Goal: Task Accomplishment & Management: Complete application form

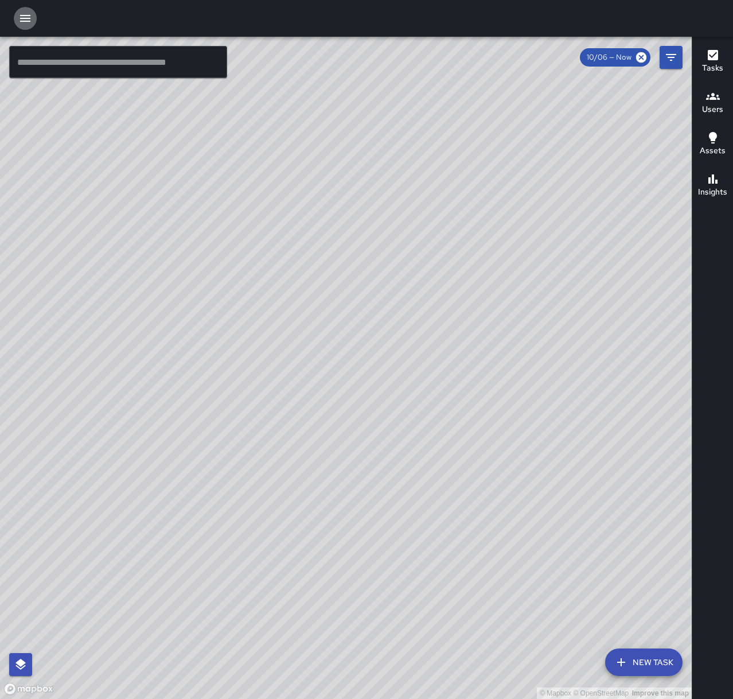
click at [32, 19] on button "button" at bounding box center [25, 18] width 23 height 23
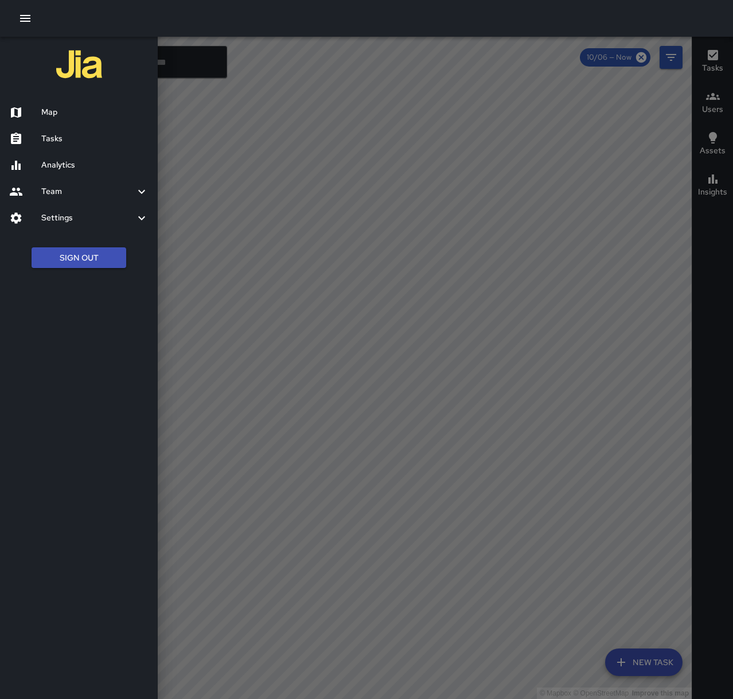
click at [91, 146] on div "Tasks" at bounding box center [79, 139] width 158 height 26
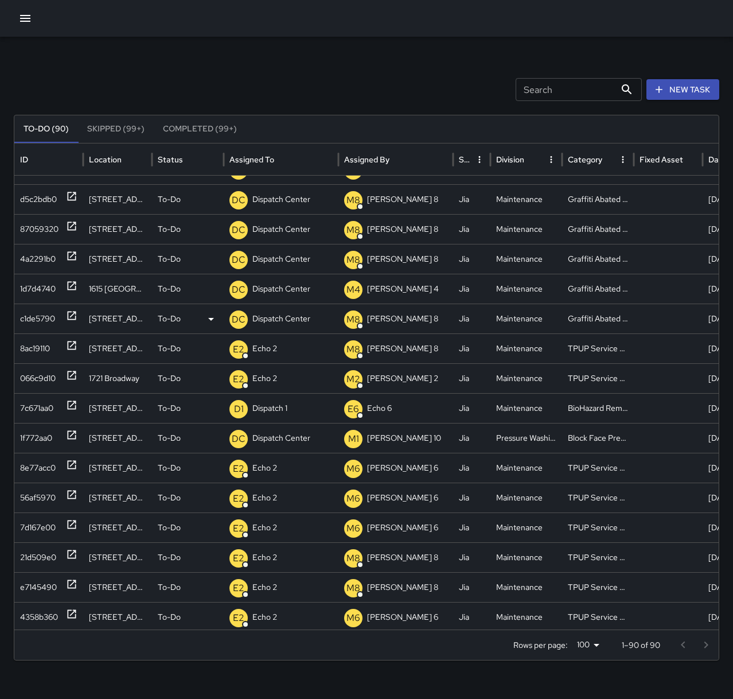
scroll to position [115, 0]
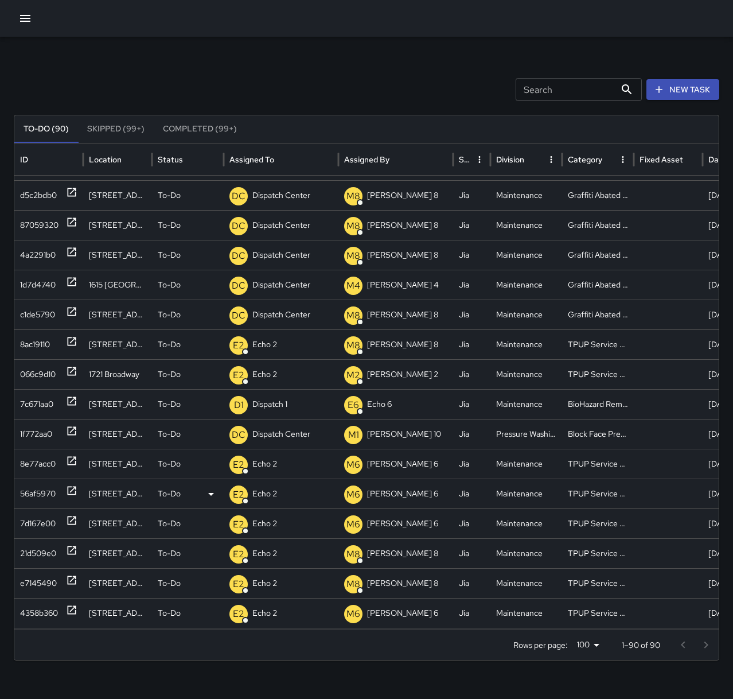
click at [73, 491] on icon at bounding box center [71, 490] width 11 height 11
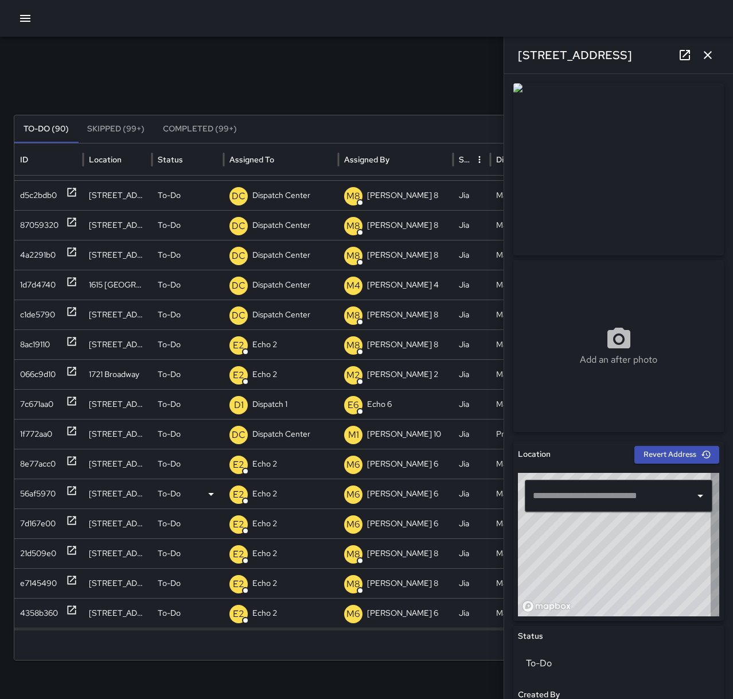
type input "**********"
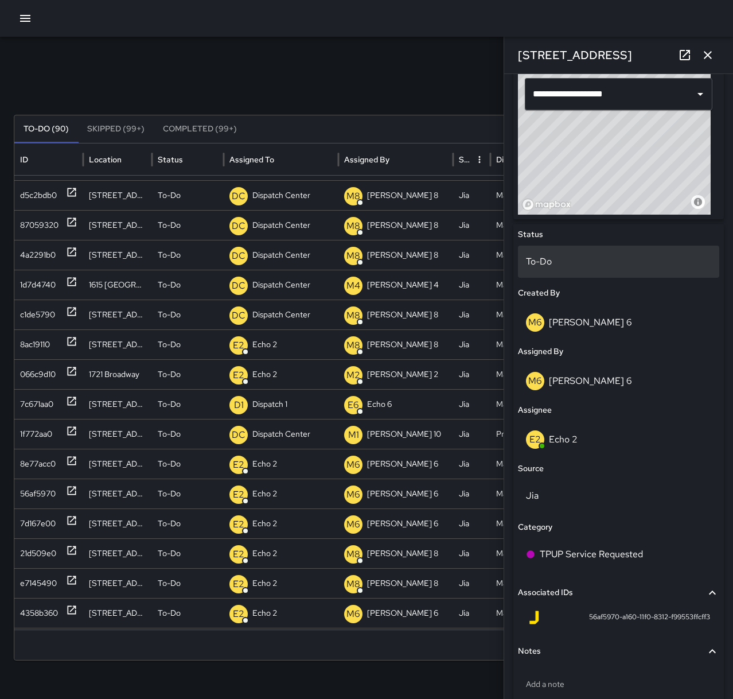
scroll to position [450, 0]
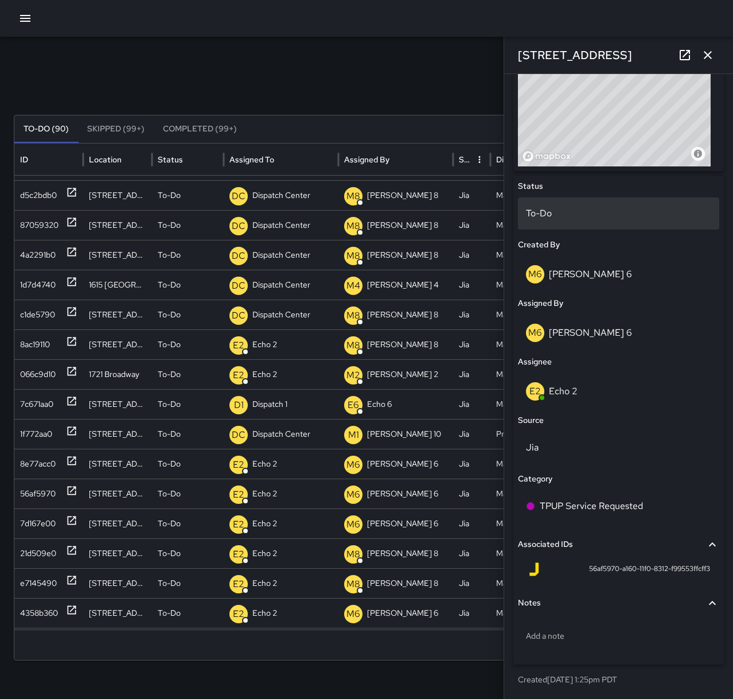
click at [551, 213] on p "To-Do" at bounding box center [618, 214] width 185 height 14
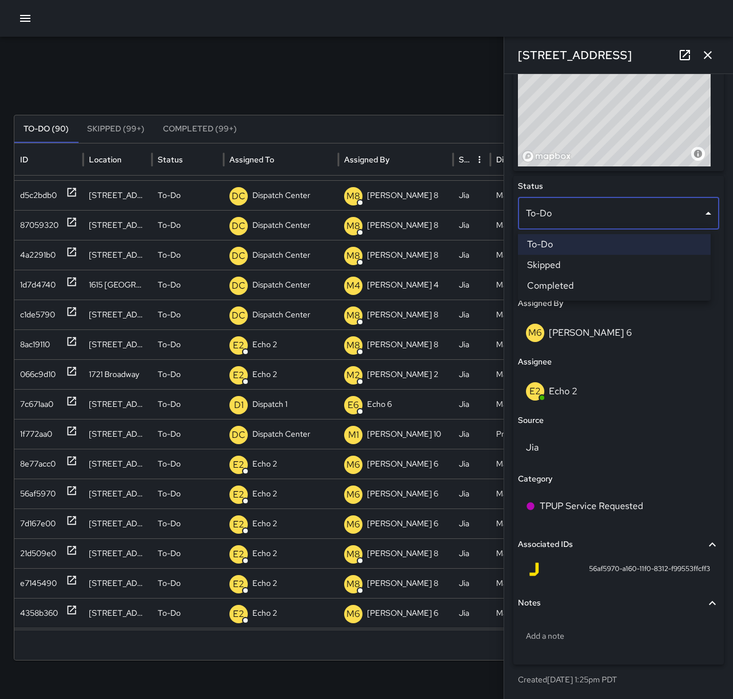
click at [575, 266] on li "Skipped" at bounding box center [614, 265] width 193 height 21
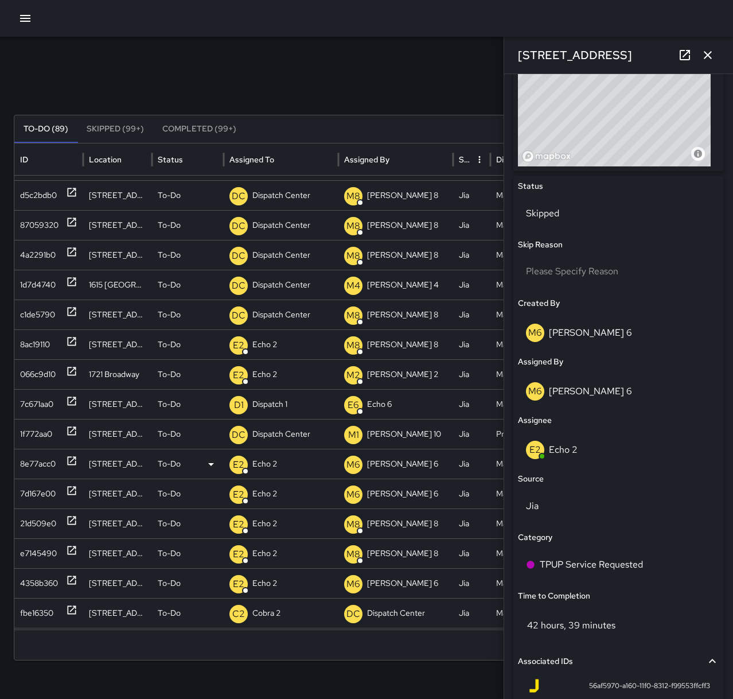
click at [69, 464] on icon at bounding box center [72, 461] width 9 height 9
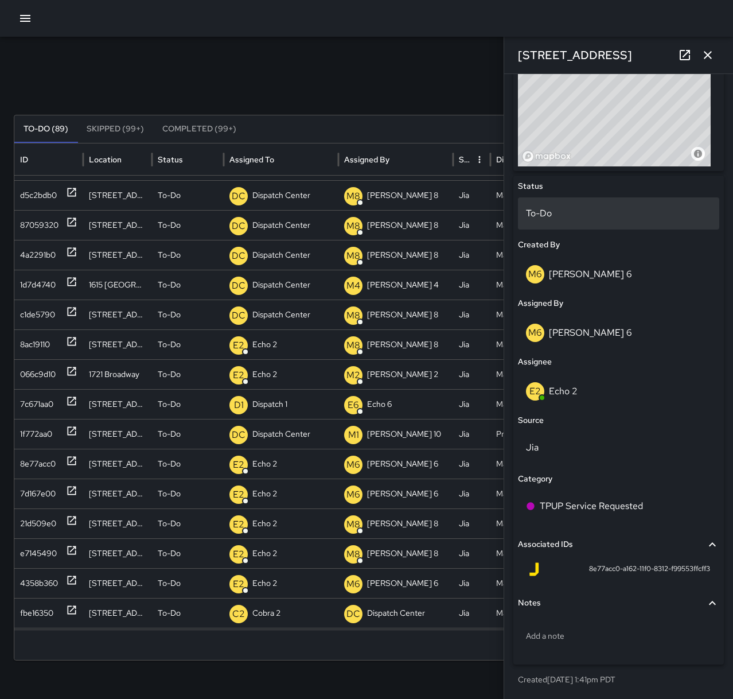
click at [550, 215] on p "To-Do" at bounding box center [618, 214] width 185 height 14
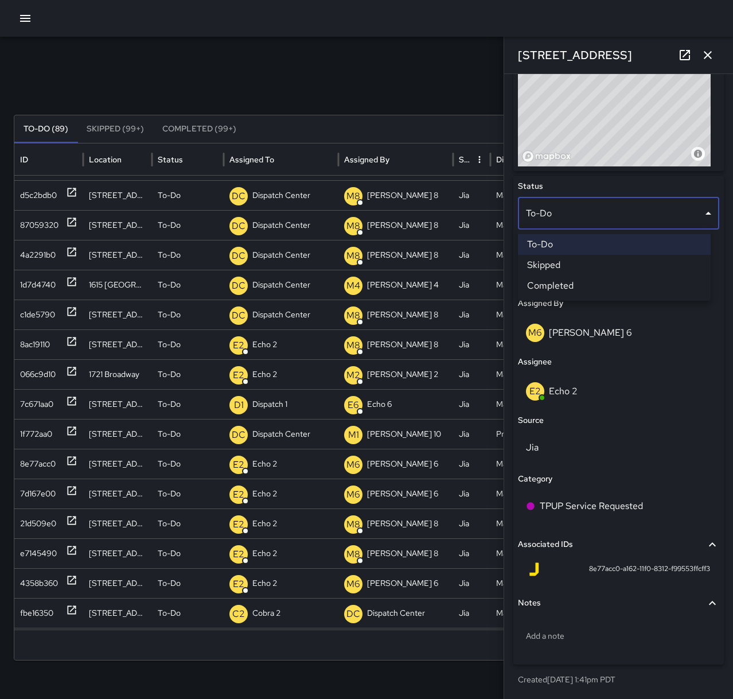
click at [575, 264] on li "Skipped" at bounding box center [614, 265] width 193 height 21
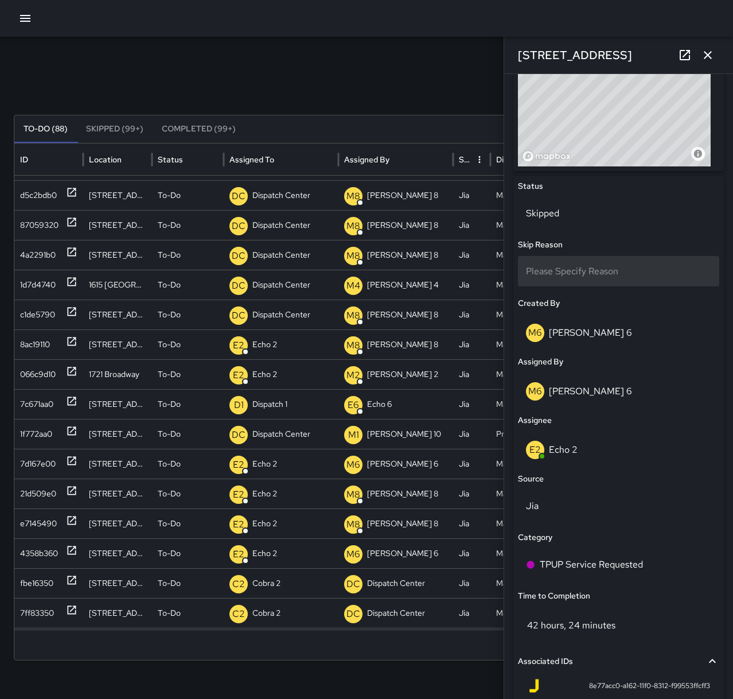
click at [559, 274] on span "Please Specify Reason" at bounding box center [572, 271] width 92 height 12
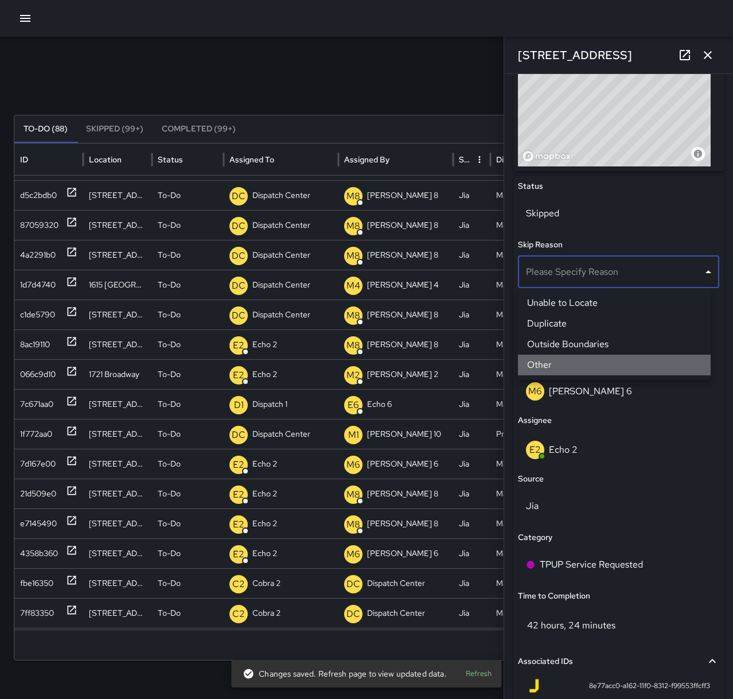
click at [557, 361] on li "Other" at bounding box center [614, 365] width 193 height 21
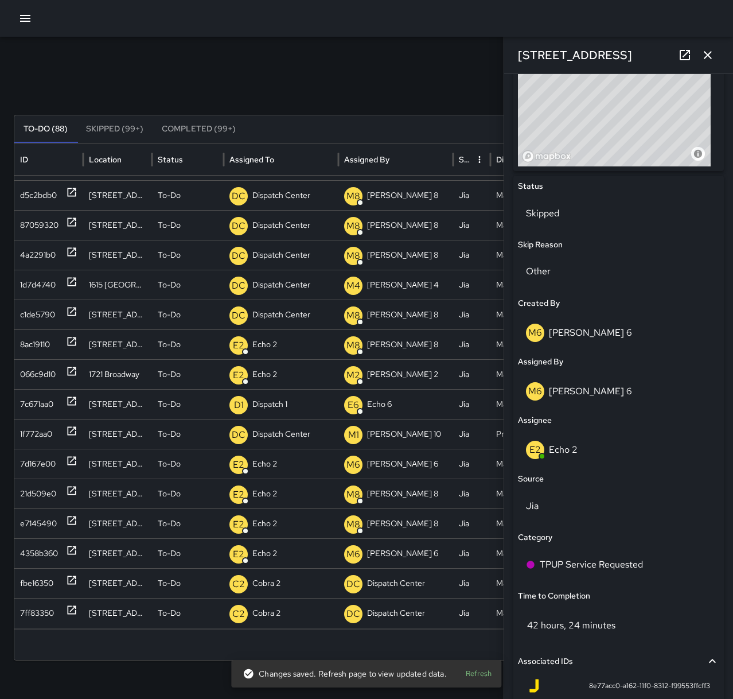
click at [706, 49] on icon "button" at bounding box center [708, 55] width 14 height 14
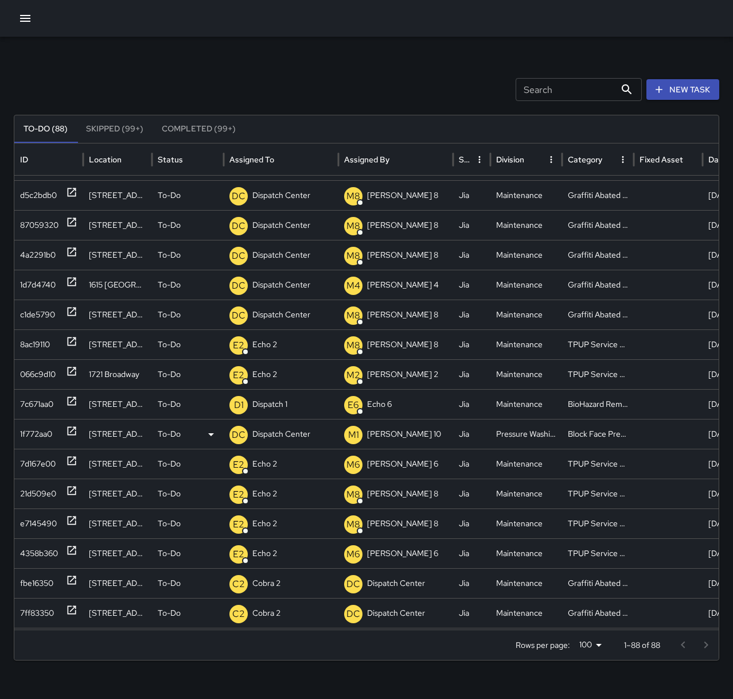
click at [72, 431] on icon at bounding box center [72, 431] width 9 height 9
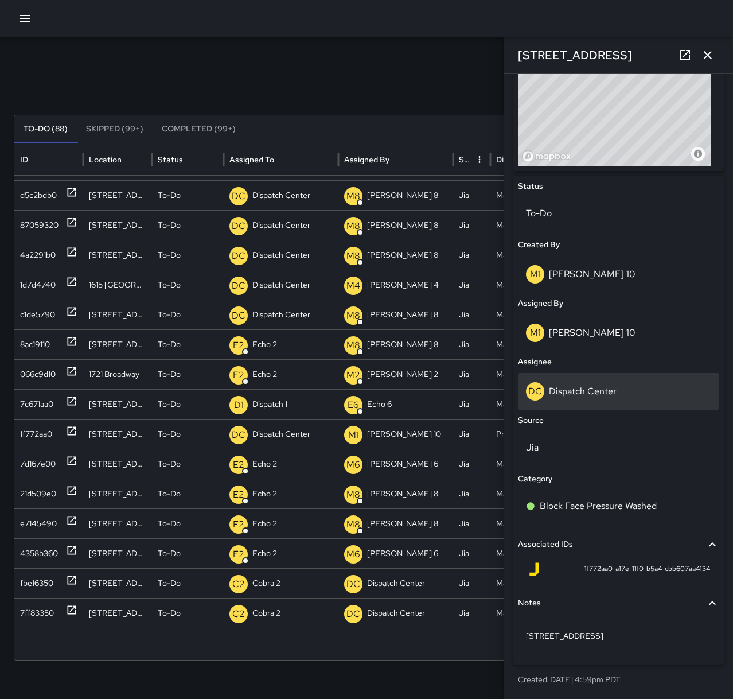
click at [617, 382] on div "DC Dispatch Center" at bounding box center [618, 391] width 185 height 18
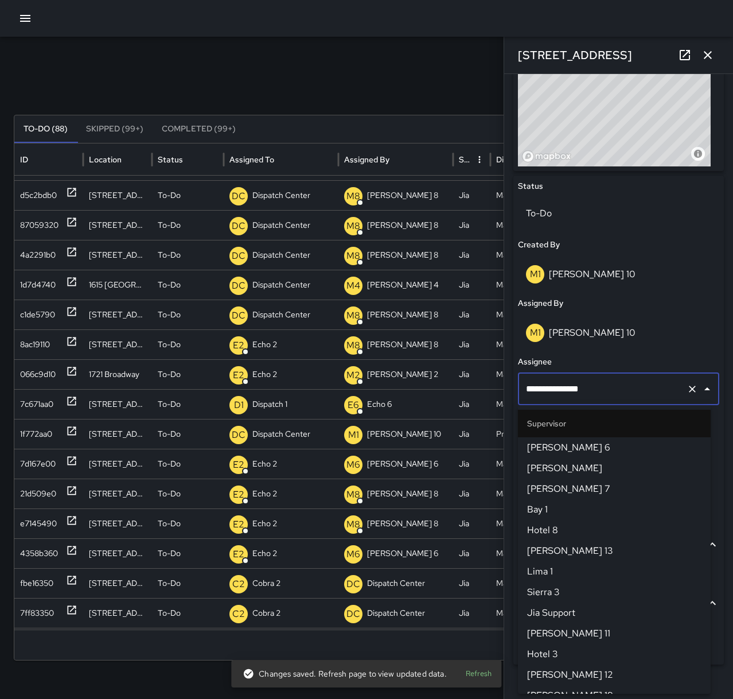
scroll to position [1107, 0]
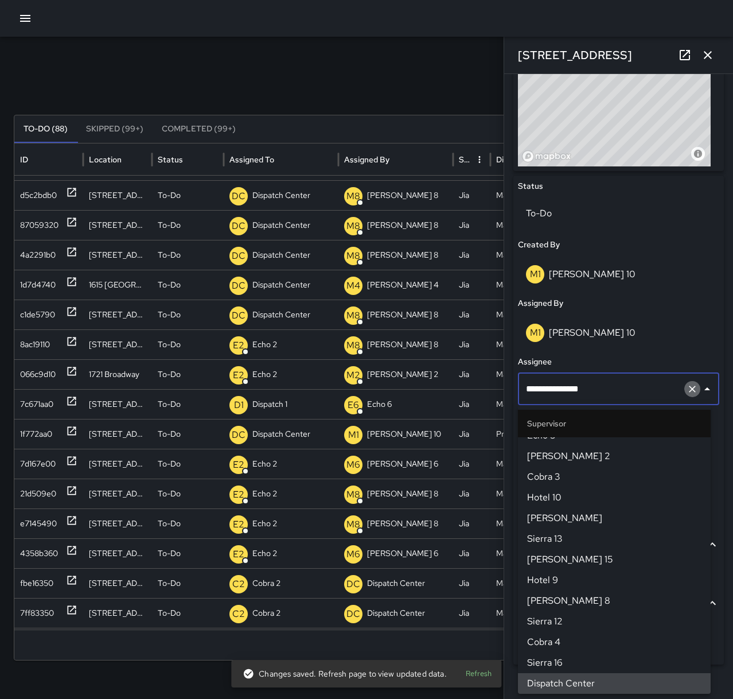
click at [689, 387] on icon "Clear" at bounding box center [692, 388] width 11 height 11
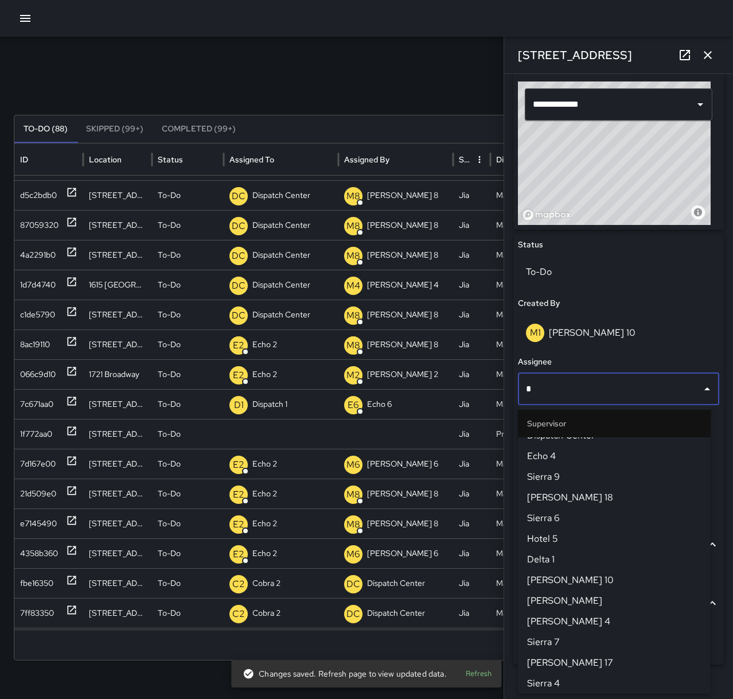
scroll to position [0, 0]
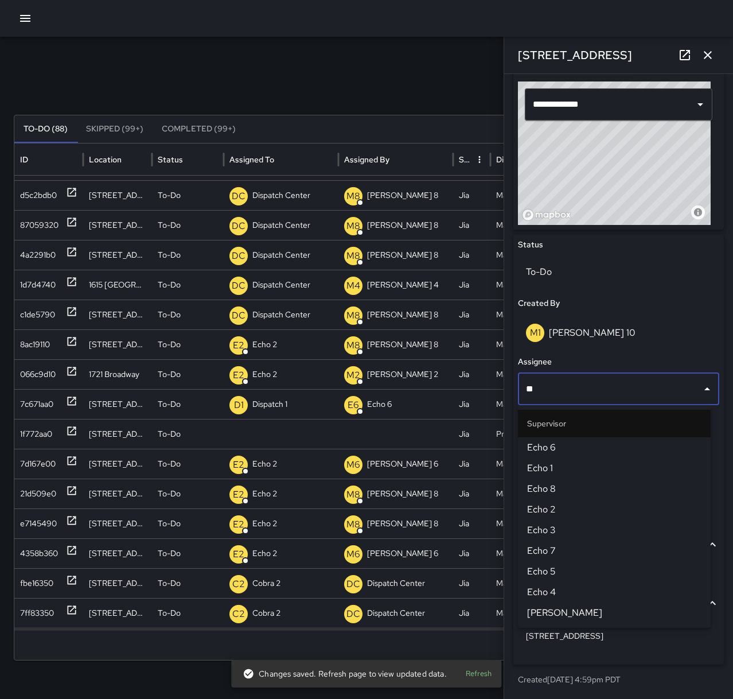
type input "***"
click at [563, 565] on span "Echo 5" at bounding box center [614, 572] width 174 height 14
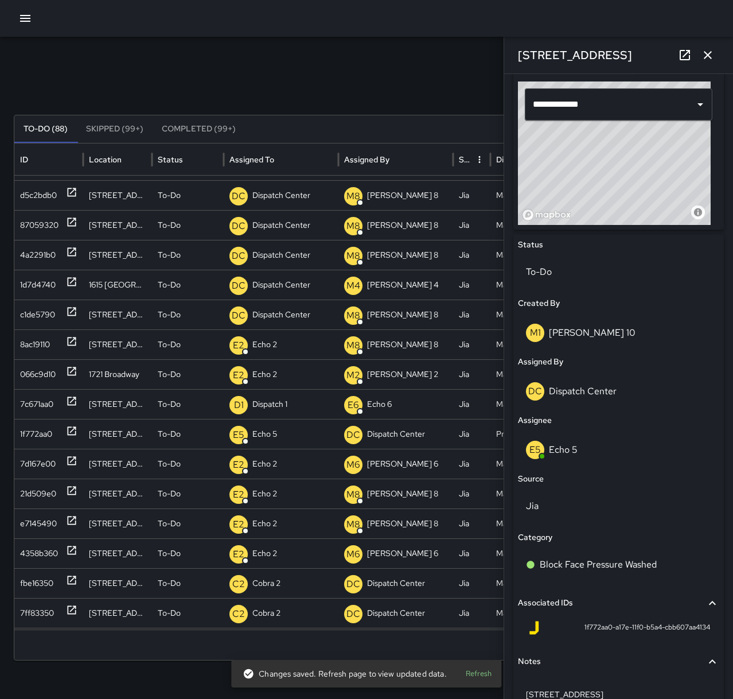
click at [701, 56] on icon "button" at bounding box center [708, 55] width 14 height 14
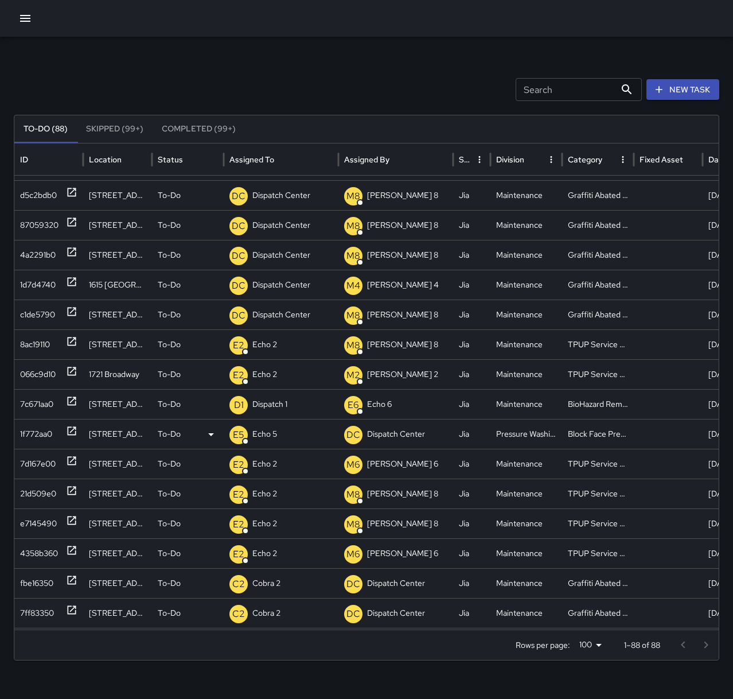
click at [76, 430] on icon at bounding box center [72, 431] width 9 height 9
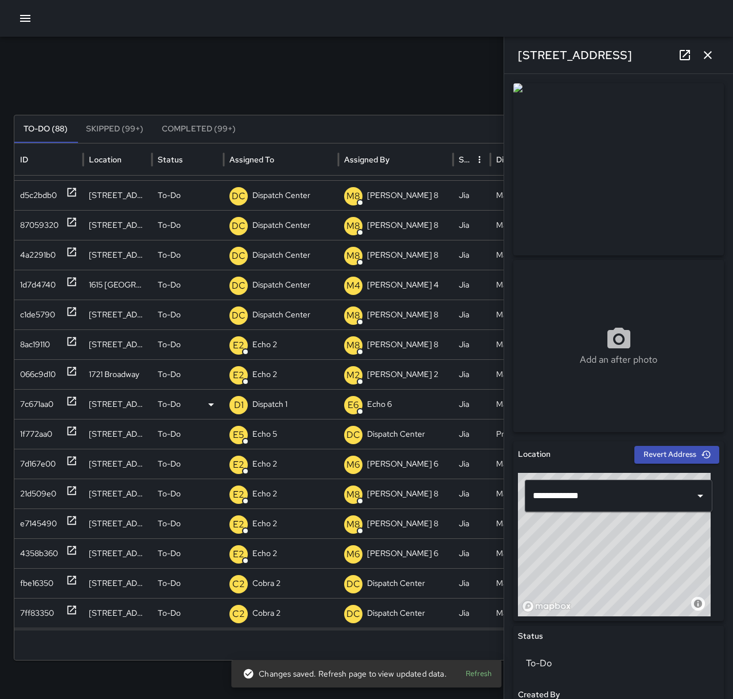
click at [71, 406] on icon at bounding box center [71, 400] width 11 height 11
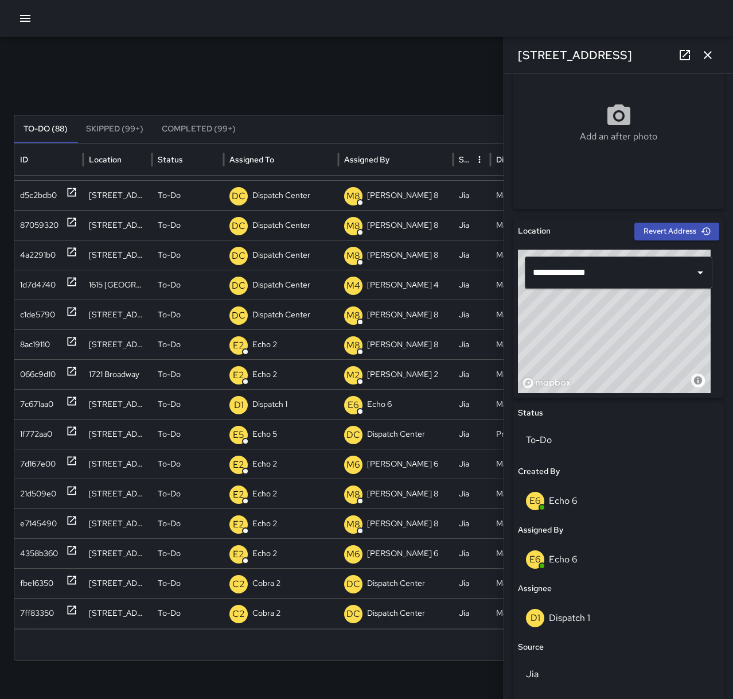
scroll to position [344, 0]
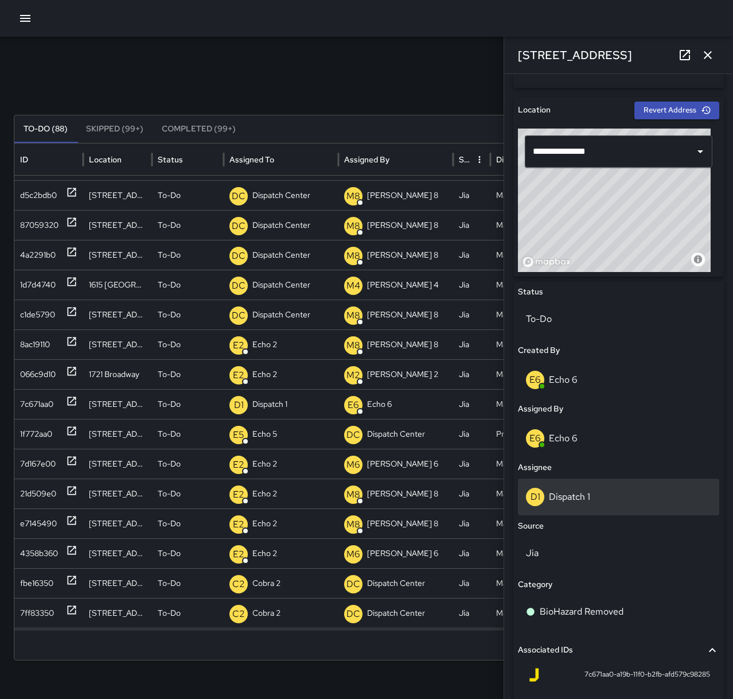
click at [567, 495] on p "Dispatch 1" at bounding box center [569, 497] width 41 height 12
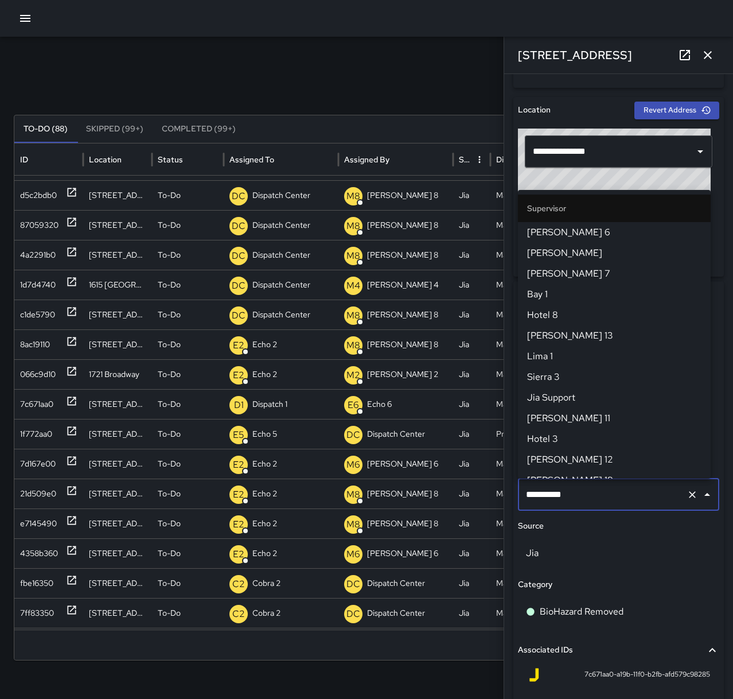
scroll to position [694, 0]
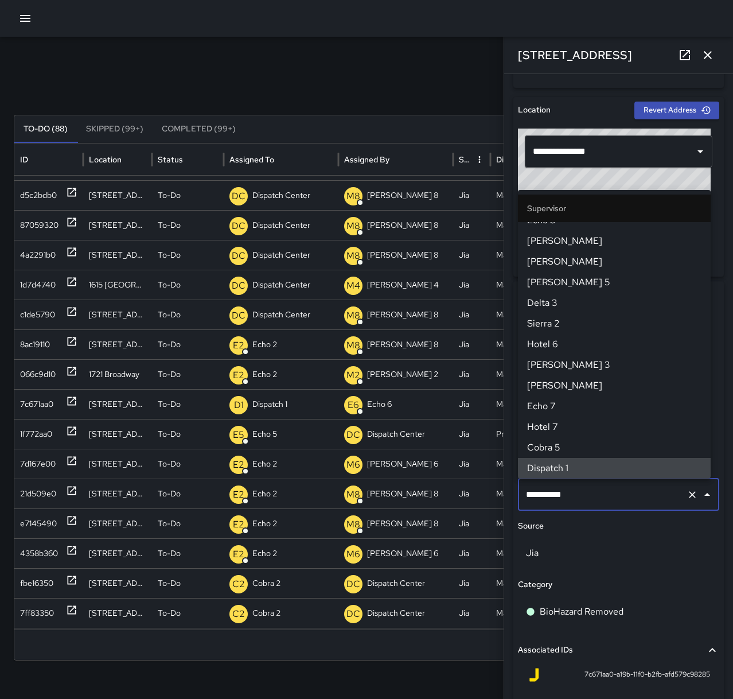
click at [687, 497] on icon "Clear" at bounding box center [692, 494] width 11 height 11
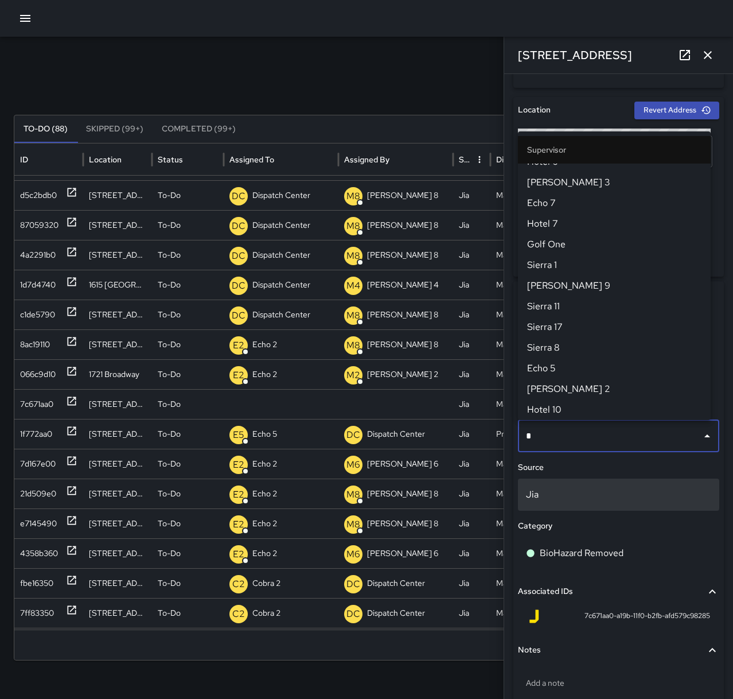
scroll to position [0, 0]
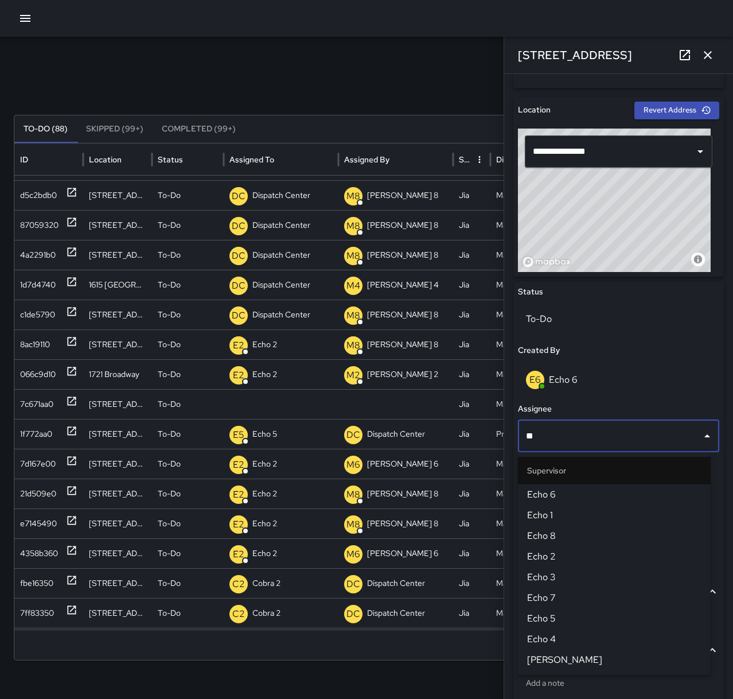
type input "***"
click at [578, 618] on span "Echo 5" at bounding box center [614, 619] width 174 height 14
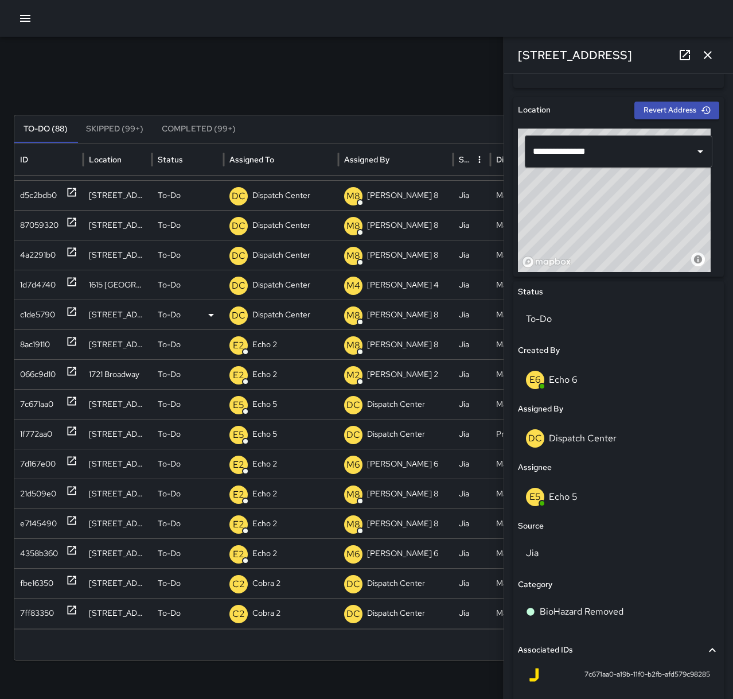
click at [70, 310] on icon at bounding box center [71, 311] width 11 height 11
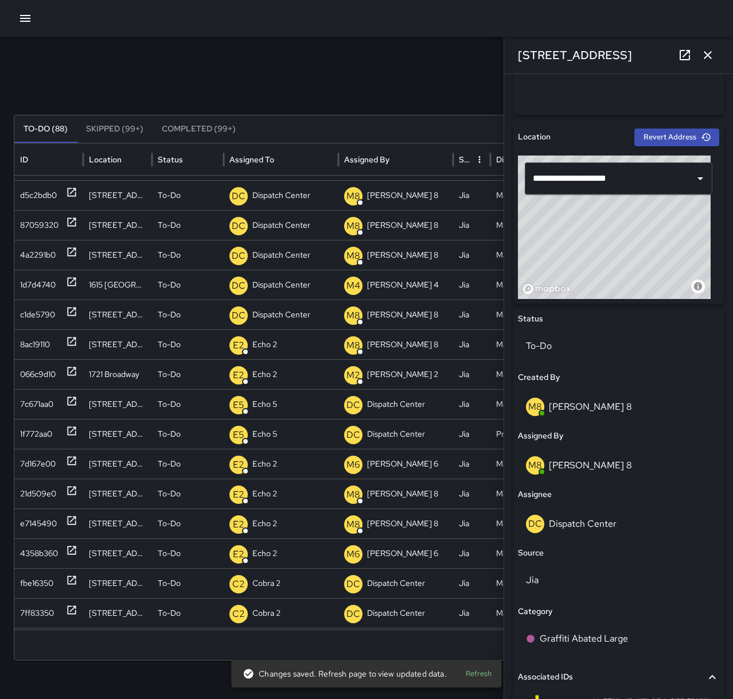
scroll to position [335, 0]
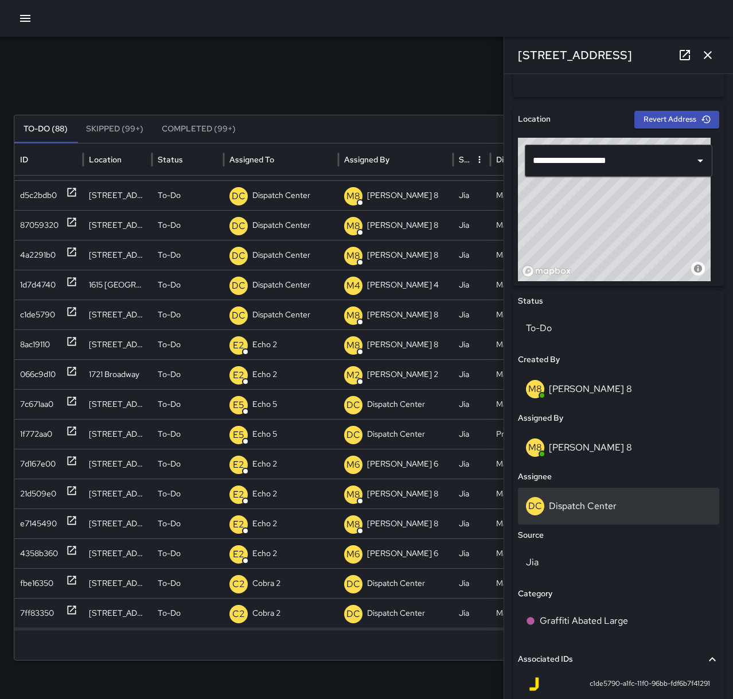
click at [597, 516] on div "DC Dispatch Center" at bounding box center [618, 506] width 201 height 37
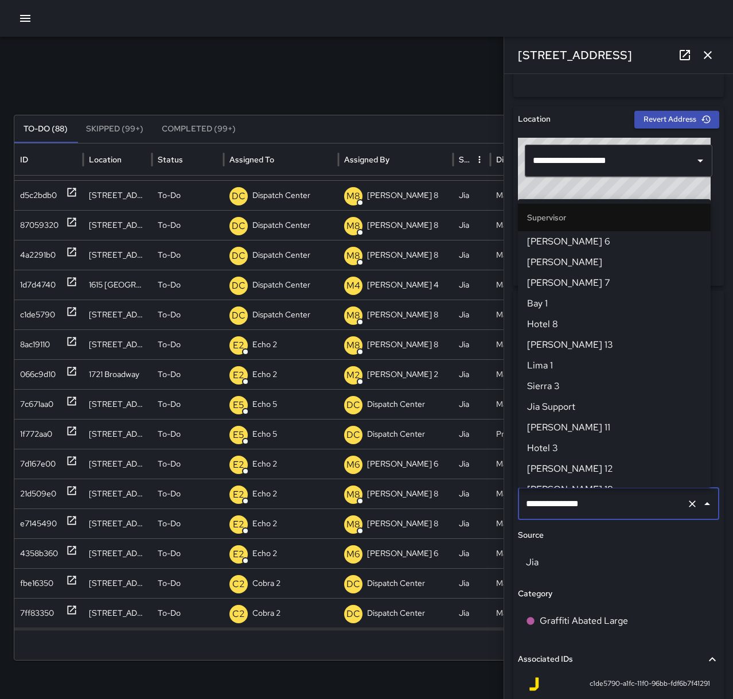
scroll to position [1107, 0]
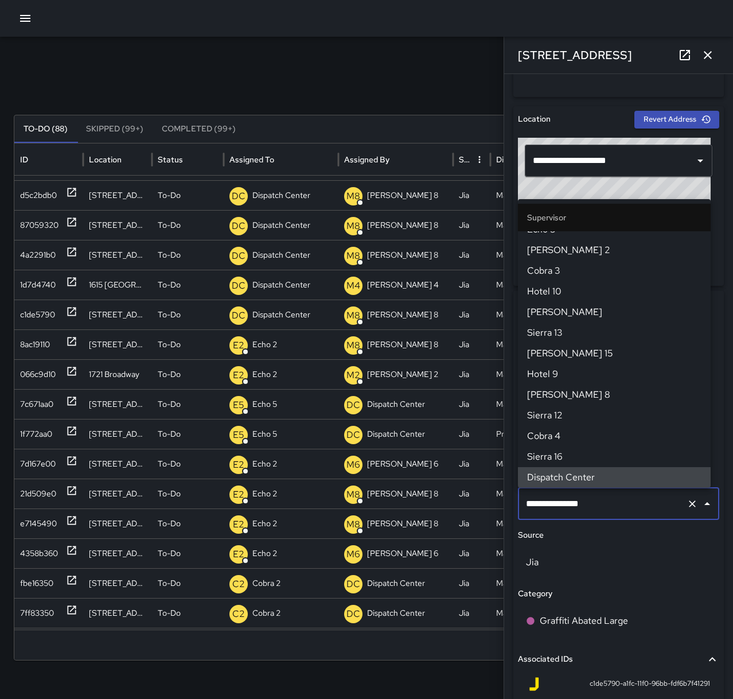
click at [685, 510] on button "Clear" at bounding box center [693, 504] width 16 height 16
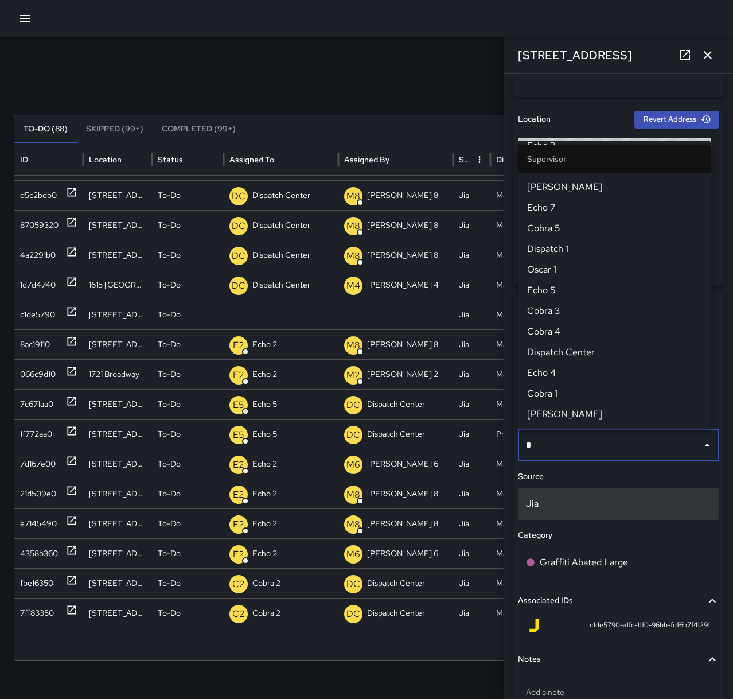
scroll to position [0, 0]
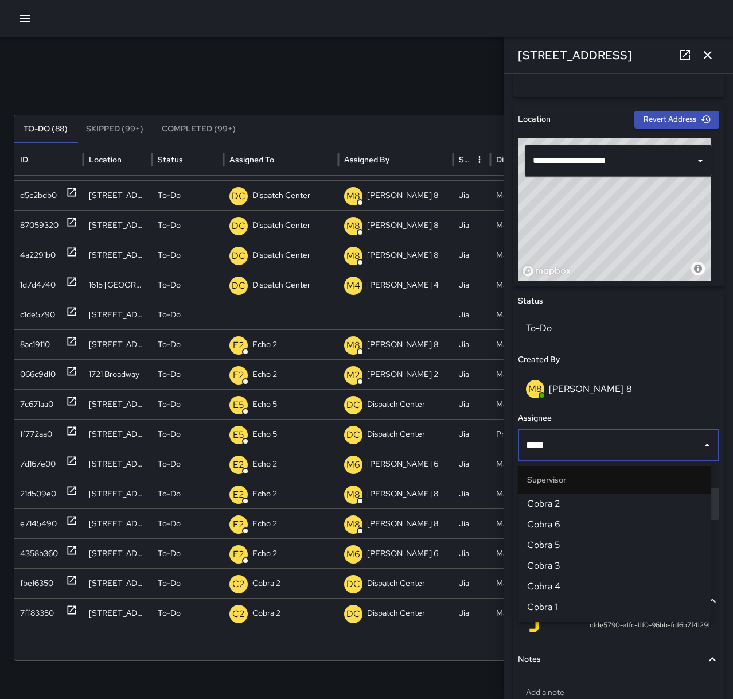
type input "*****"
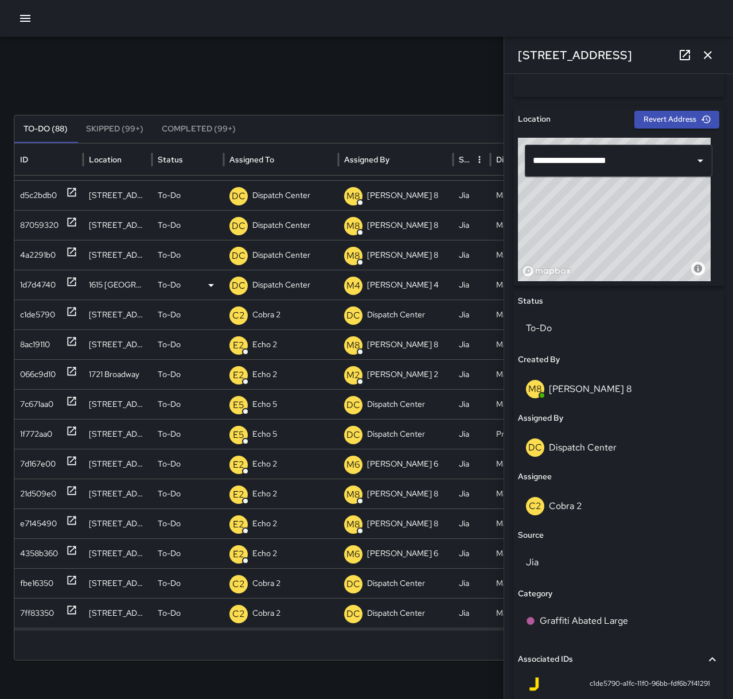
click at [67, 283] on icon at bounding box center [71, 281] width 11 height 11
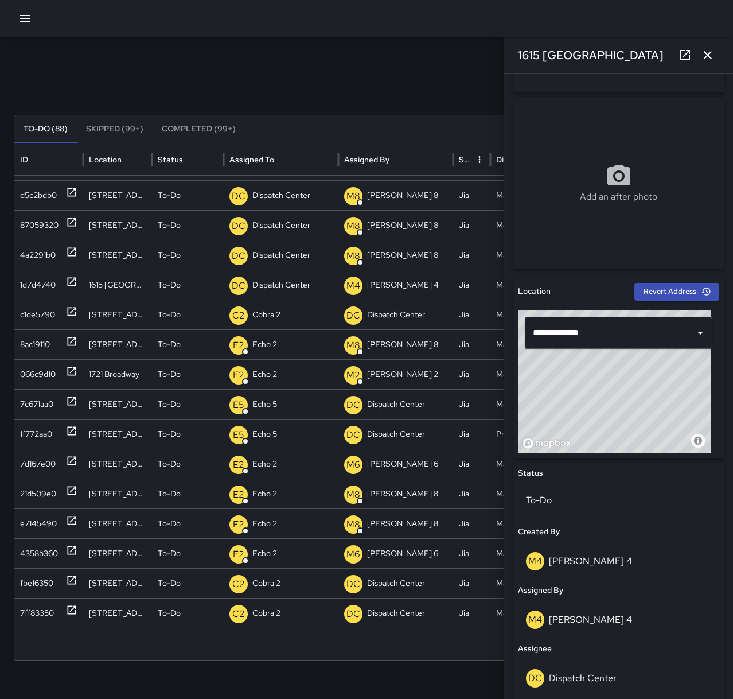
scroll to position [172, 0]
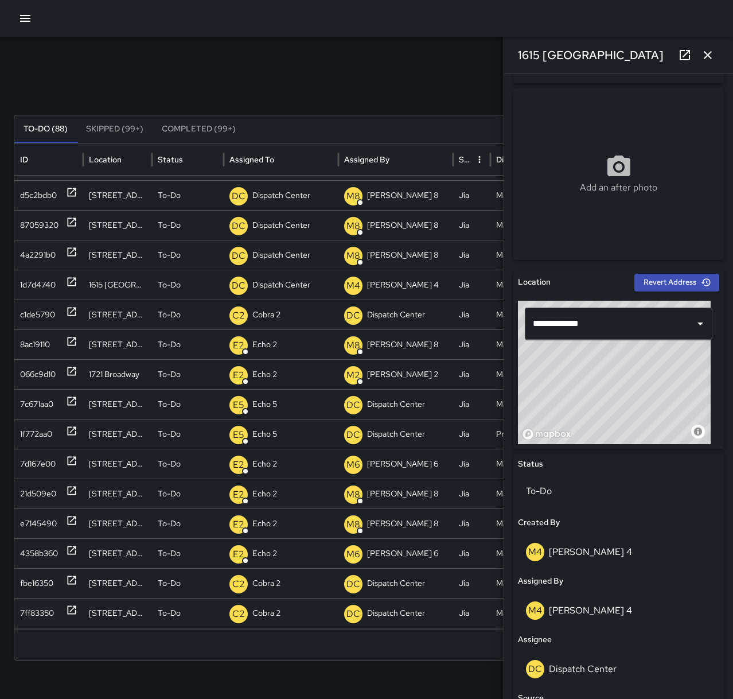
click at [663, 670] on div "DC Dispatch Center" at bounding box center [618, 669] width 185 height 18
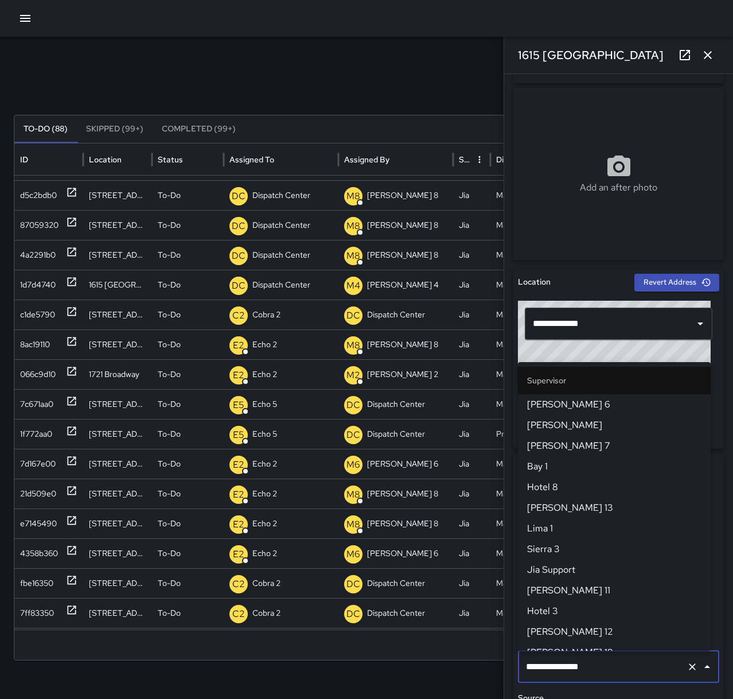
scroll to position [1107, 0]
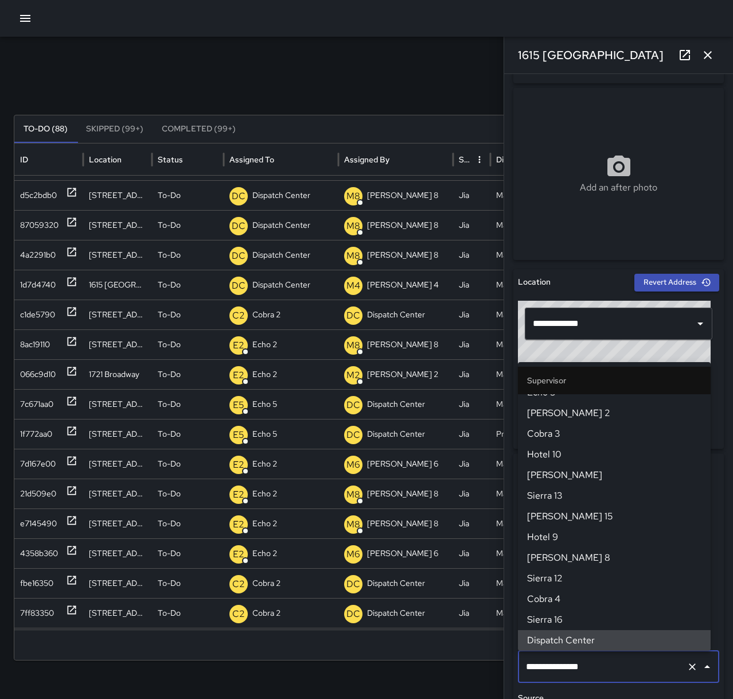
click at [687, 668] on icon "Clear" at bounding box center [692, 666] width 11 height 11
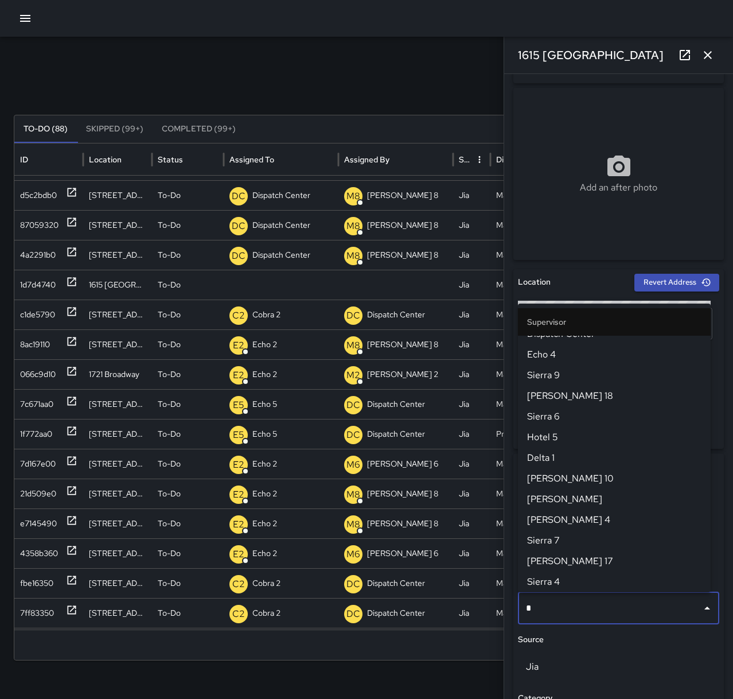
scroll to position [0, 0]
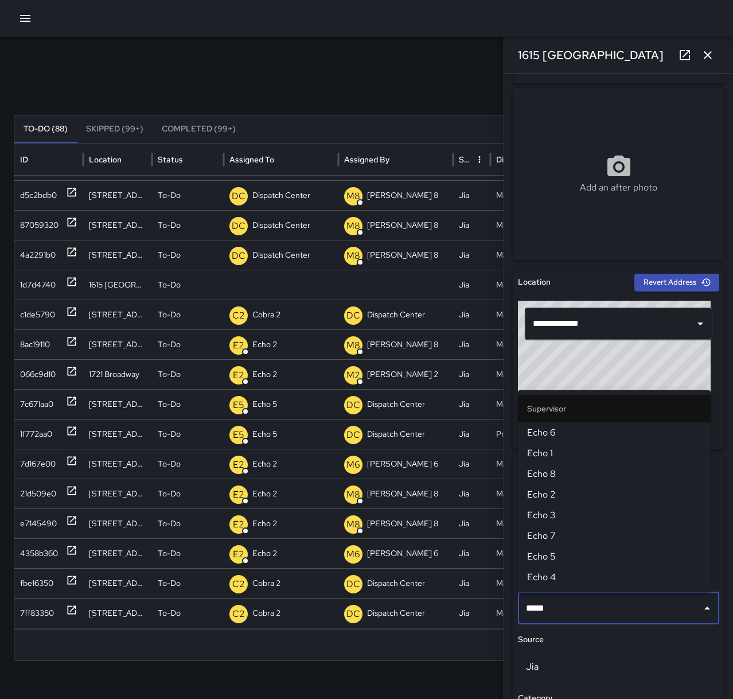
type input "******"
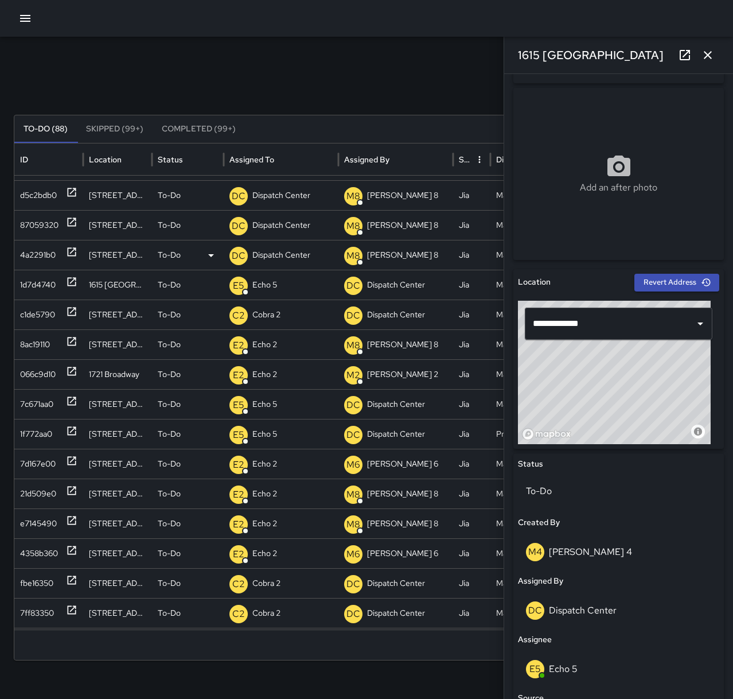
click at [64, 251] on div "4a2291b0" at bounding box center [48, 254] width 57 height 29
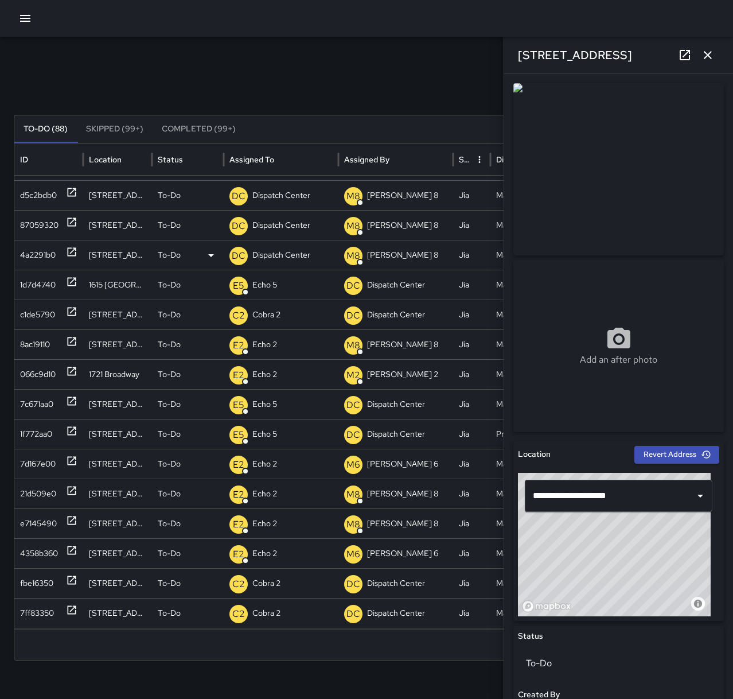
click at [279, 253] on p "Dispatch Center" at bounding box center [281, 254] width 58 height 29
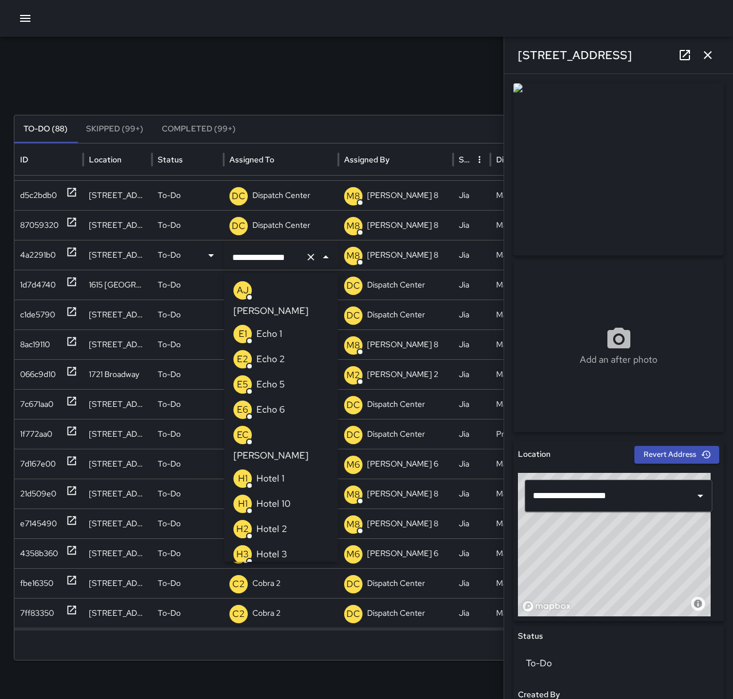
scroll to position [712, 0]
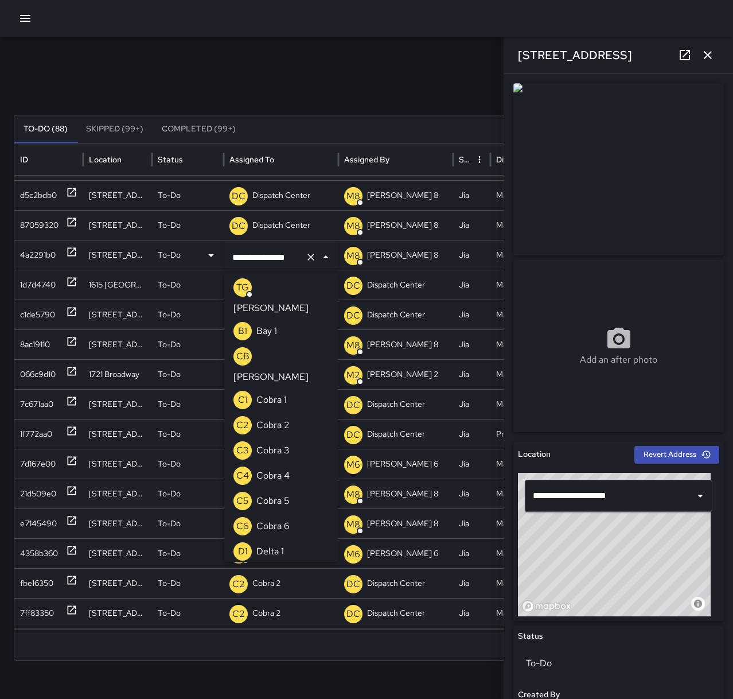
click at [313, 257] on icon "Clear" at bounding box center [310, 256] width 11 height 11
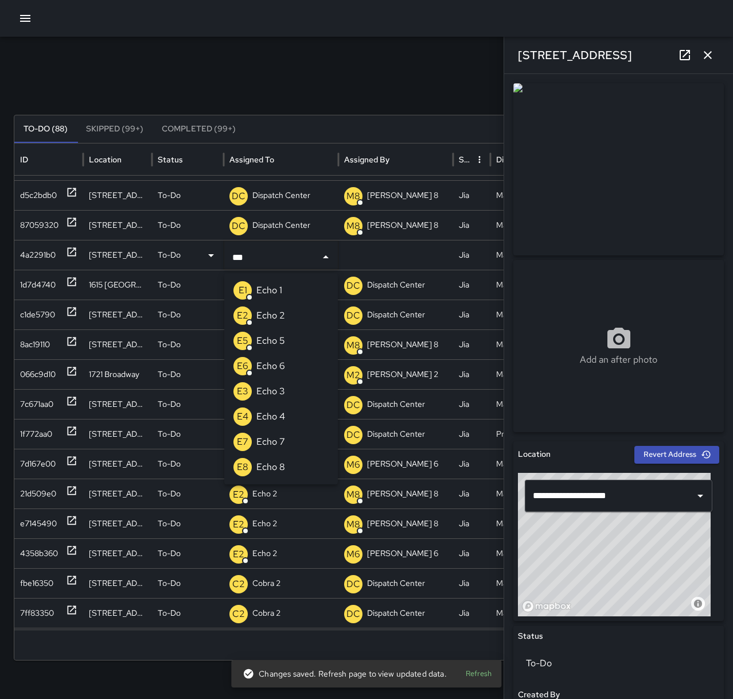
type input "****"
click at [290, 369] on li "E6 Echo 6" at bounding box center [281, 365] width 114 height 25
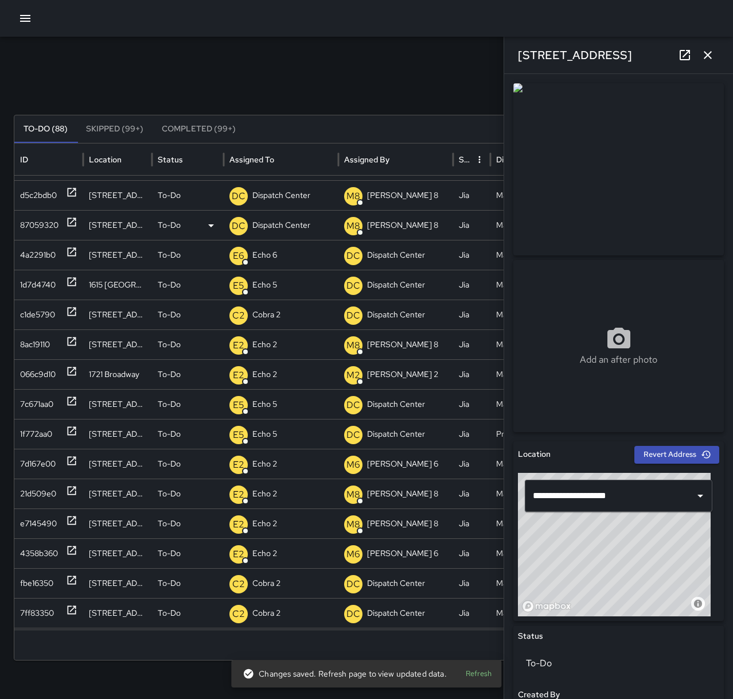
click at [70, 223] on icon at bounding box center [72, 222] width 9 height 9
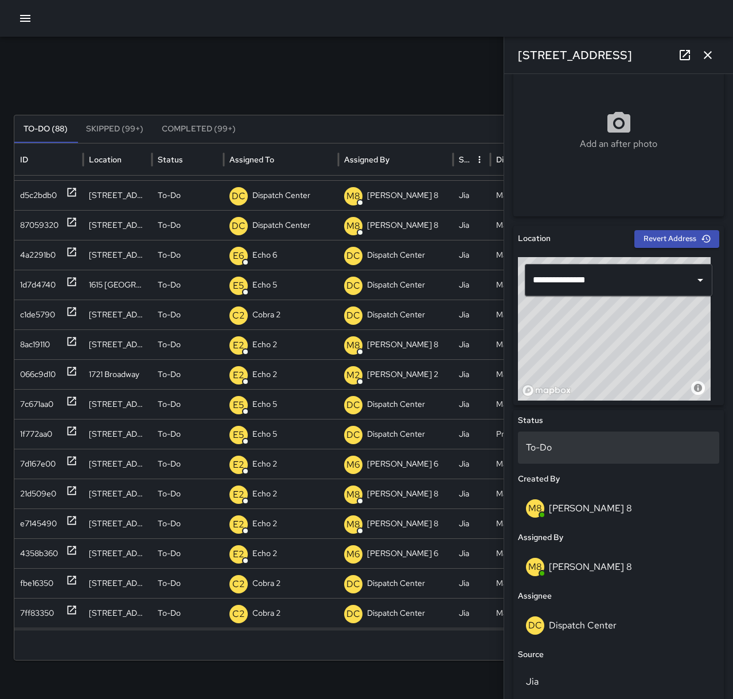
scroll to position [230, 0]
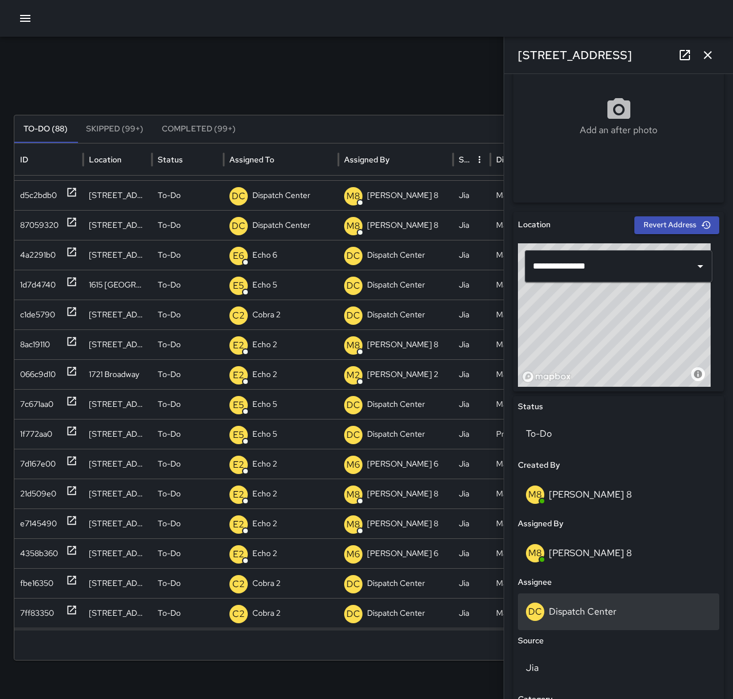
click at [601, 601] on div "DC Dispatch Center" at bounding box center [618, 611] width 201 height 37
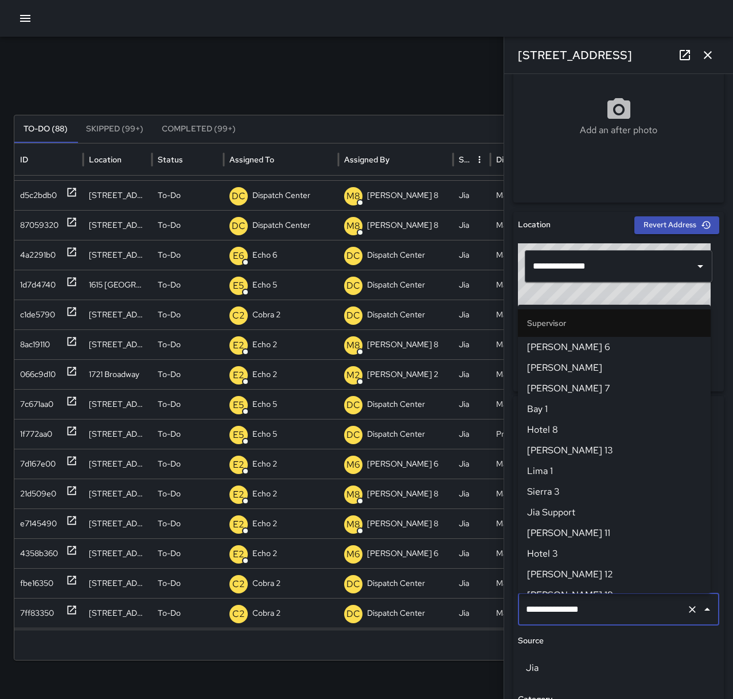
scroll to position [1107, 0]
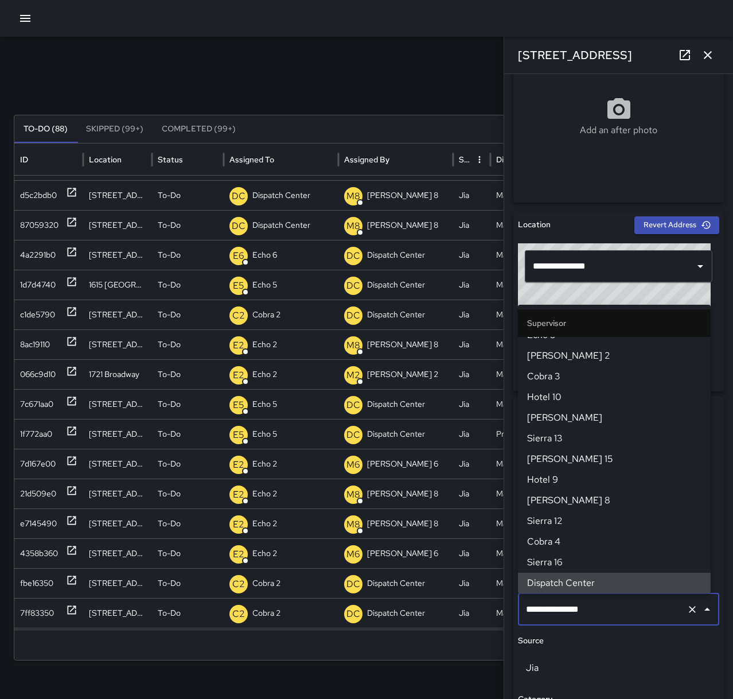
click at [687, 613] on icon "Clear" at bounding box center [692, 609] width 11 height 11
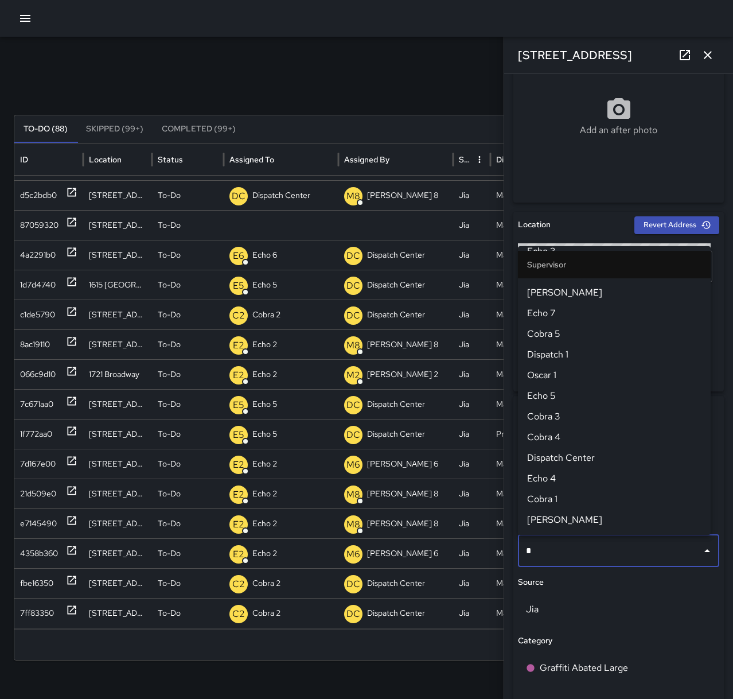
scroll to position [0, 0]
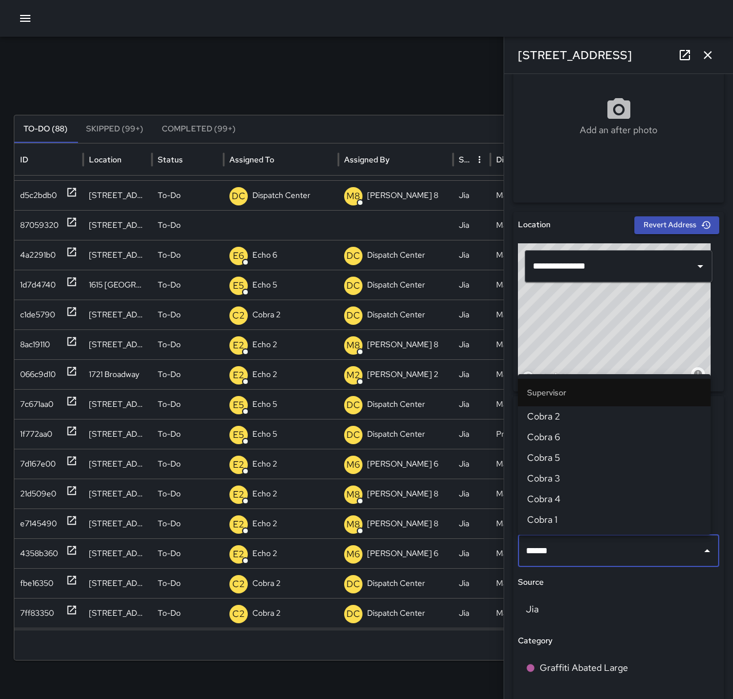
type input "*******"
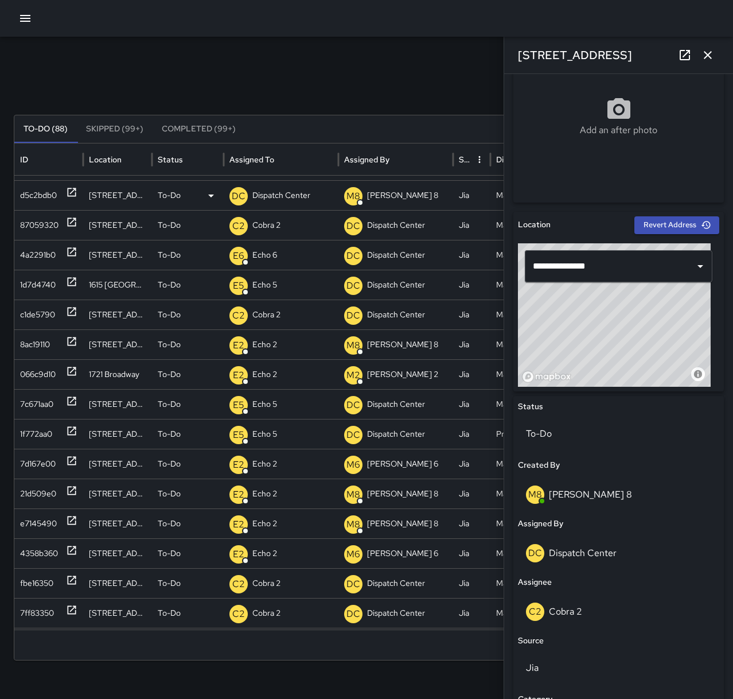
click at [66, 189] on icon at bounding box center [71, 191] width 11 height 11
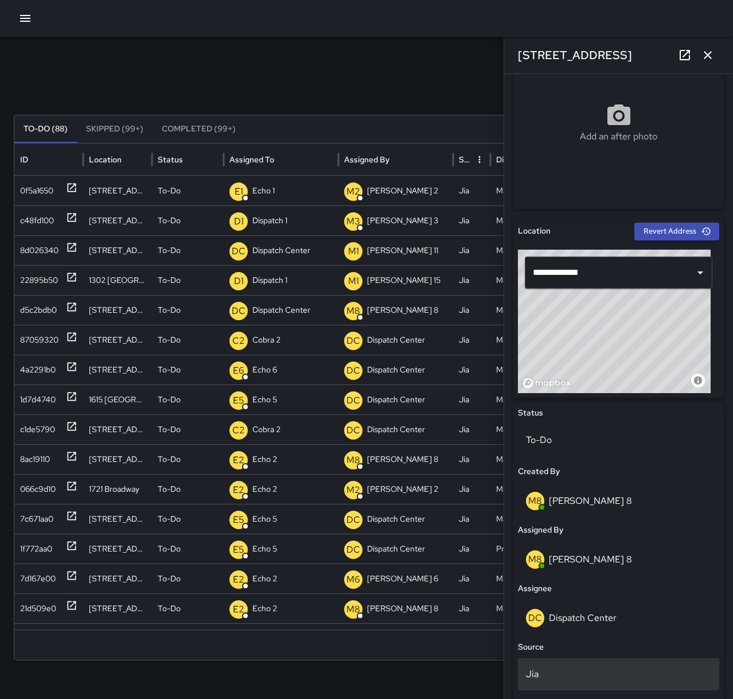
scroll to position [230, 0]
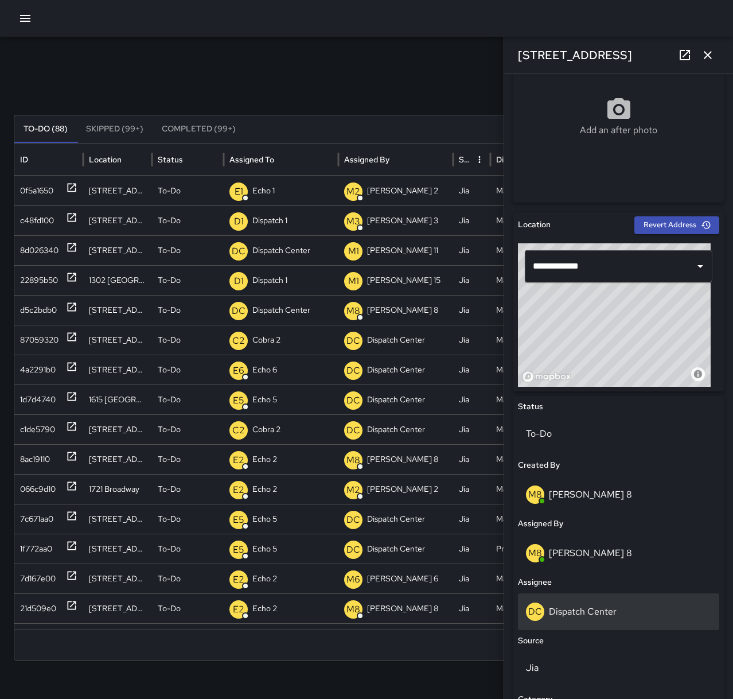
click at [636, 616] on div "DC Dispatch Center" at bounding box center [618, 612] width 185 height 18
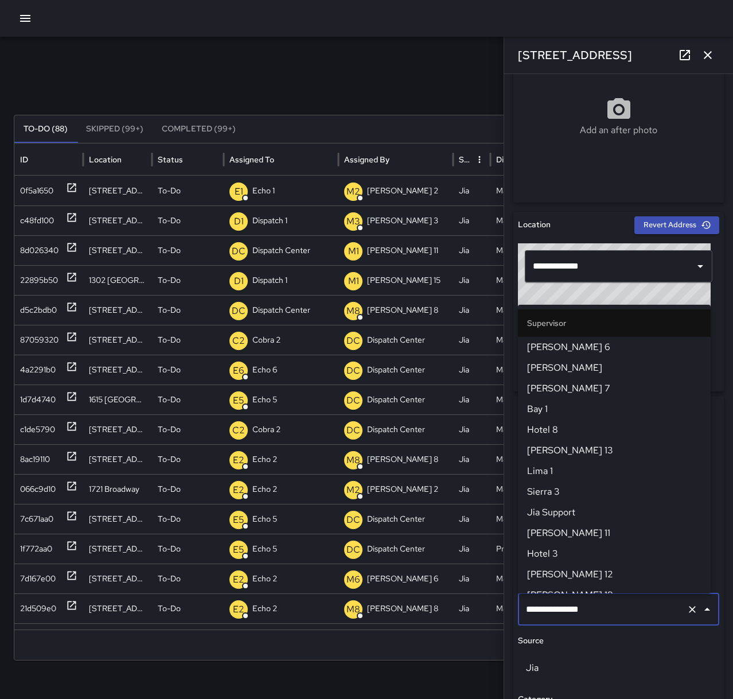
scroll to position [1107, 0]
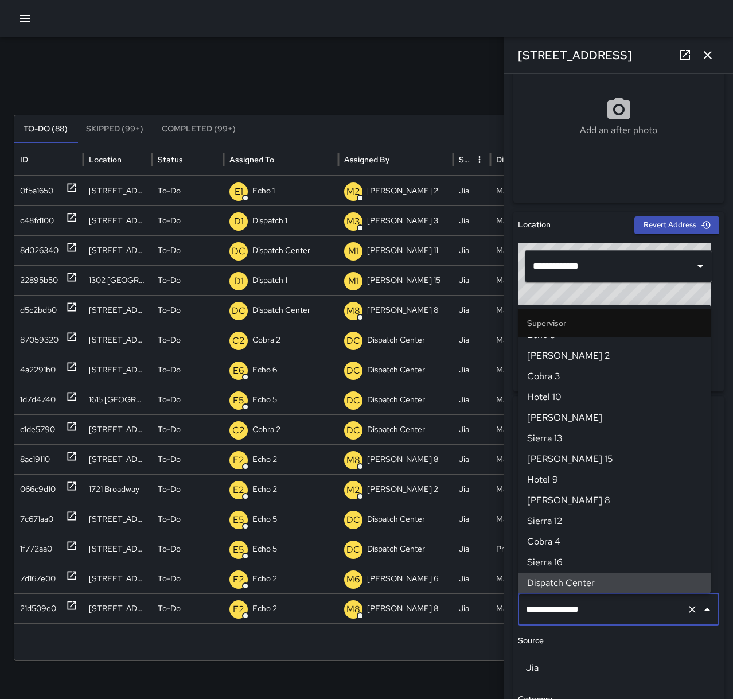
click at [687, 611] on icon "Clear" at bounding box center [692, 609] width 11 height 11
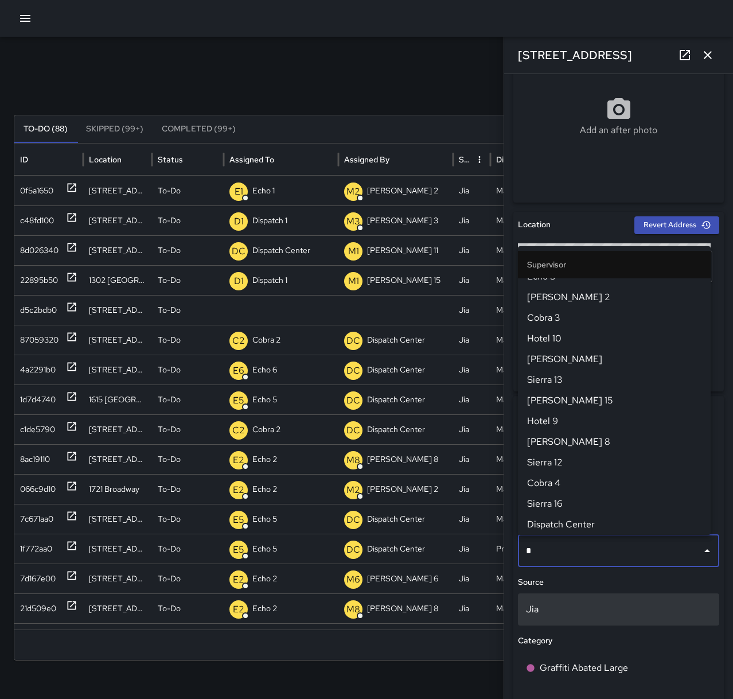
scroll to position [0, 0]
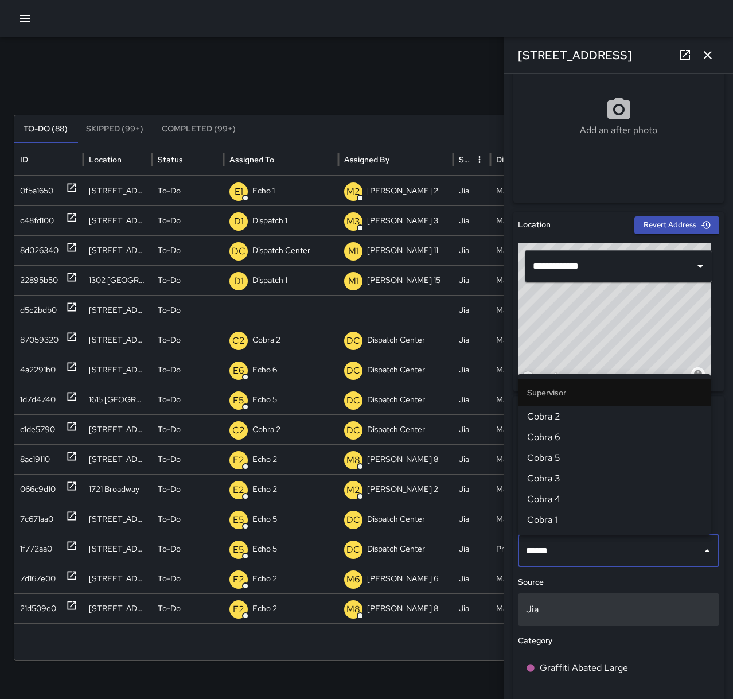
type input "*******"
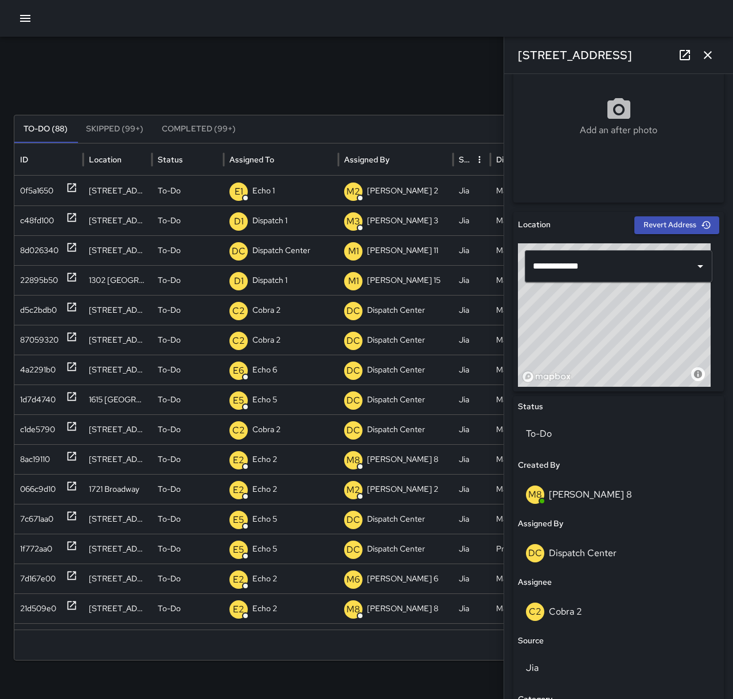
click at [710, 61] on icon "button" at bounding box center [708, 55] width 14 height 14
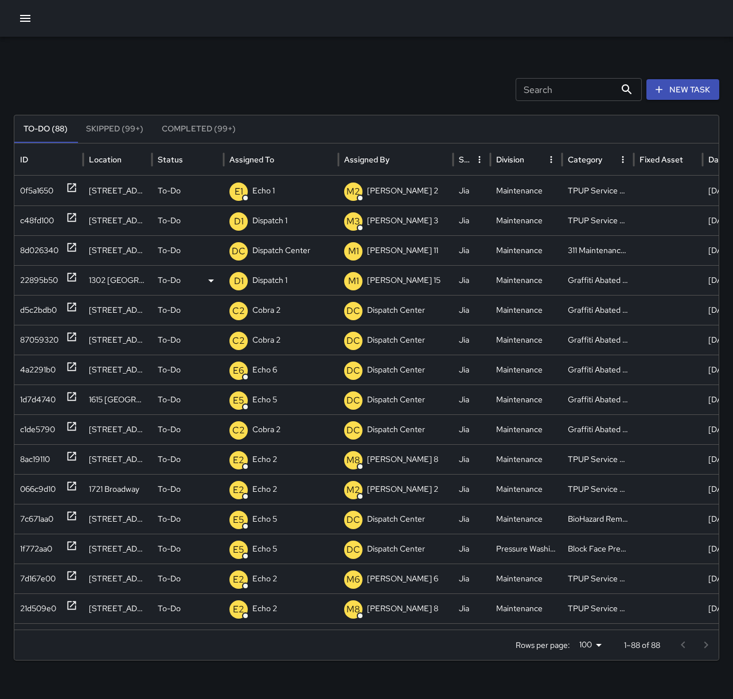
click at [67, 273] on icon at bounding box center [71, 276] width 11 height 11
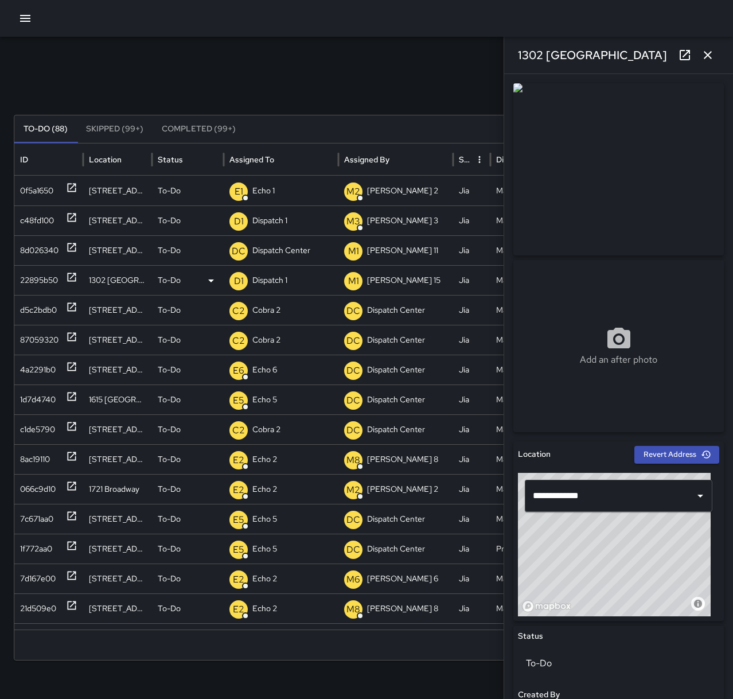
click at [289, 286] on div "D1 Dispatch 1" at bounding box center [281, 280] width 103 height 29
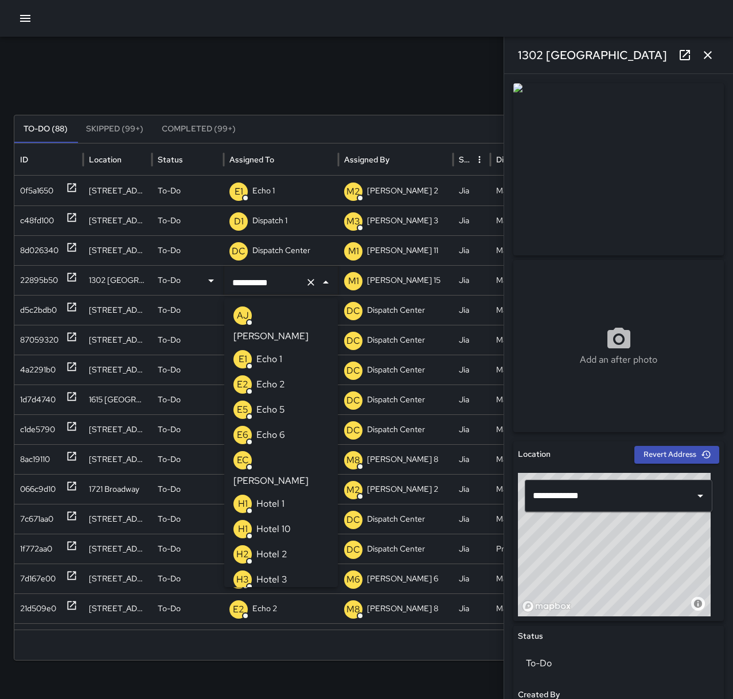
scroll to position [643, 0]
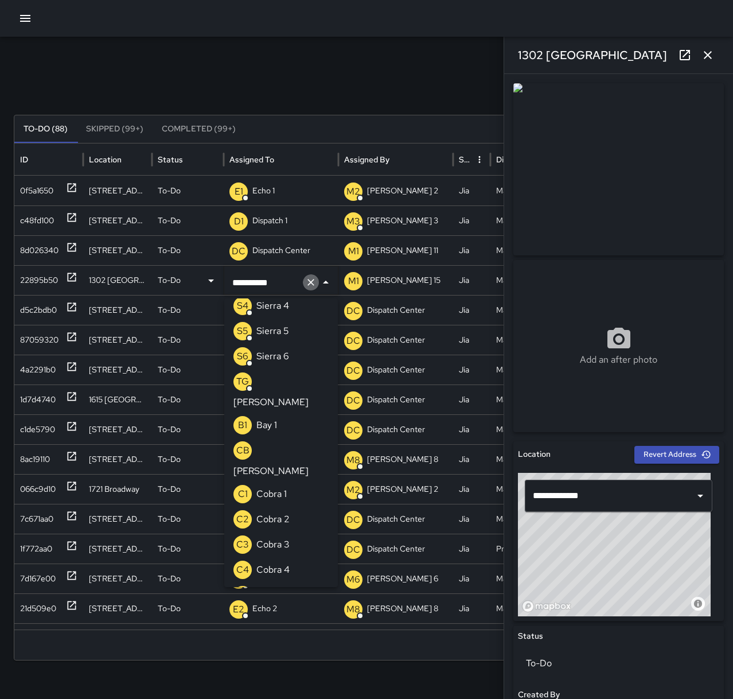
click at [310, 281] on icon "Clear" at bounding box center [311, 282] width 7 height 7
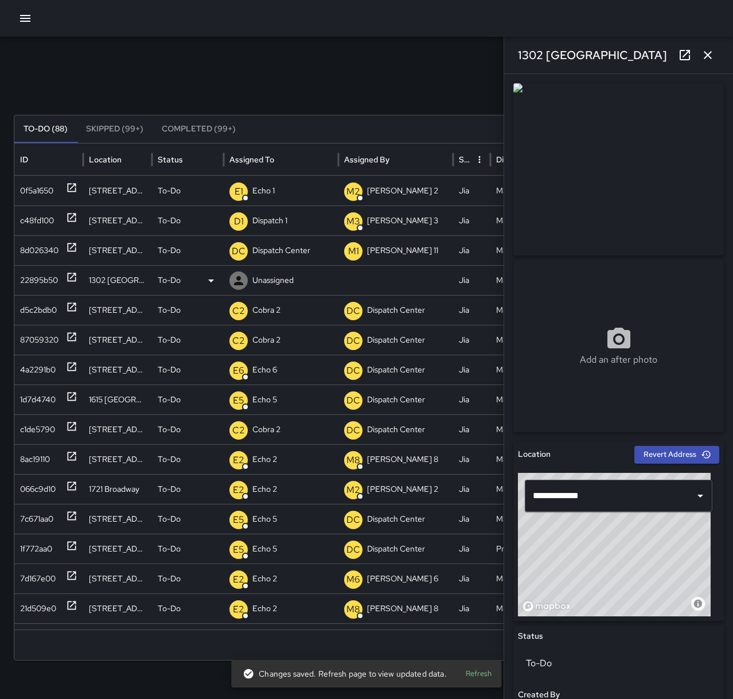
click at [263, 273] on p "Unassigned" at bounding box center [272, 280] width 41 height 29
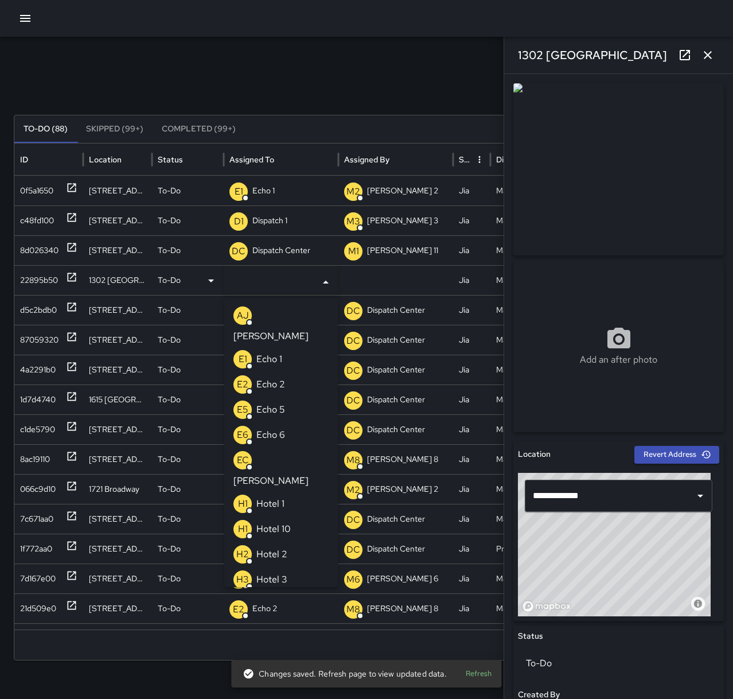
click at [292, 422] on li "E6 Echo 6" at bounding box center [281, 434] width 114 height 25
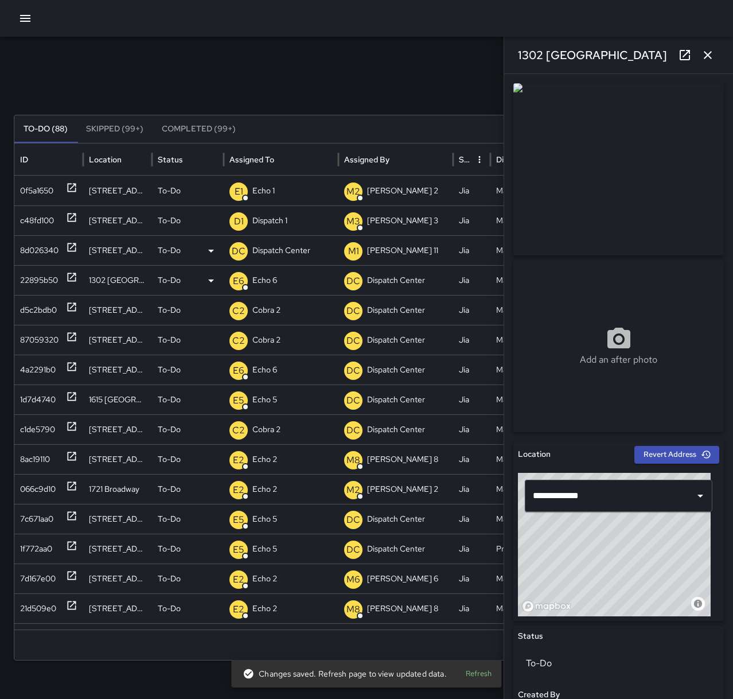
click at [72, 242] on icon at bounding box center [71, 247] width 11 height 11
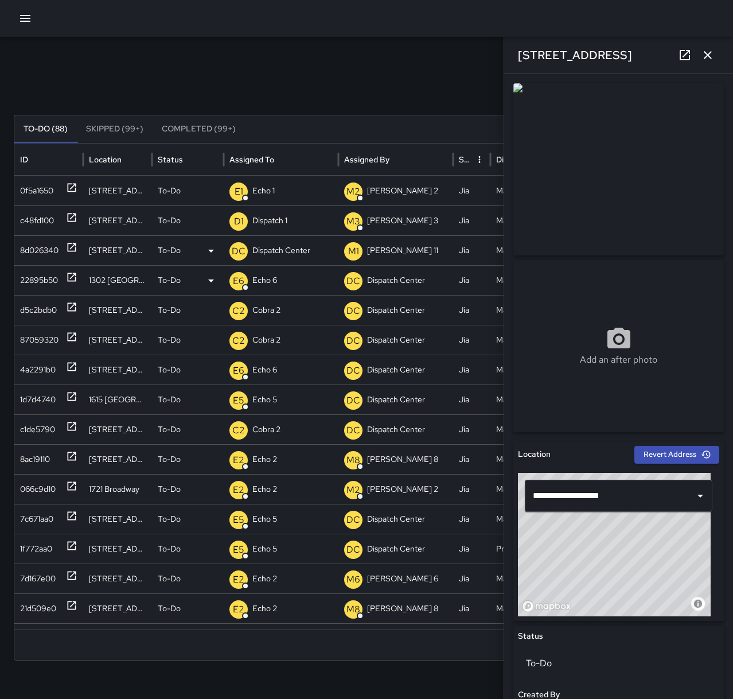
click at [275, 254] on p "Dispatch Center" at bounding box center [281, 250] width 58 height 29
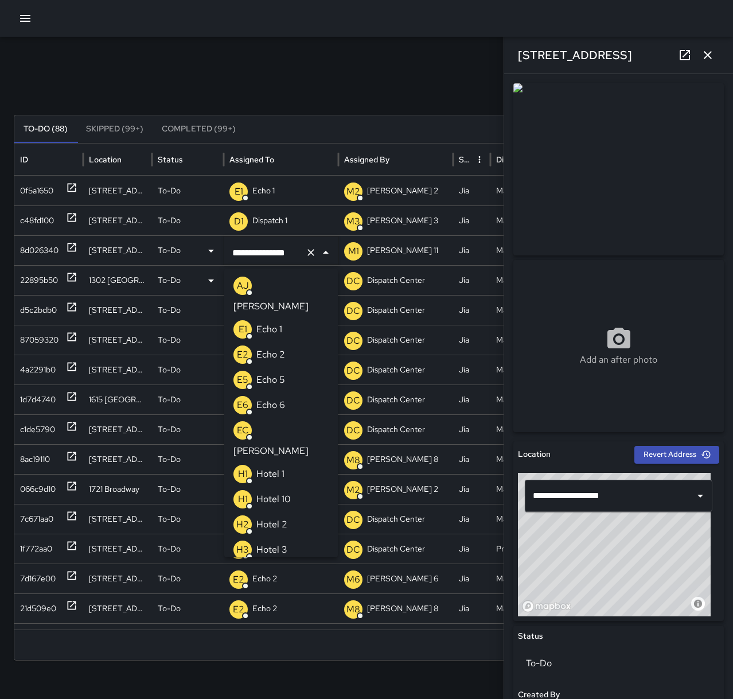
scroll to position [712, 0]
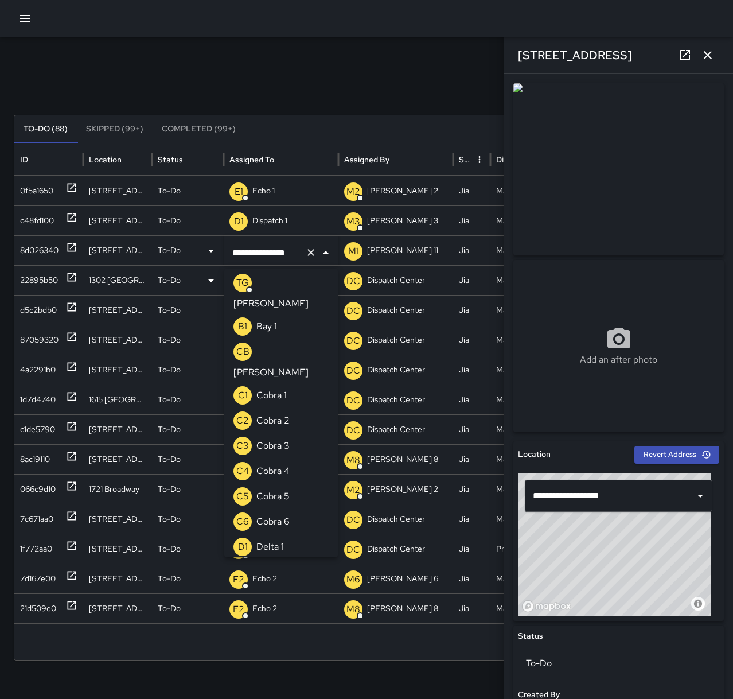
click at [307, 249] on icon "Clear" at bounding box center [310, 252] width 11 height 11
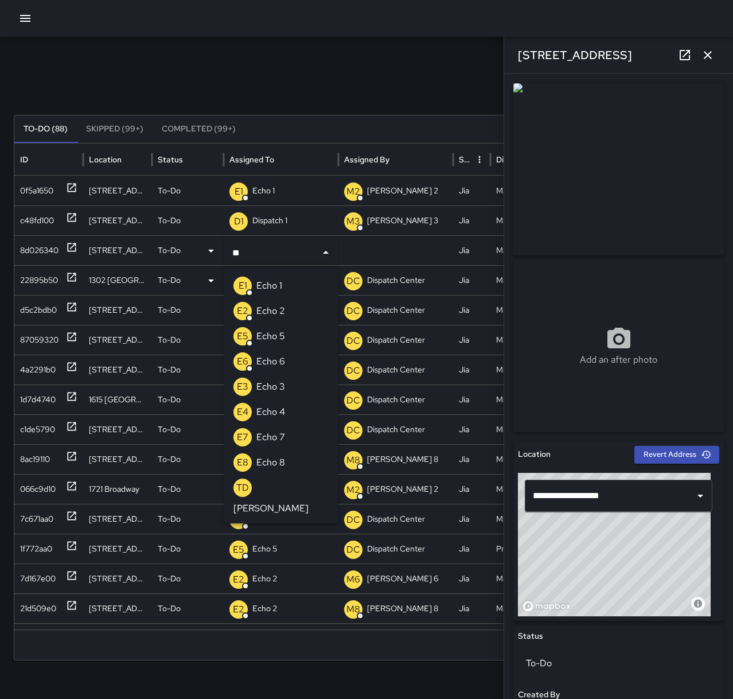
type input "*"
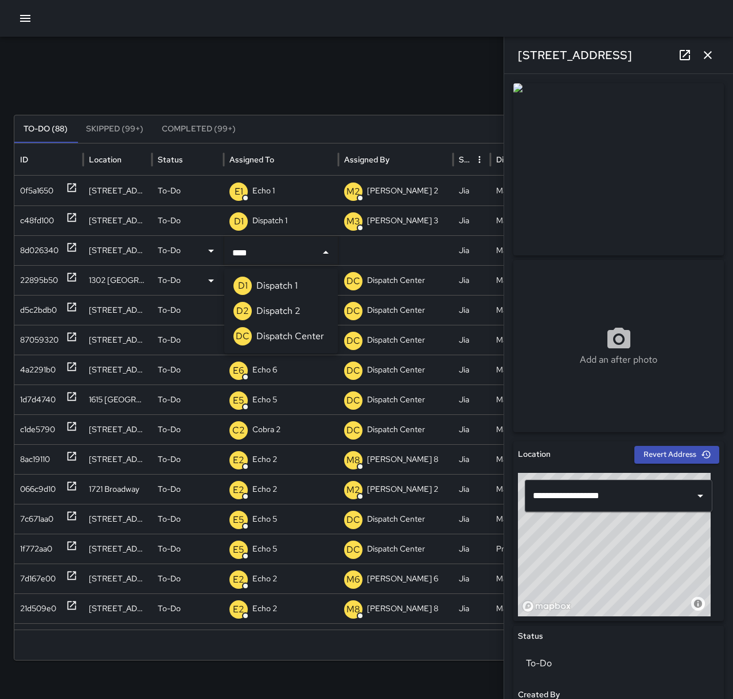
type input "*****"
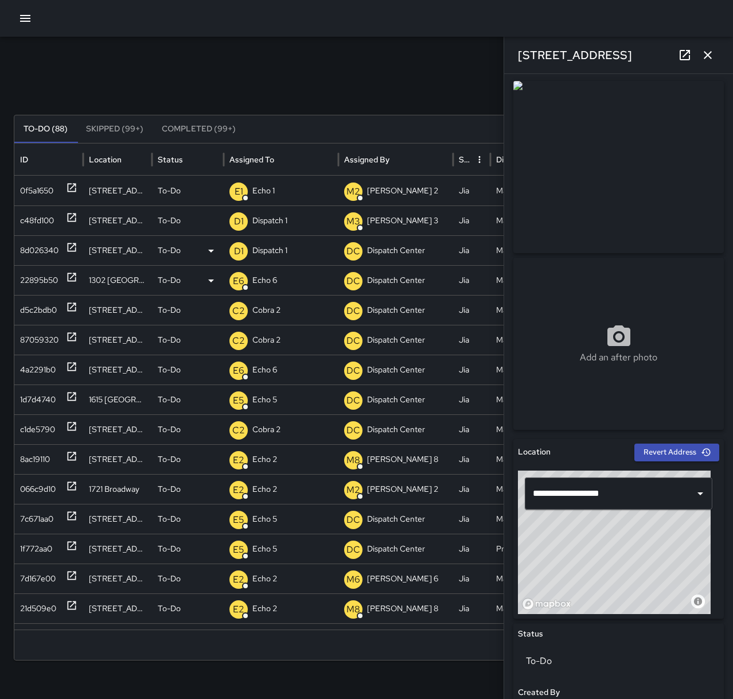
scroll to position [0, 0]
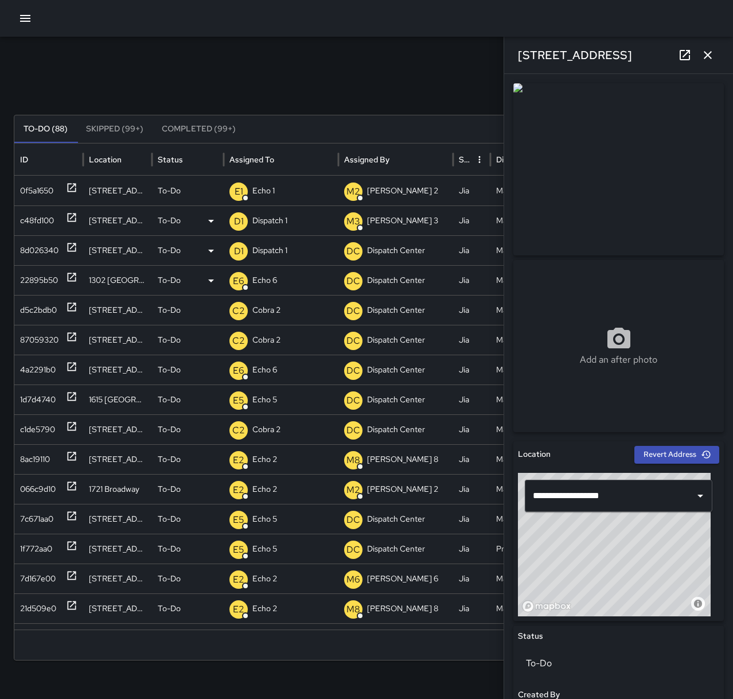
click at [67, 219] on icon at bounding box center [71, 217] width 11 height 11
click at [284, 215] on p "Dispatch 1" at bounding box center [269, 220] width 35 height 29
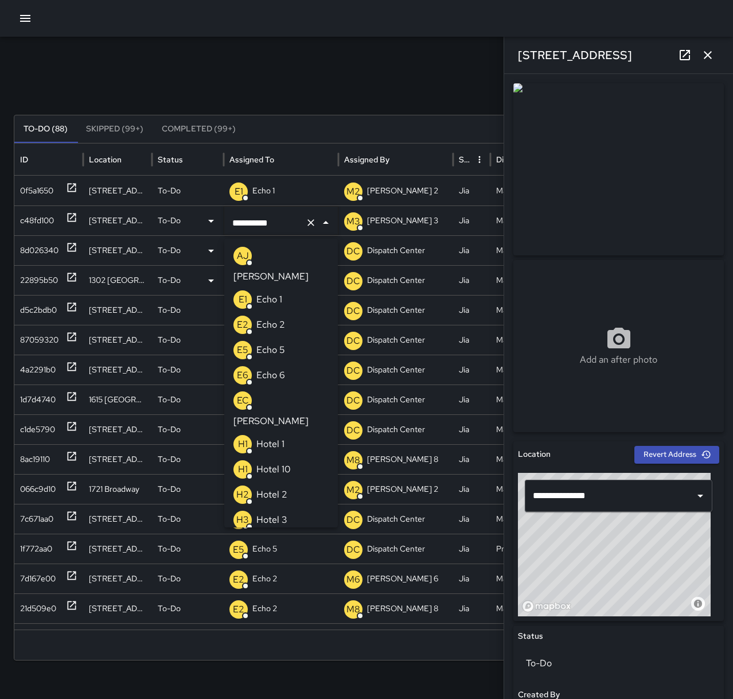
scroll to position [643, 0]
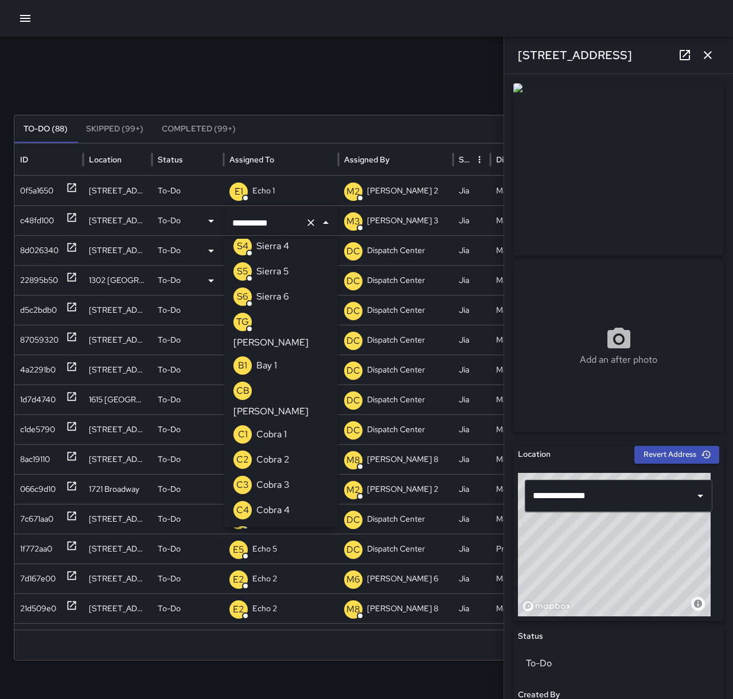
click at [312, 221] on icon "Clear" at bounding box center [311, 222] width 7 height 7
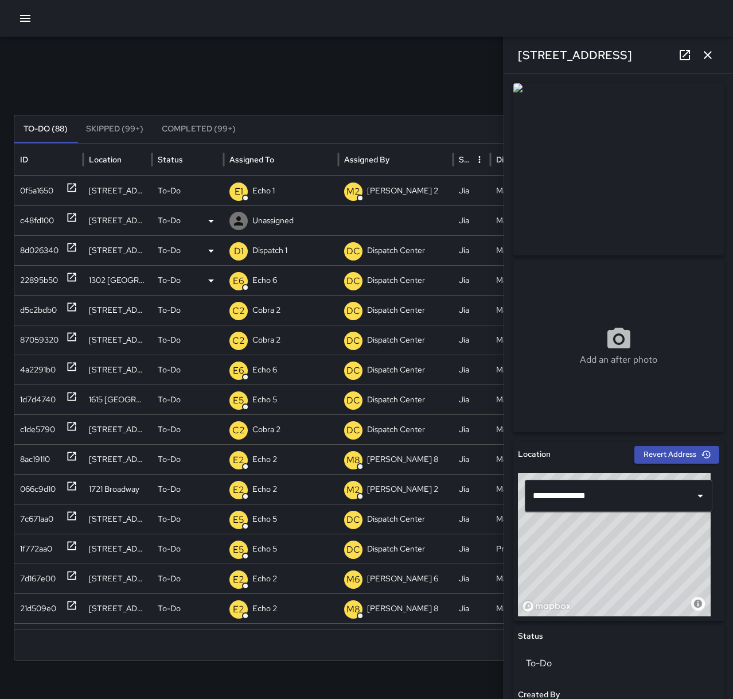
click at [280, 220] on p "Unassigned" at bounding box center [272, 220] width 41 height 29
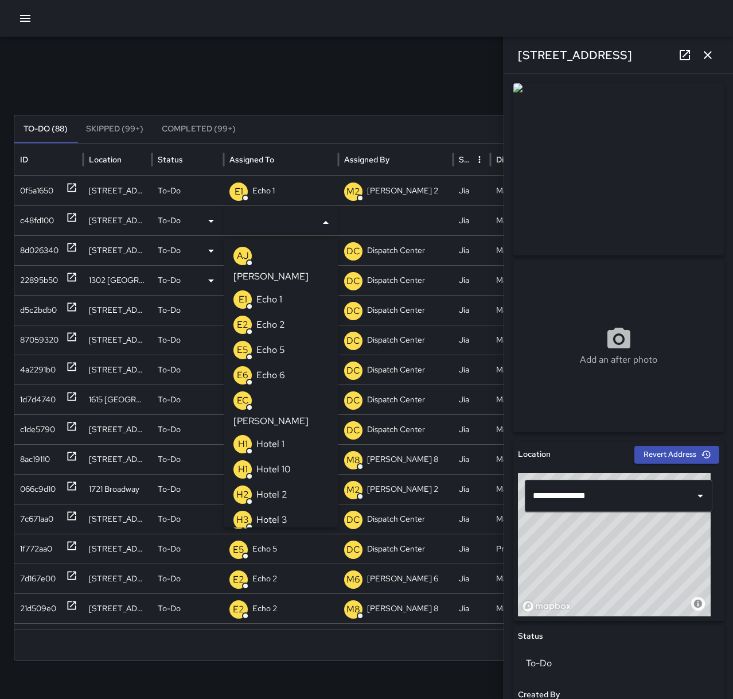
click at [265, 293] on p "Echo 1" at bounding box center [270, 300] width 26 height 14
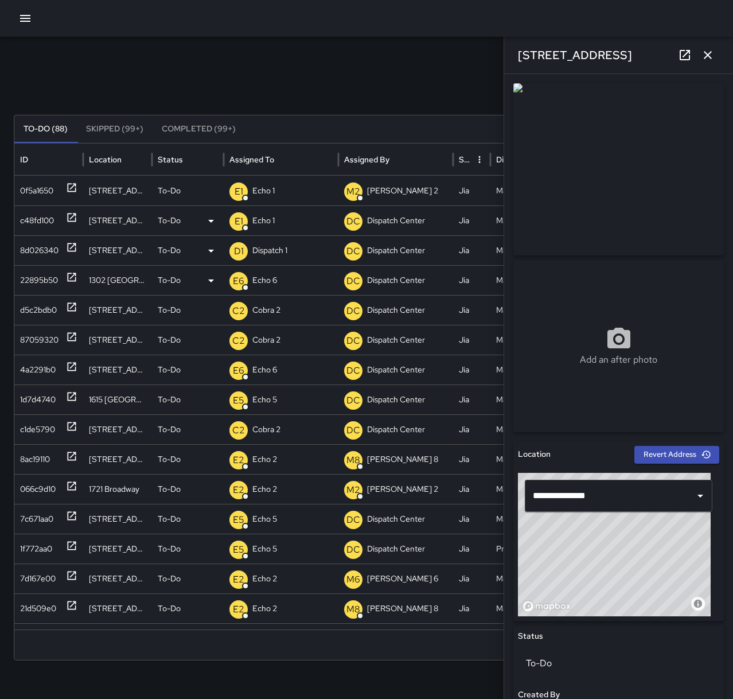
click at [707, 58] on icon "button" at bounding box center [708, 55] width 14 height 14
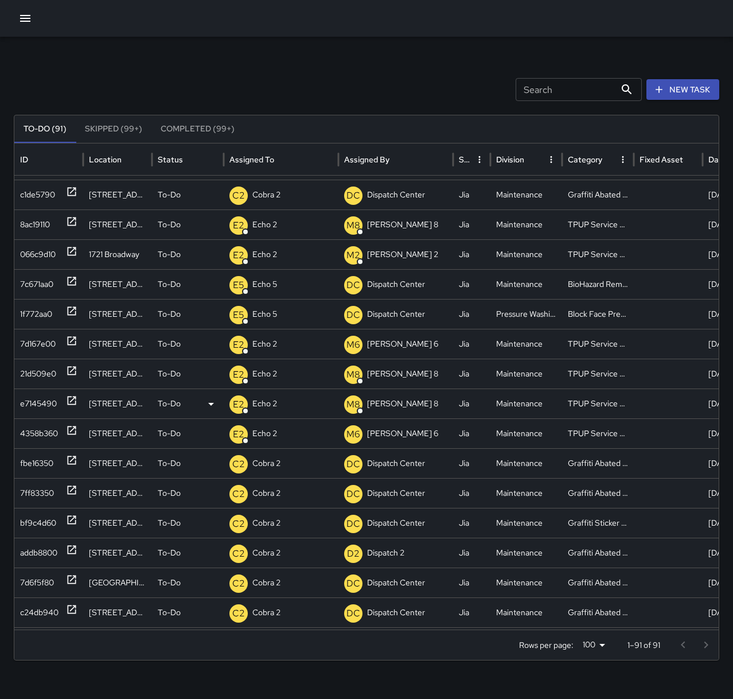
scroll to position [316, 0]
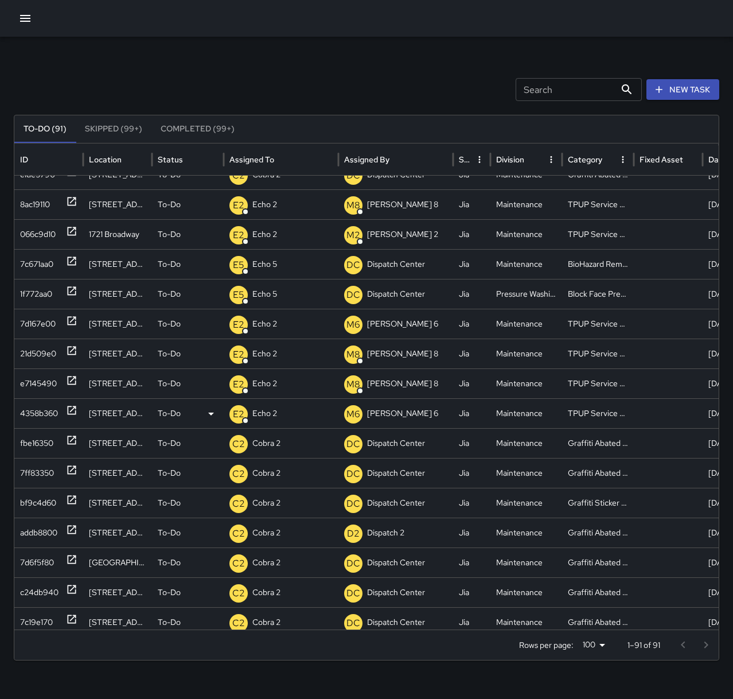
click at [262, 411] on p "Echo 2" at bounding box center [264, 413] width 25 height 29
click at [208, 407] on icon at bounding box center [211, 414] width 14 height 14
click at [268, 517] on li "Other" at bounding box center [273, 525] width 100 height 21
click at [172, 379] on p "To-Do" at bounding box center [169, 383] width 23 height 29
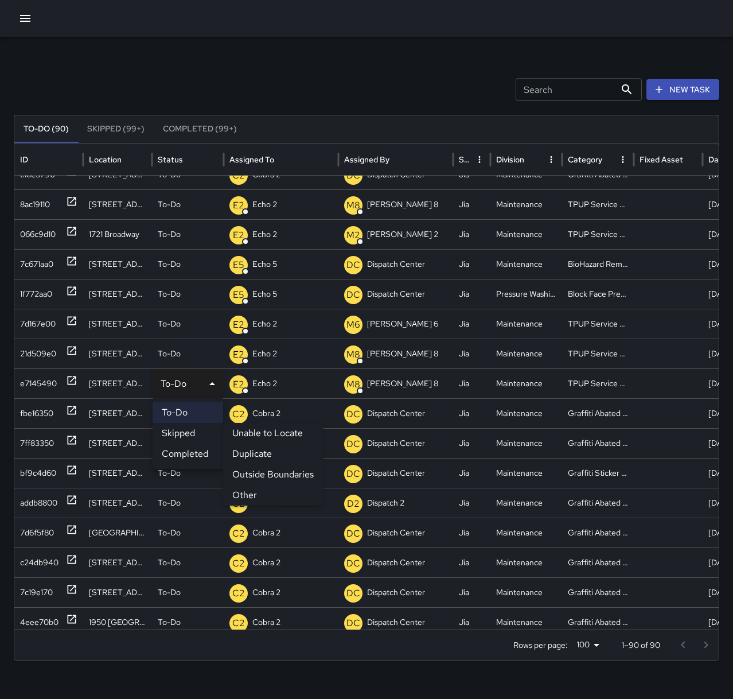
click at [259, 492] on li "Other" at bounding box center [273, 495] width 100 height 21
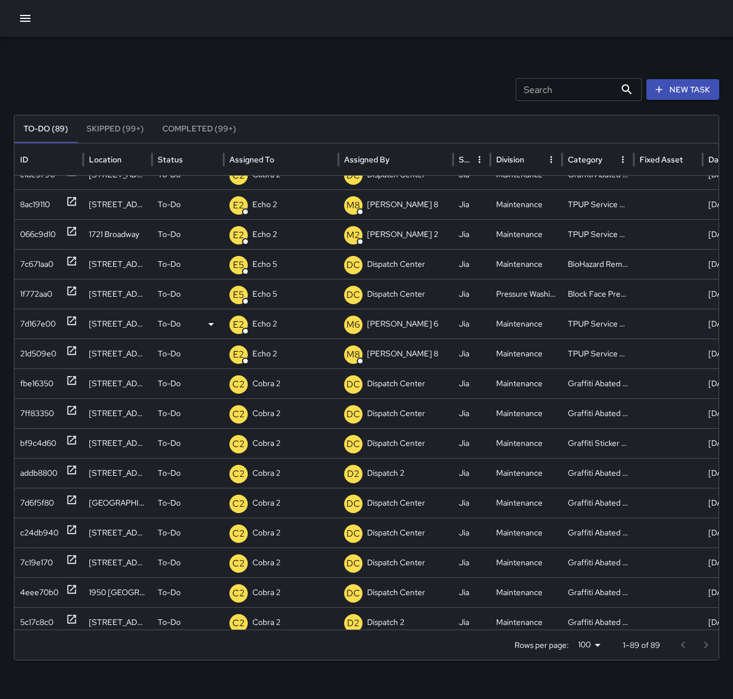
click at [189, 320] on div "To-Do" at bounding box center [188, 323] width 60 height 29
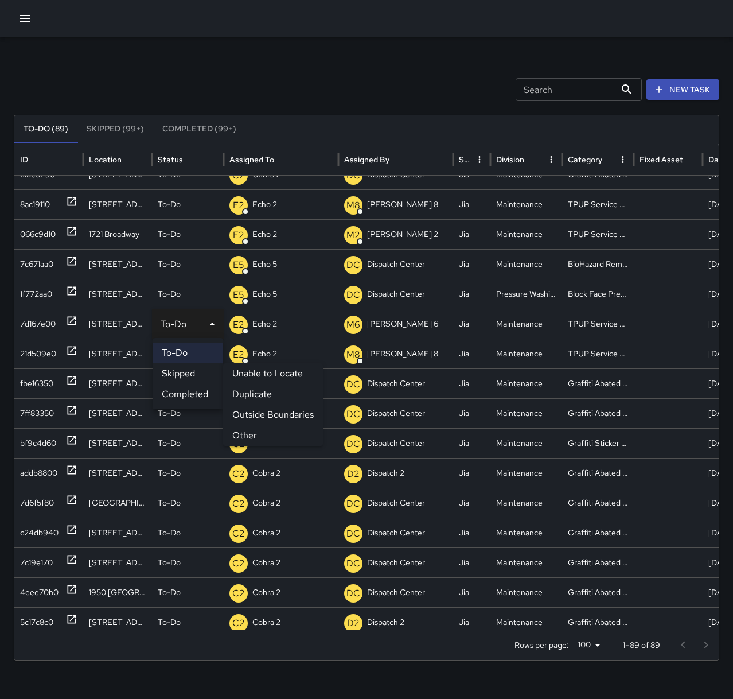
click at [263, 430] on li "Other" at bounding box center [273, 435] width 100 height 21
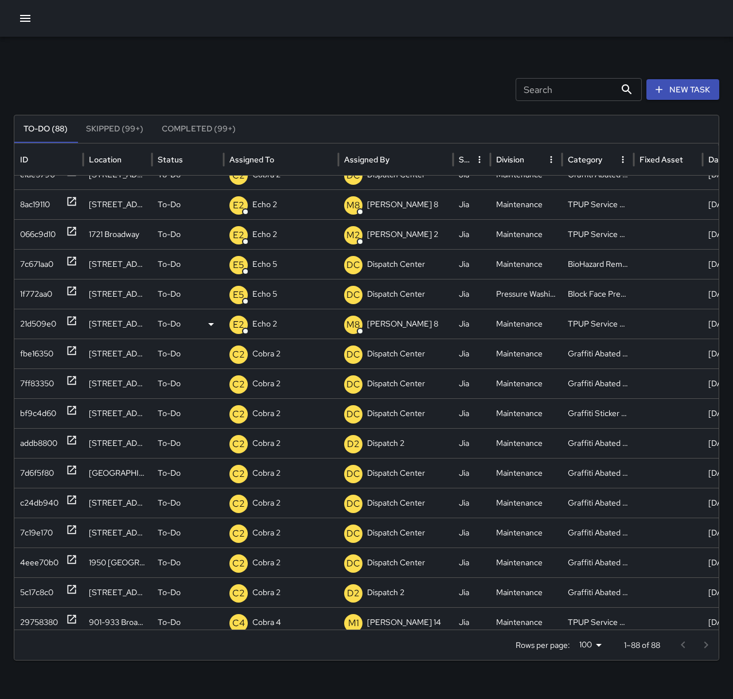
click at [162, 321] on p "To-Do" at bounding box center [169, 323] width 23 height 29
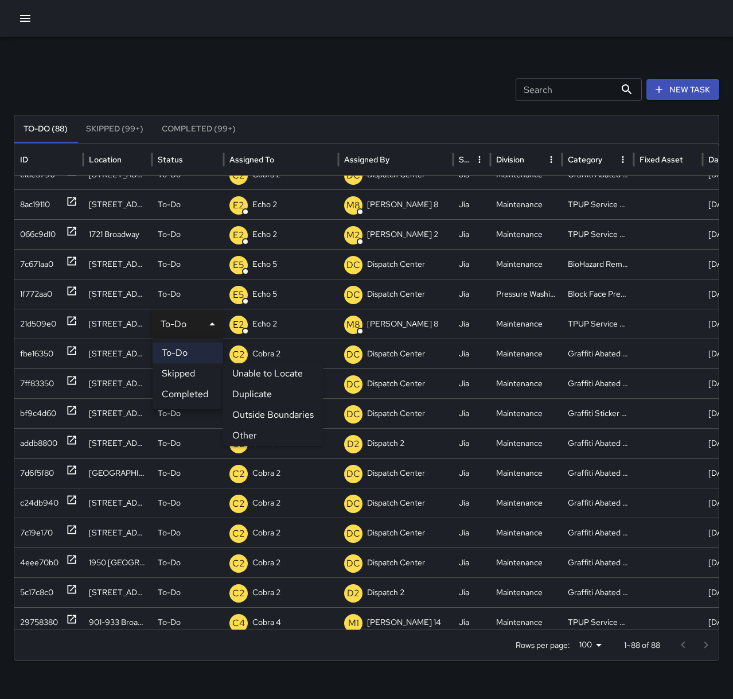
click at [270, 430] on li "Other" at bounding box center [273, 435] width 100 height 21
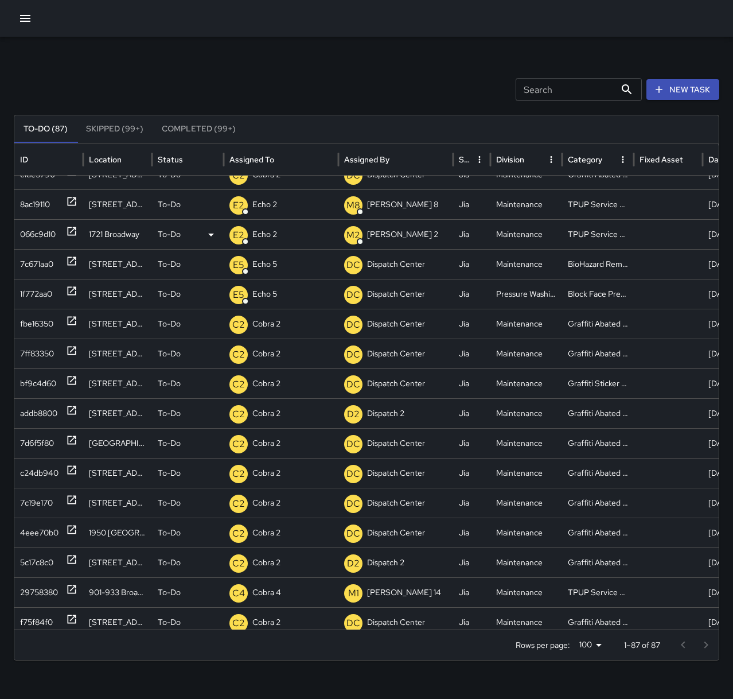
click at [180, 234] on p "To-Do" at bounding box center [169, 234] width 23 height 29
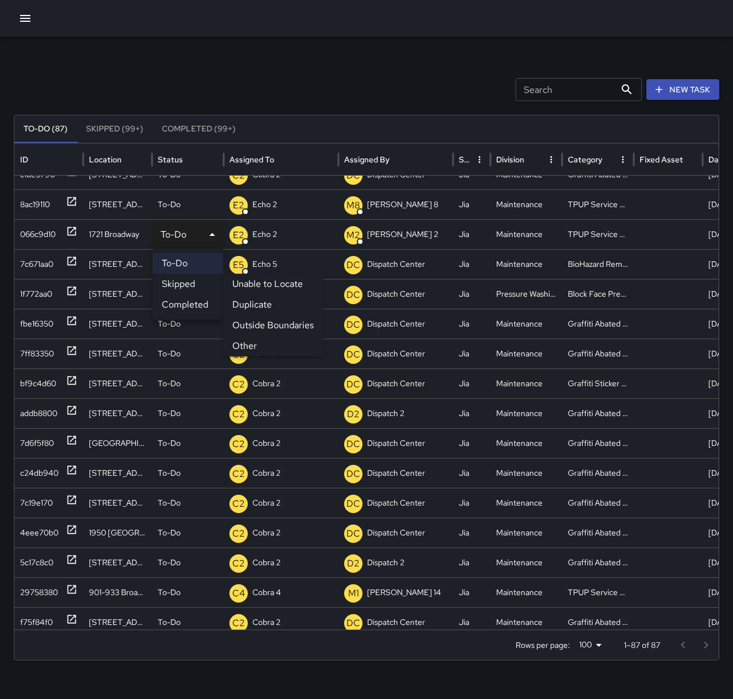
click at [255, 343] on li "Other" at bounding box center [273, 346] width 100 height 21
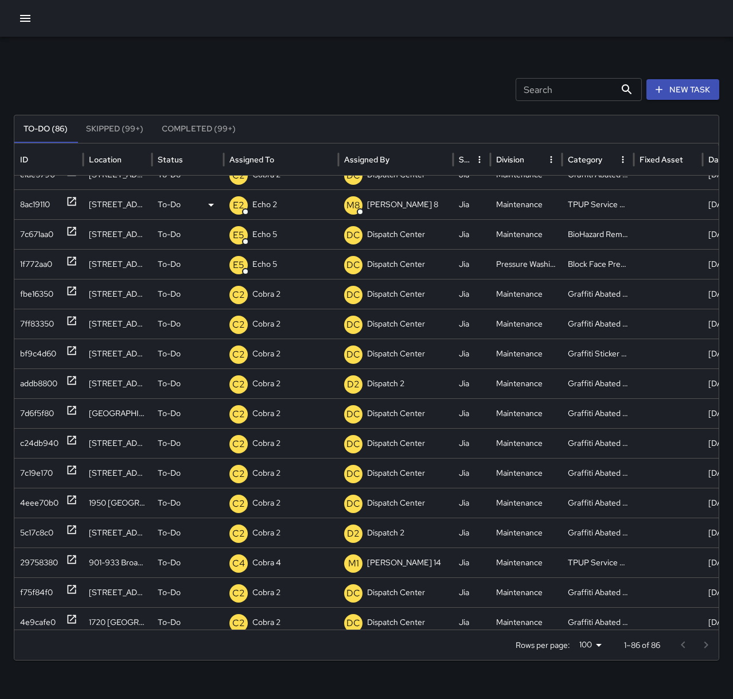
click at [176, 199] on p "To-Do" at bounding box center [169, 204] width 23 height 29
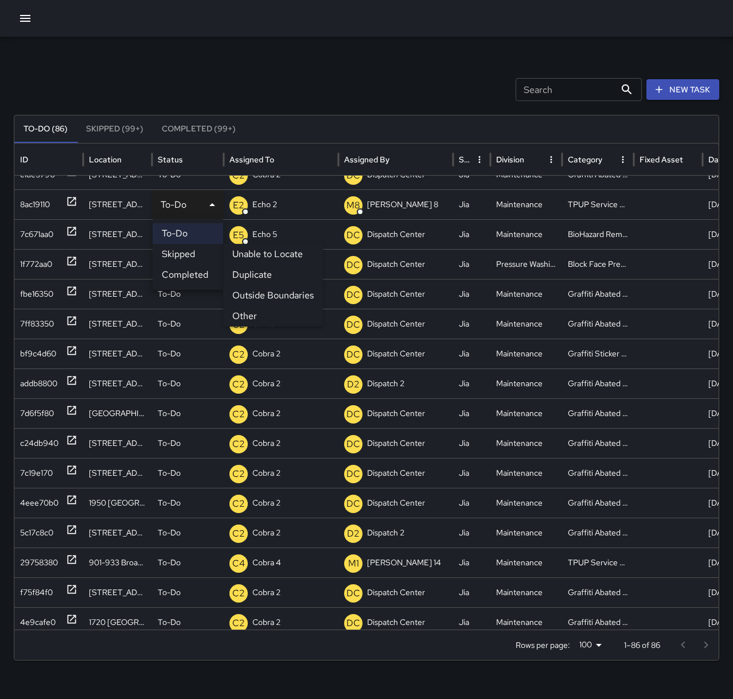
click at [257, 314] on li "Other" at bounding box center [273, 316] width 100 height 21
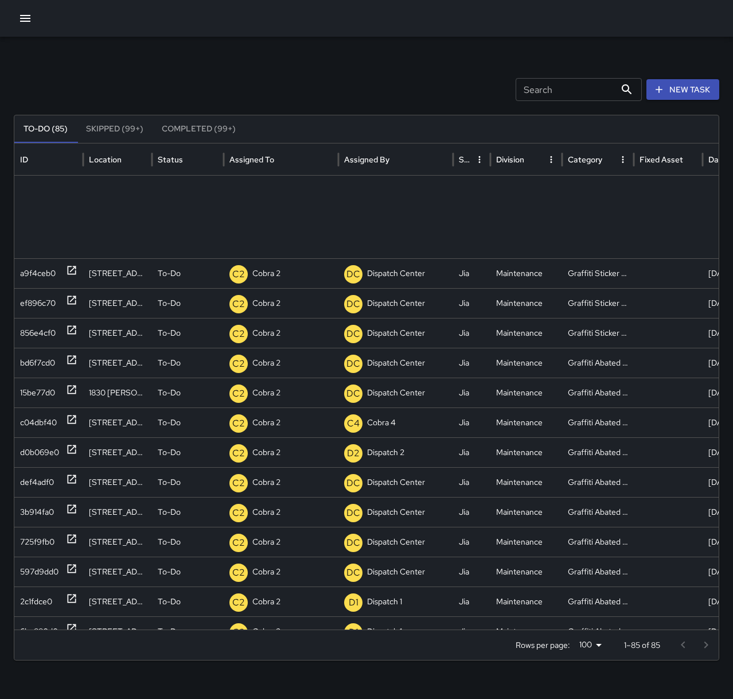
scroll to position [841, 0]
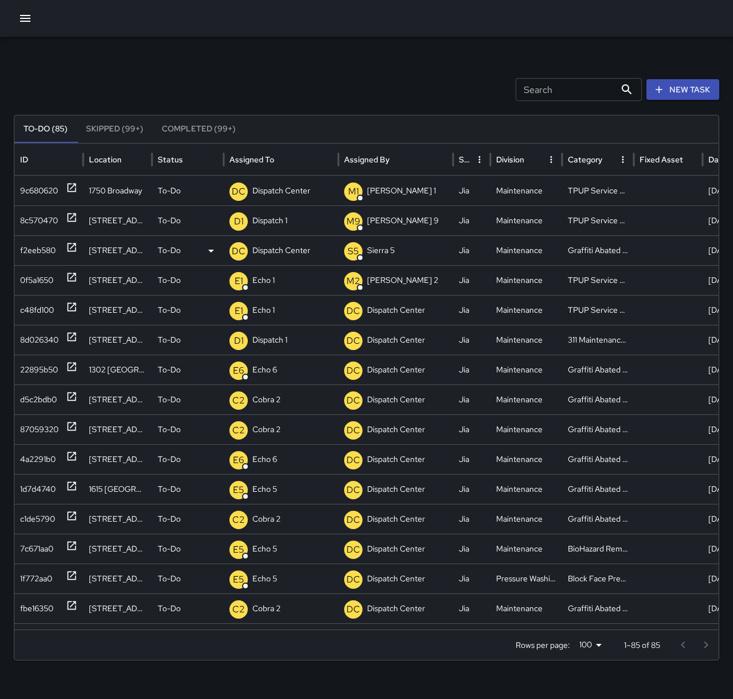
click at [68, 251] on icon at bounding box center [72, 247] width 9 height 9
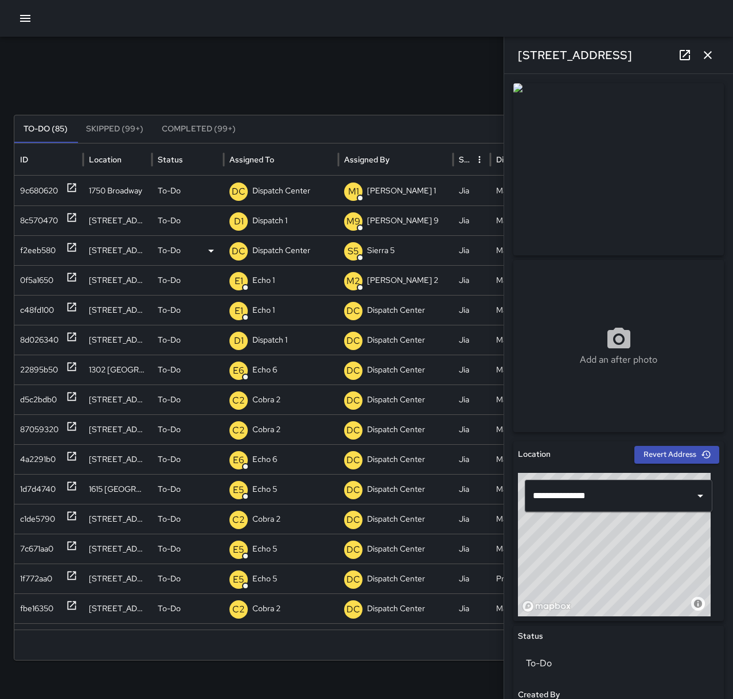
click at [285, 250] on p "Dispatch Center" at bounding box center [281, 250] width 58 height 29
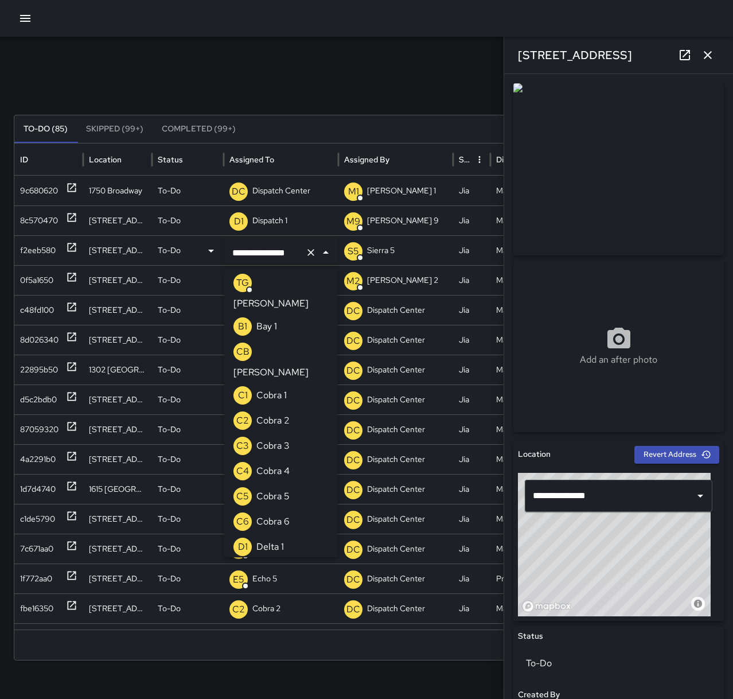
click at [311, 252] on icon "Clear" at bounding box center [311, 252] width 7 height 7
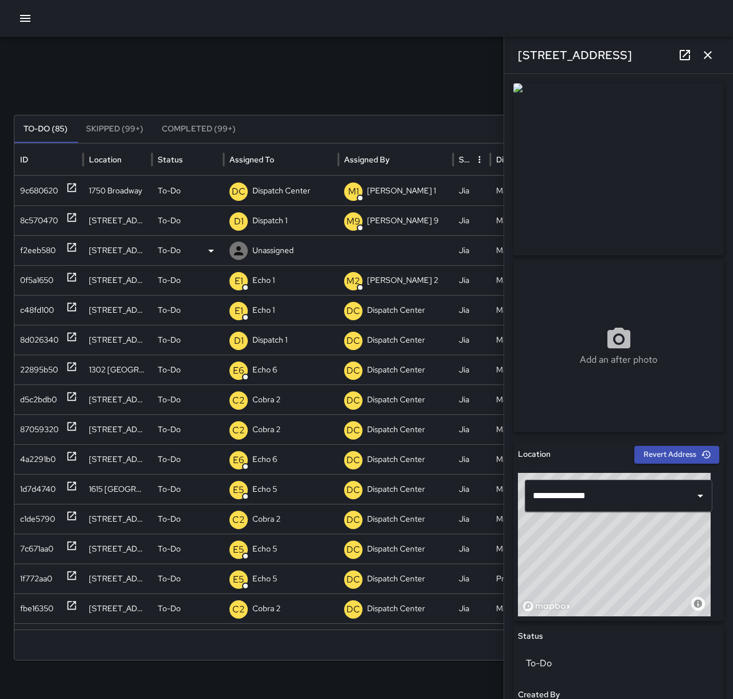
click at [301, 248] on div "Unassigned" at bounding box center [281, 250] width 103 height 29
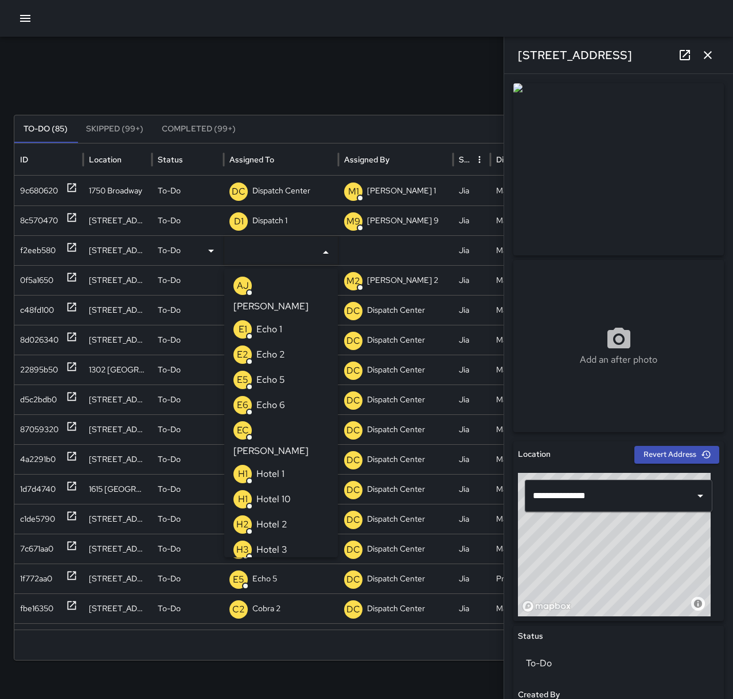
click at [296, 393] on li "E6 Echo 6" at bounding box center [281, 405] width 114 height 25
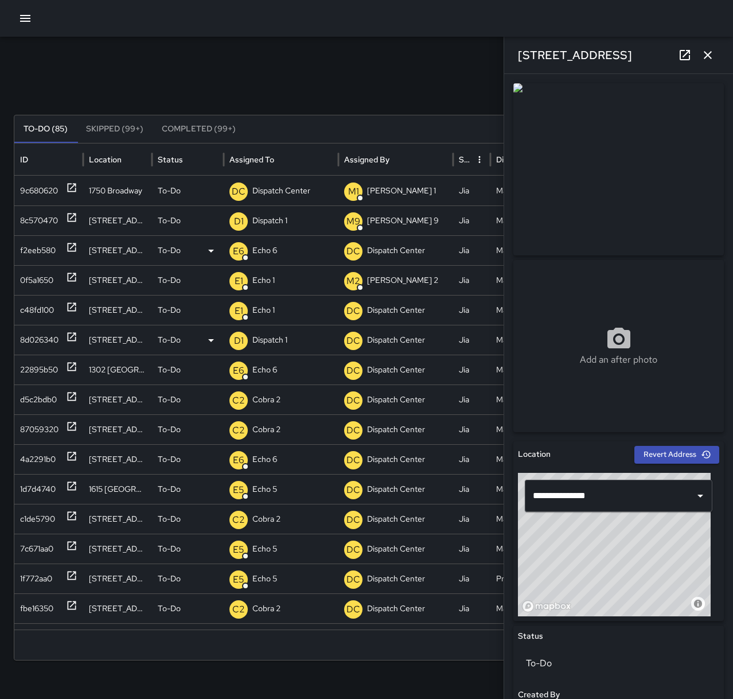
click at [72, 341] on icon at bounding box center [71, 336] width 11 height 11
click at [76, 222] on icon at bounding box center [71, 217] width 11 height 11
click at [271, 218] on p "Dispatch 1" at bounding box center [269, 220] width 35 height 29
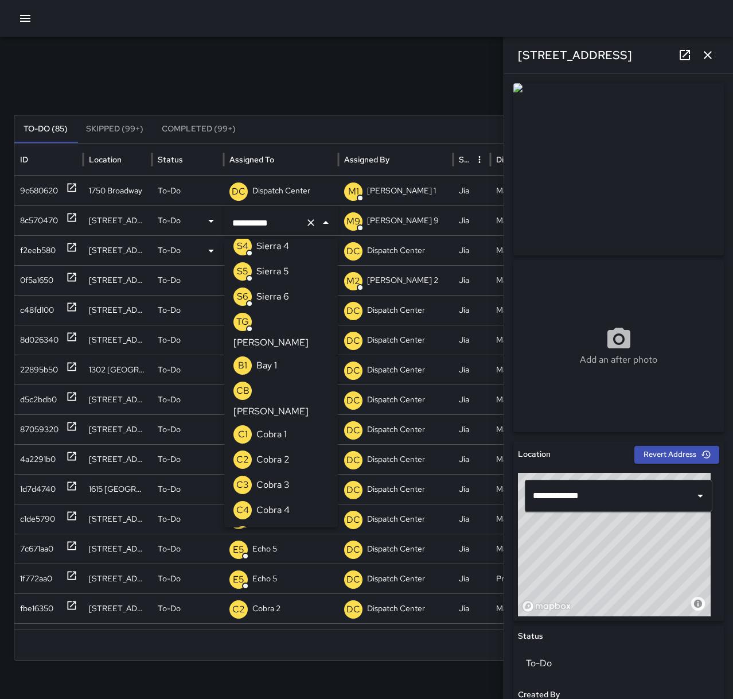
click at [314, 223] on icon "Clear" at bounding box center [310, 222] width 11 height 11
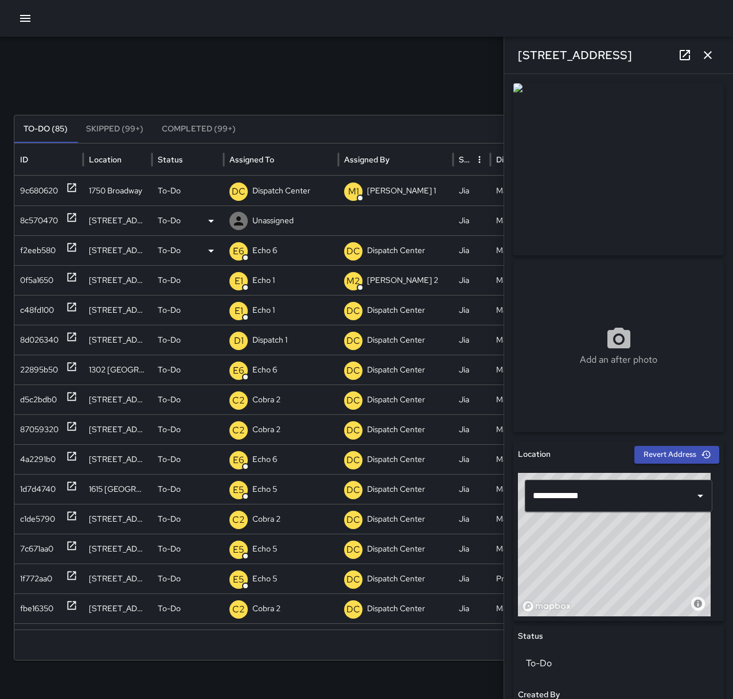
click at [288, 220] on p "Unassigned" at bounding box center [272, 220] width 41 height 29
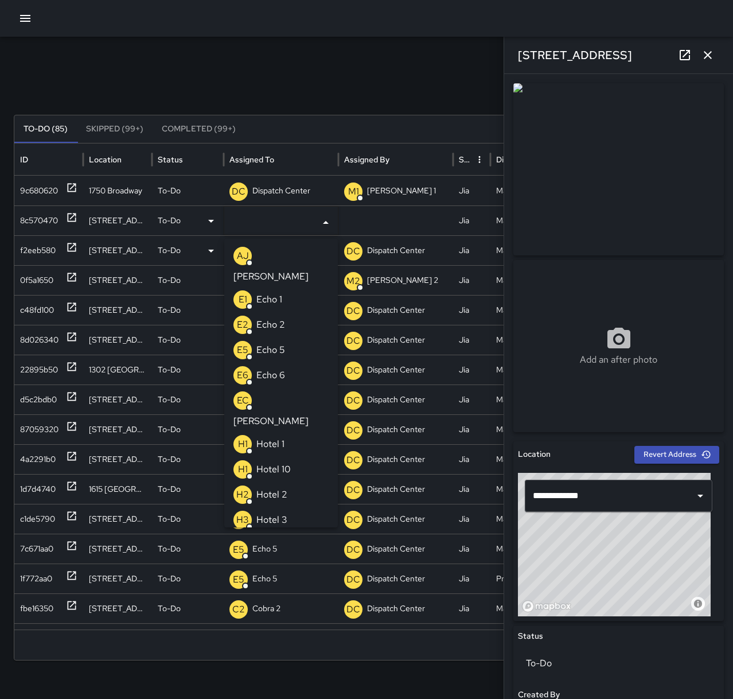
click at [274, 293] on p "Echo 1" at bounding box center [270, 300] width 26 height 14
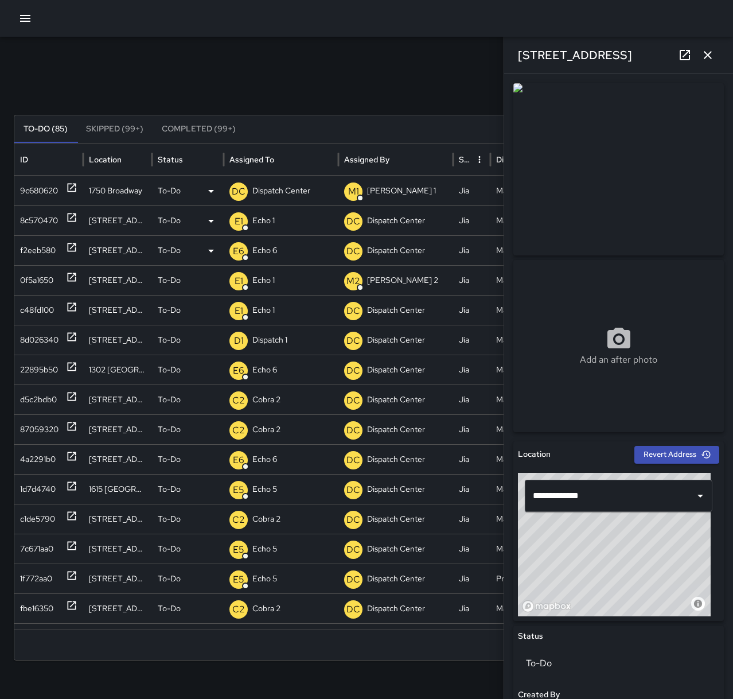
click at [75, 188] on icon at bounding box center [72, 188] width 9 height 9
click at [279, 188] on p "Dispatch Center" at bounding box center [281, 190] width 58 height 29
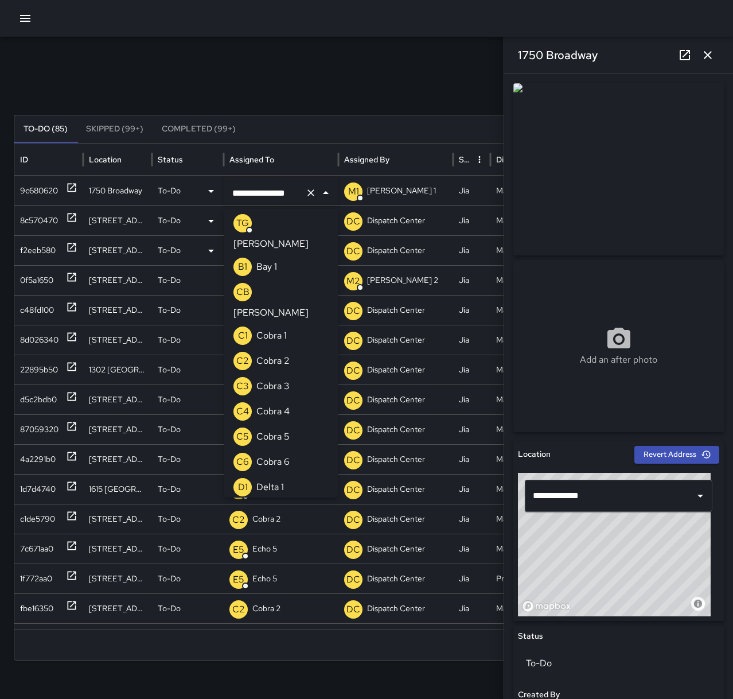
click at [310, 193] on icon "Clear" at bounding box center [311, 192] width 7 height 7
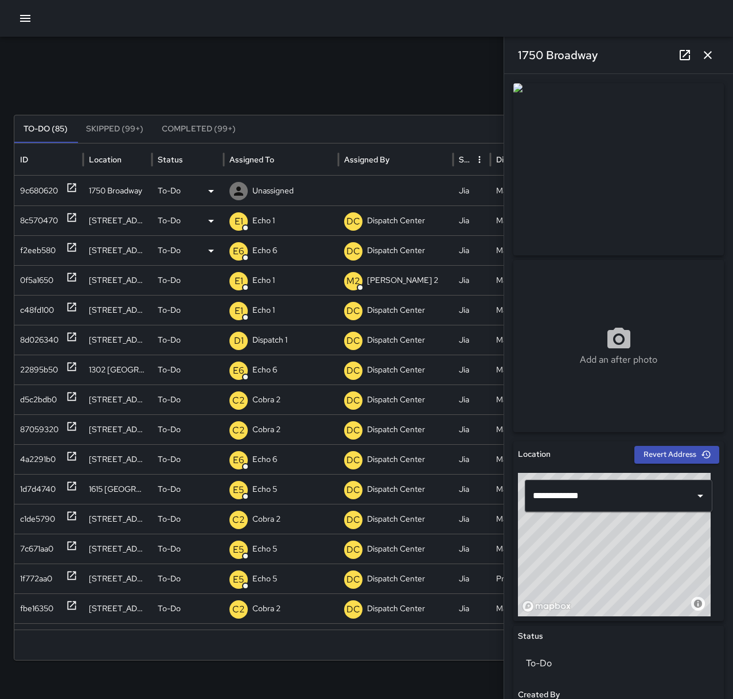
click at [293, 189] on p "Unassigned" at bounding box center [272, 190] width 41 height 29
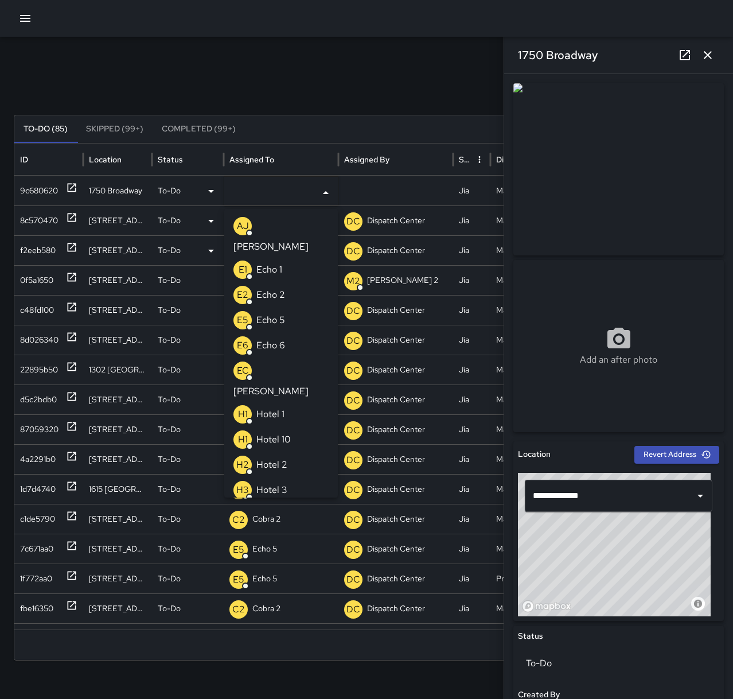
click at [261, 263] on p "Echo 1" at bounding box center [270, 270] width 26 height 14
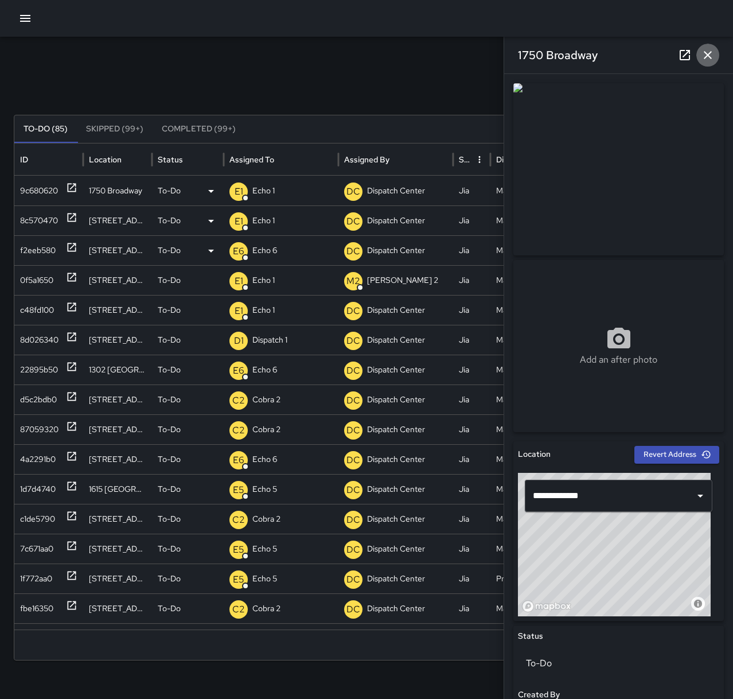
click at [711, 55] on icon "button" at bounding box center [708, 55] width 14 height 14
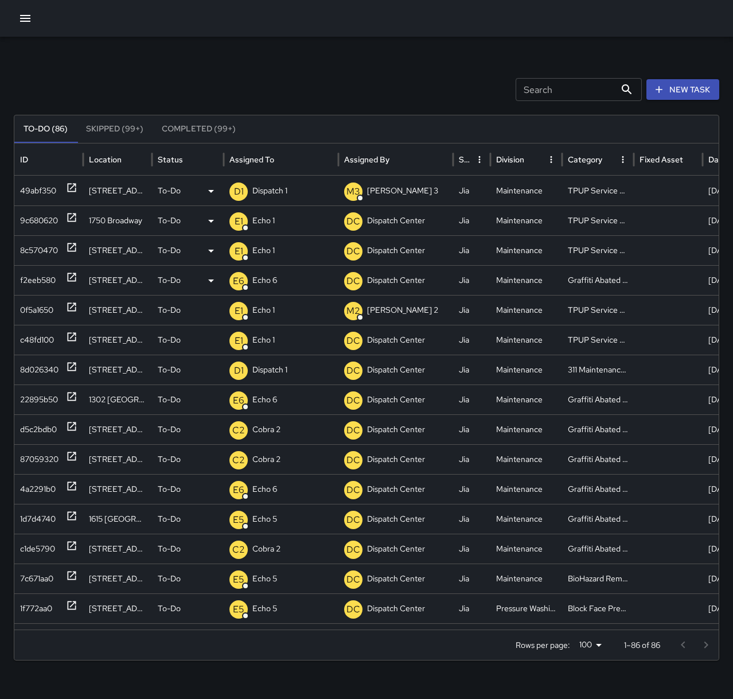
click at [283, 191] on p "Dispatch 1" at bounding box center [269, 190] width 35 height 29
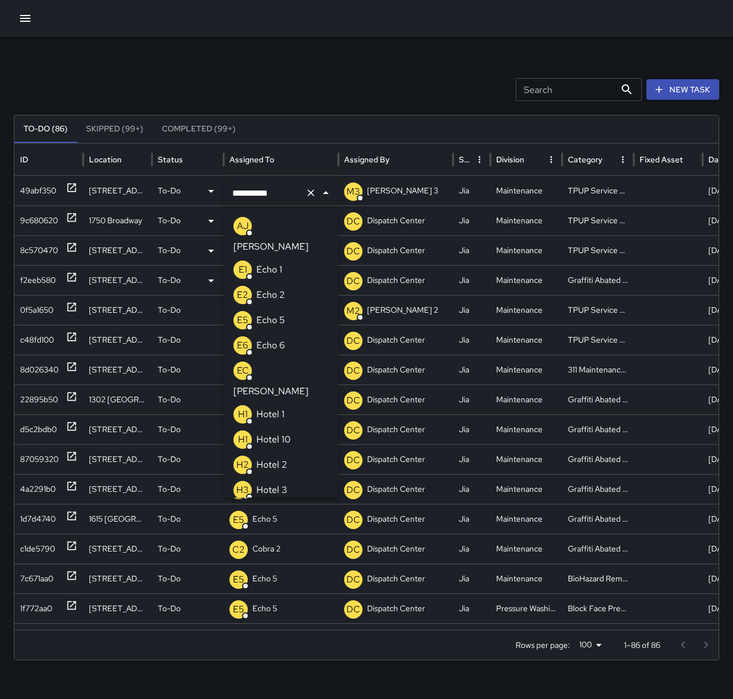
scroll to position [643, 0]
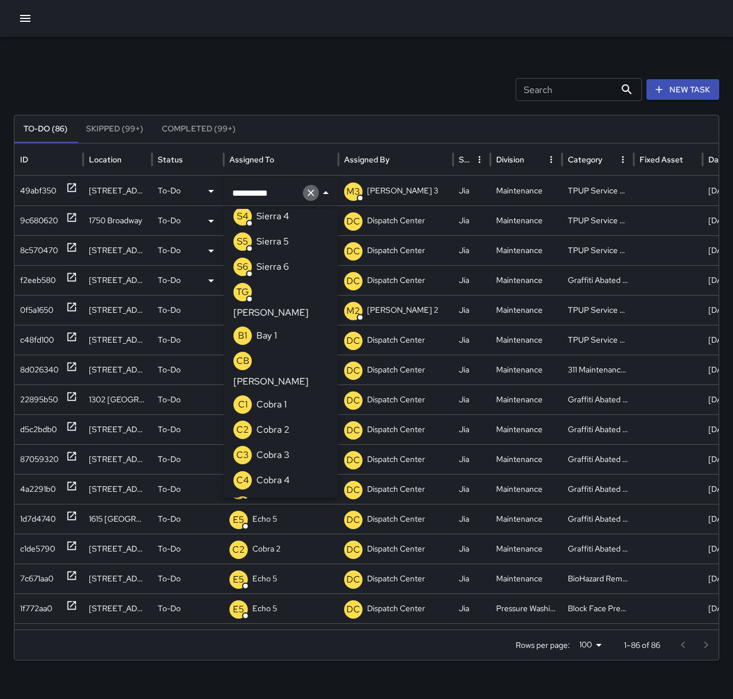
click at [309, 193] on icon "Clear" at bounding box center [310, 192] width 11 height 11
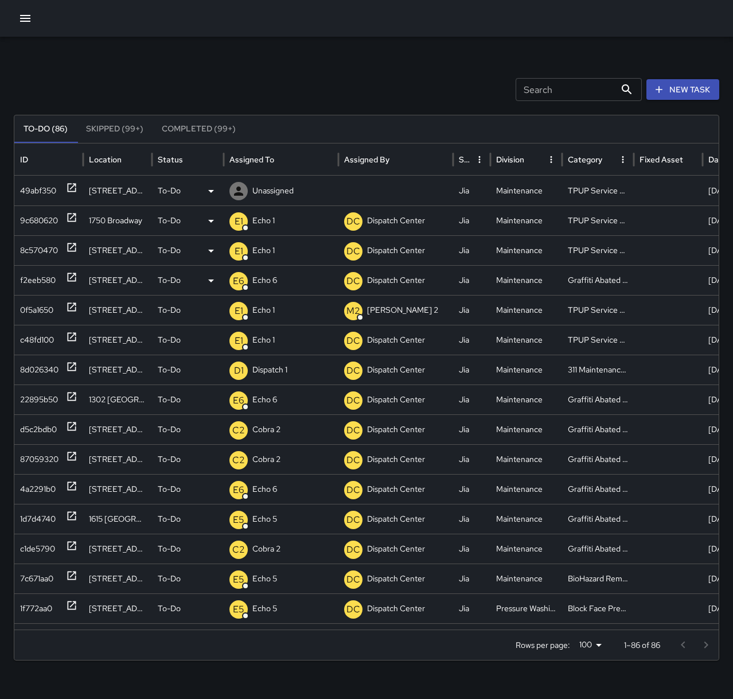
click at [277, 184] on p "Unassigned" at bounding box center [272, 190] width 41 height 29
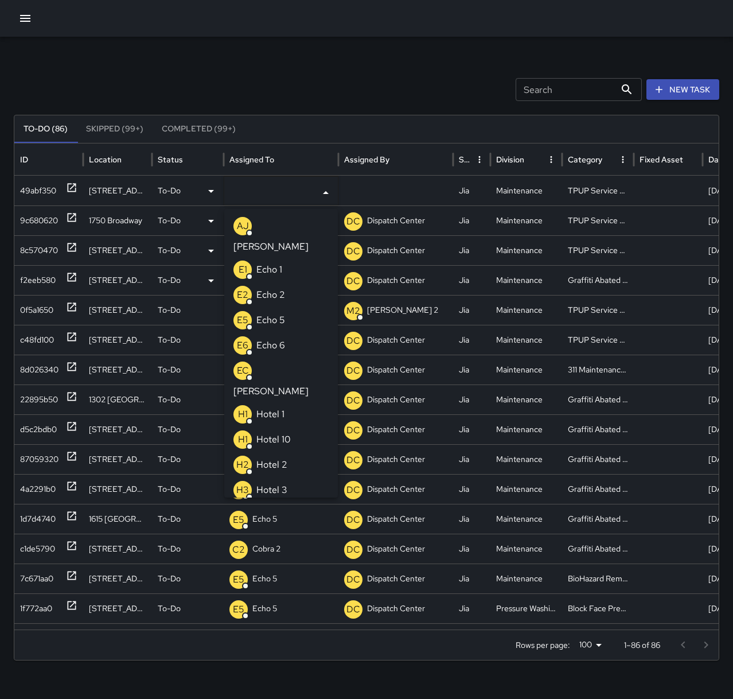
click at [286, 257] on li "E1 Echo 1" at bounding box center [281, 269] width 114 height 25
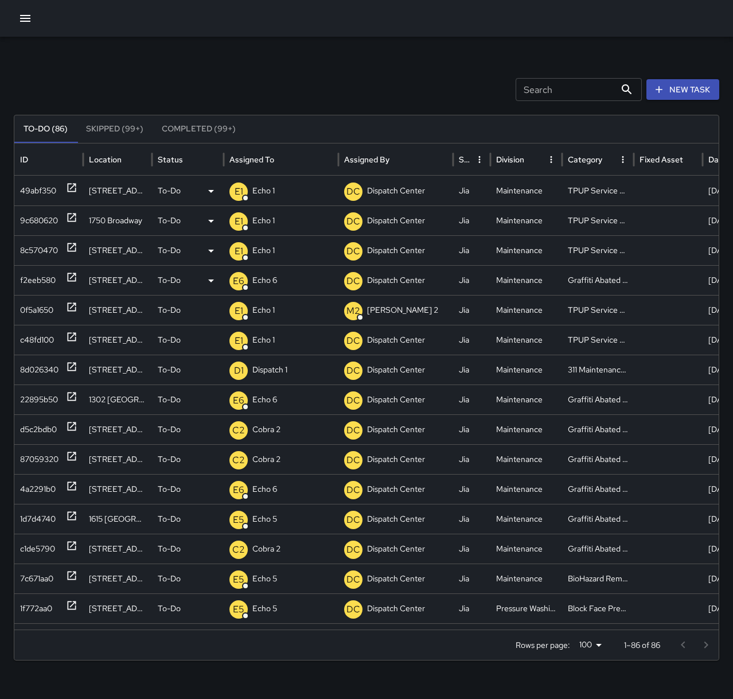
click at [199, 77] on div "Search Search New Task To-Do (86) Skipped (99+) Completed (99+) ID Location Sta…" at bounding box center [366, 362] width 733 height 651
click at [20, 22] on icon "button" at bounding box center [25, 18] width 10 height 7
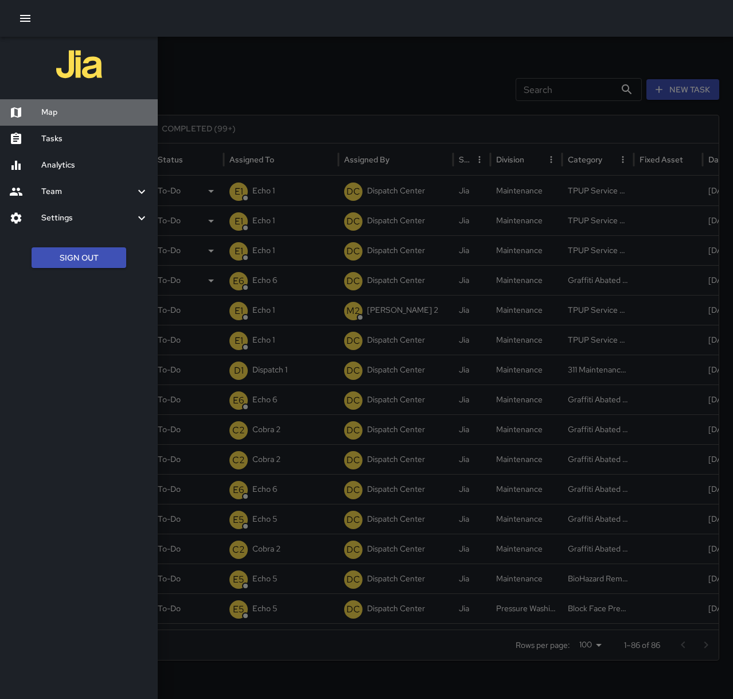
click at [68, 110] on h6 "Map" at bounding box center [94, 112] width 107 height 13
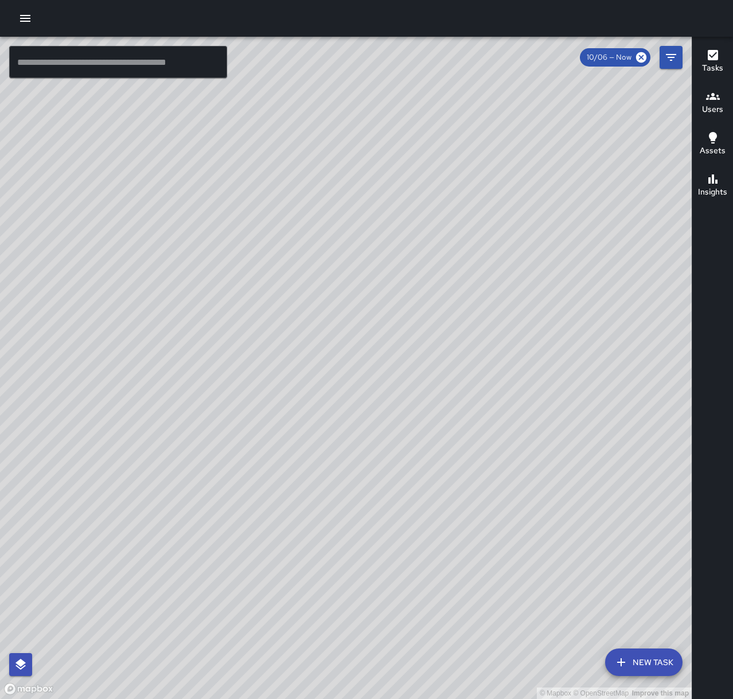
drag, startPoint x: 513, startPoint y: 378, endPoint x: 544, endPoint y: 357, distance: 37.2
click at [544, 357] on div "© Mapbox © OpenStreetMap Improve this map" at bounding box center [346, 368] width 692 height 662
click at [25, 12] on icon "button" at bounding box center [25, 18] width 14 height 14
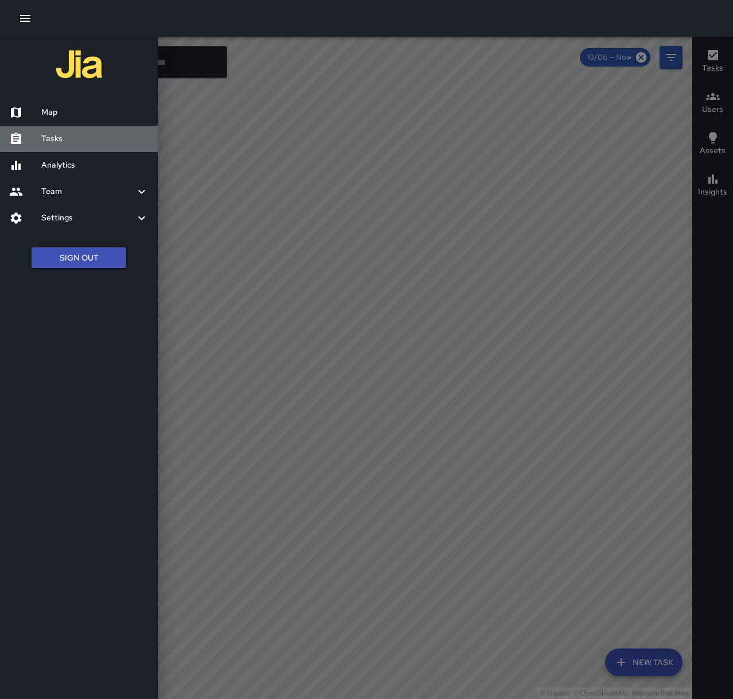
click at [72, 137] on h6 "Tasks" at bounding box center [94, 139] width 107 height 13
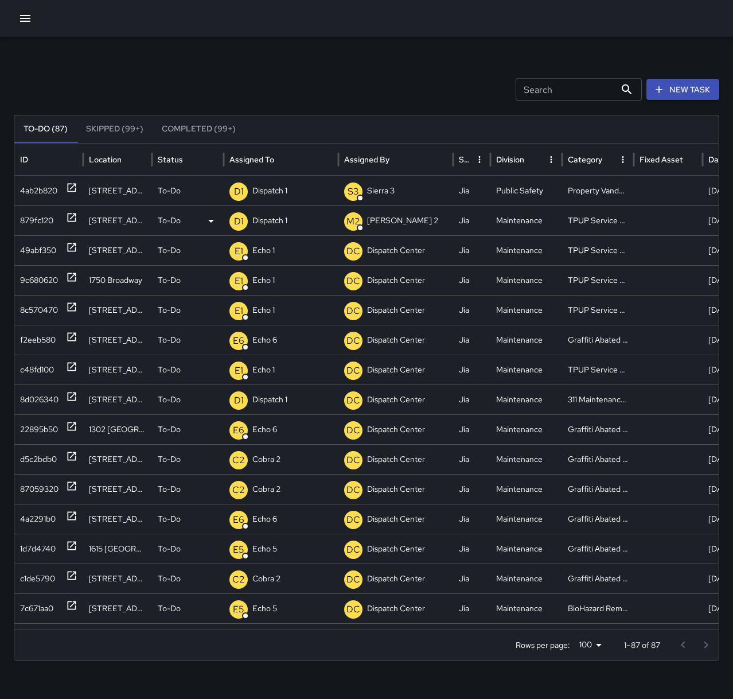
click at [263, 224] on p "Dispatch 1" at bounding box center [269, 220] width 35 height 29
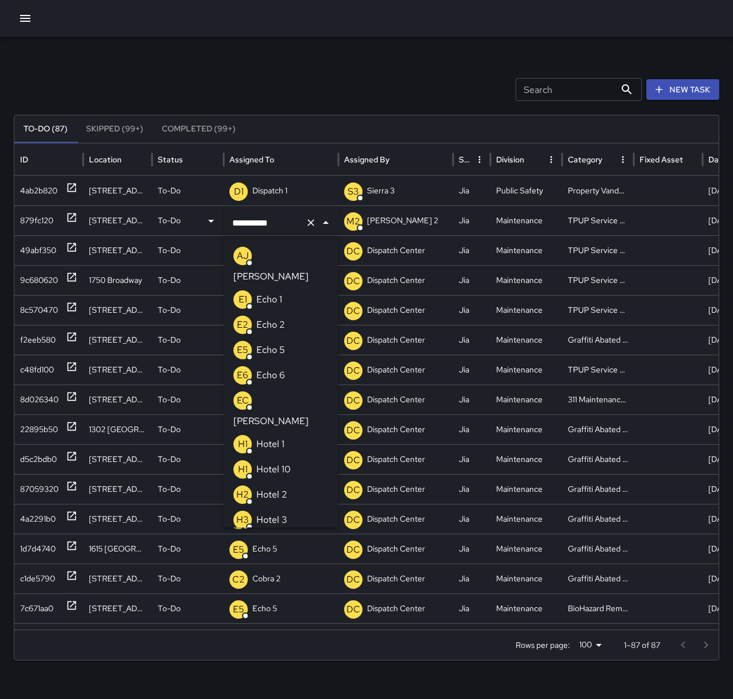
scroll to position [643, 0]
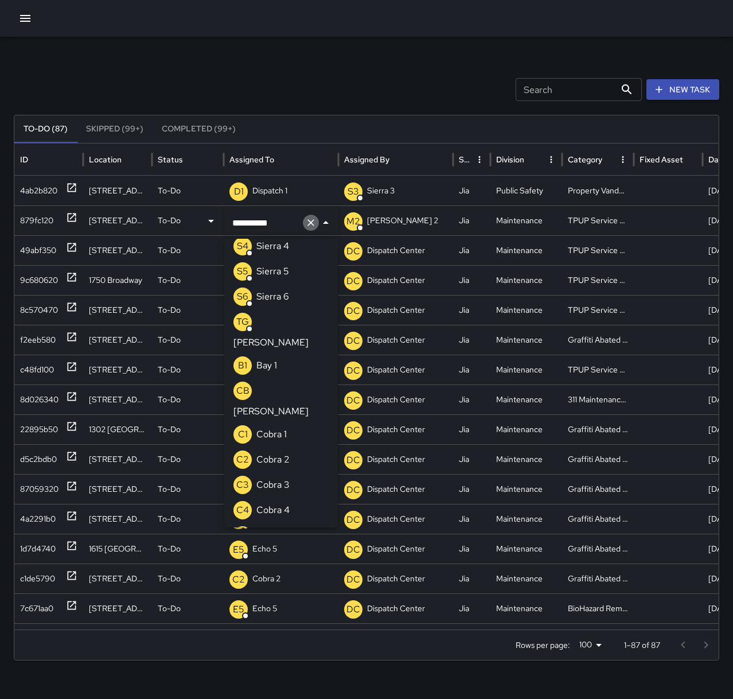
click at [312, 227] on icon "Clear" at bounding box center [310, 222] width 11 height 11
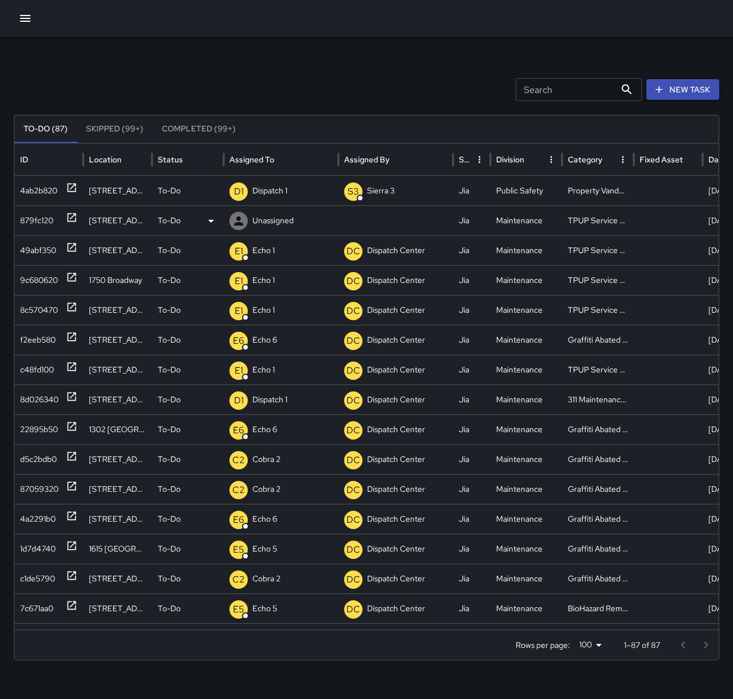
click at [283, 226] on p "Unassigned" at bounding box center [272, 220] width 41 height 29
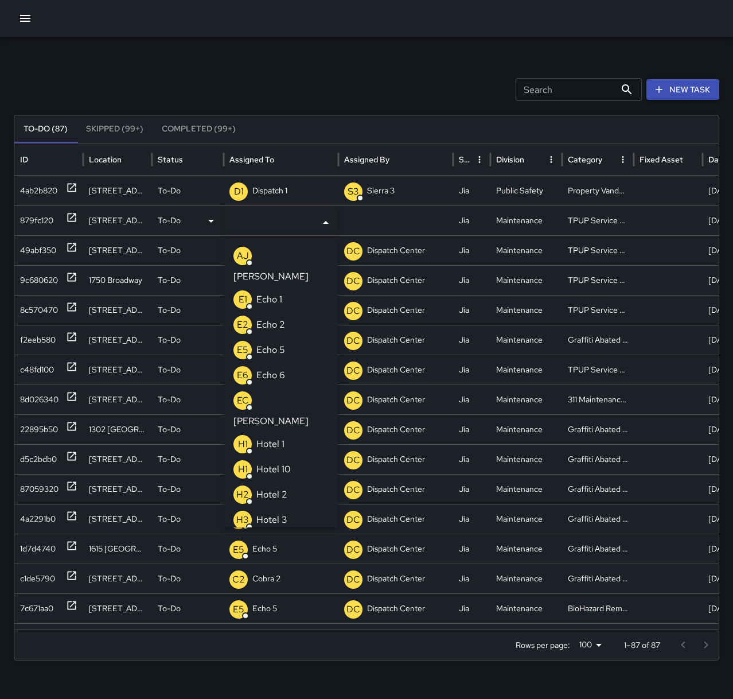
click at [282, 293] on p "Echo 1" at bounding box center [270, 300] width 26 height 14
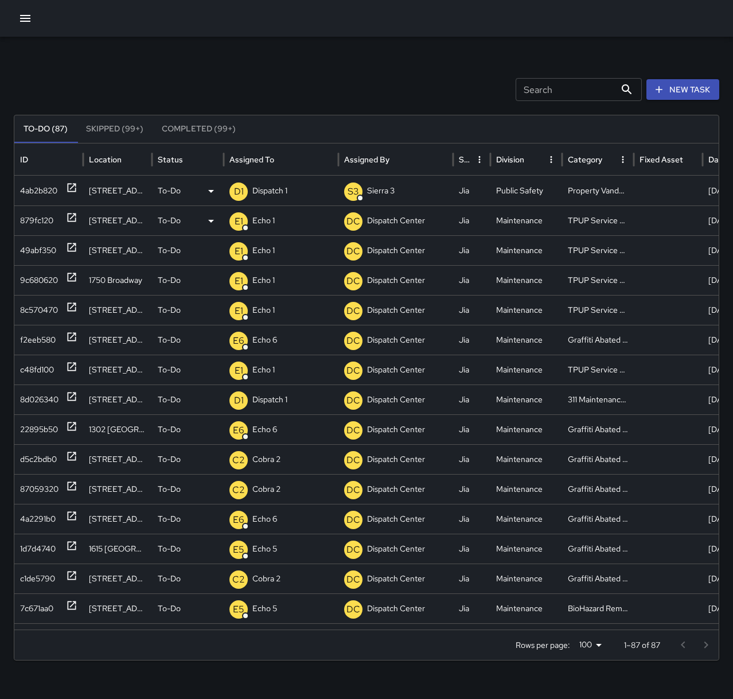
click at [71, 192] on icon at bounding box center [72, 188] width 9 height 9
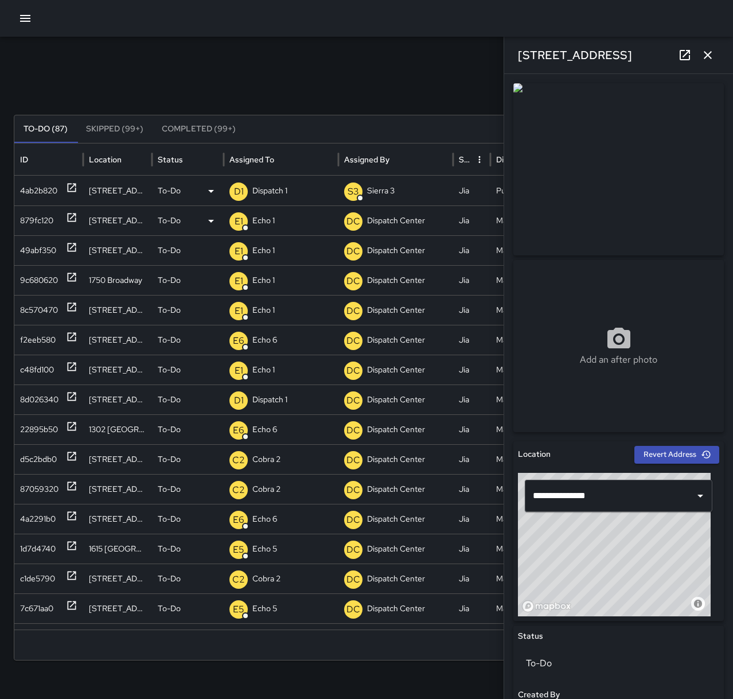
click at [74, 185] on icon at bounding box center [72, 188] width 9 height 9
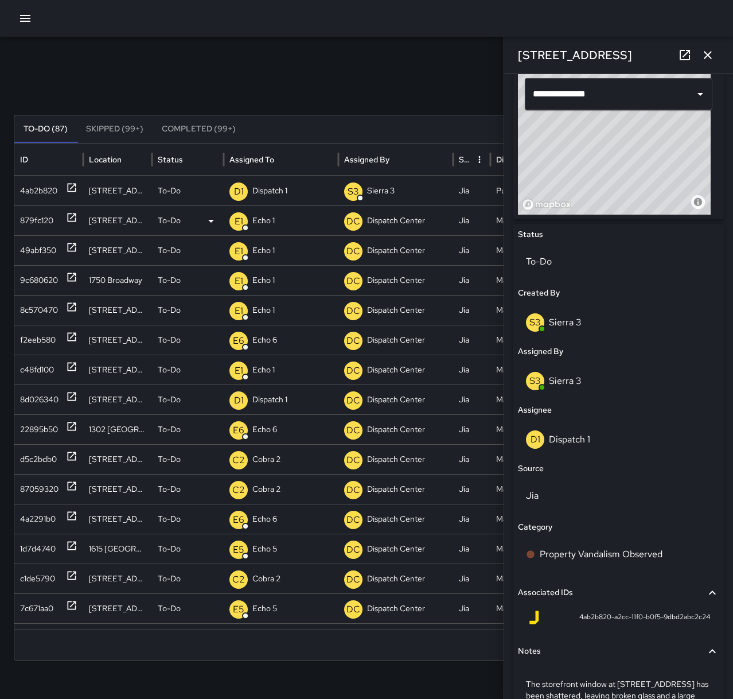
scroll to position [459, 0]
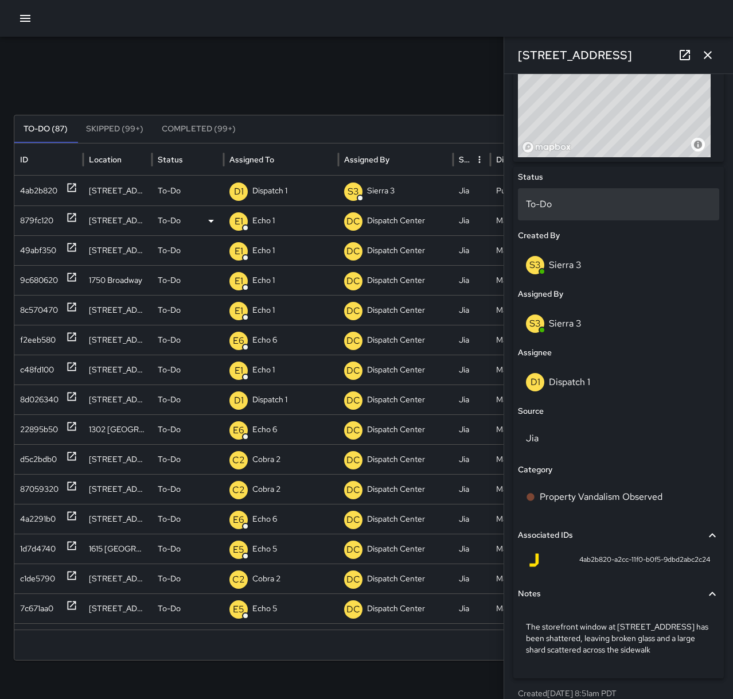
click at [597, 216] on div "To-Do" at bounding box center [618, 204] width 201 height 32
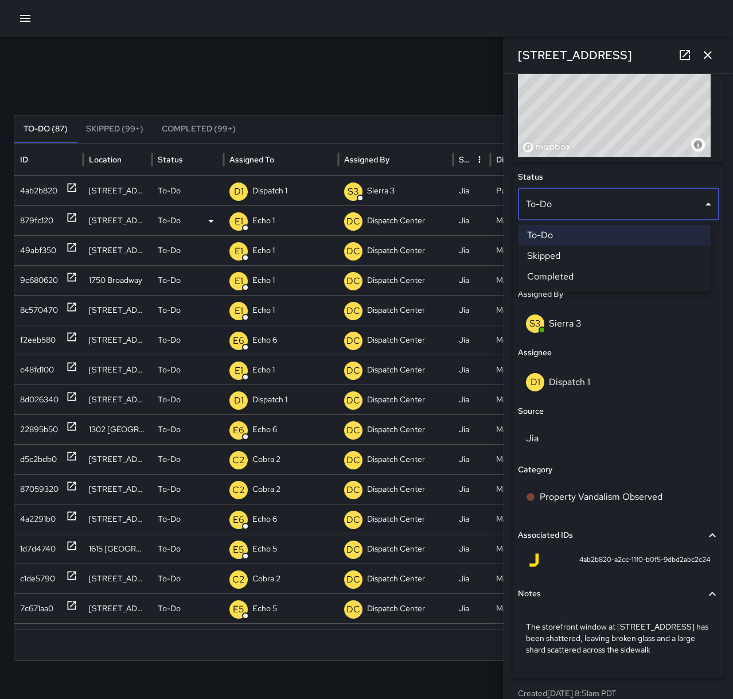
click at [594, 276] on li "Completed" at bounding box center [614, 276] width 193 height 21
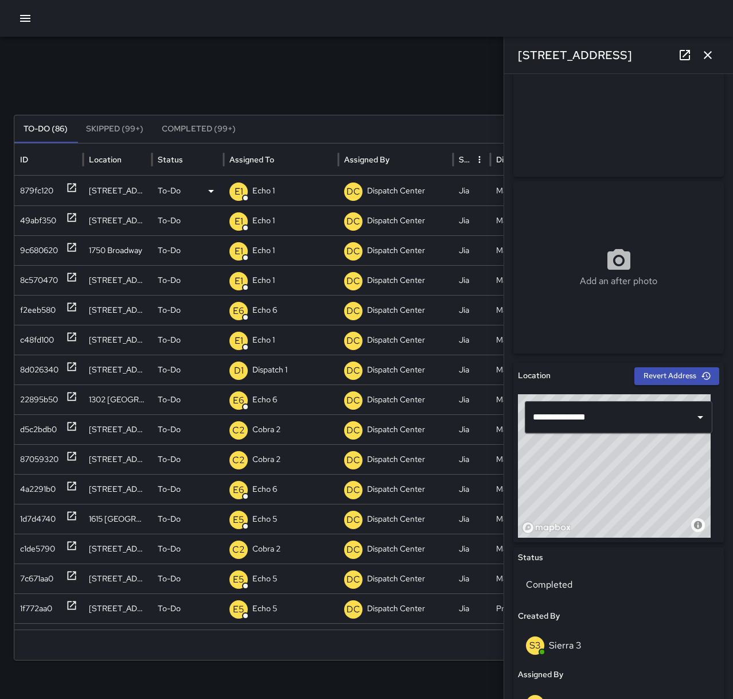
scroll to position [0, 0]
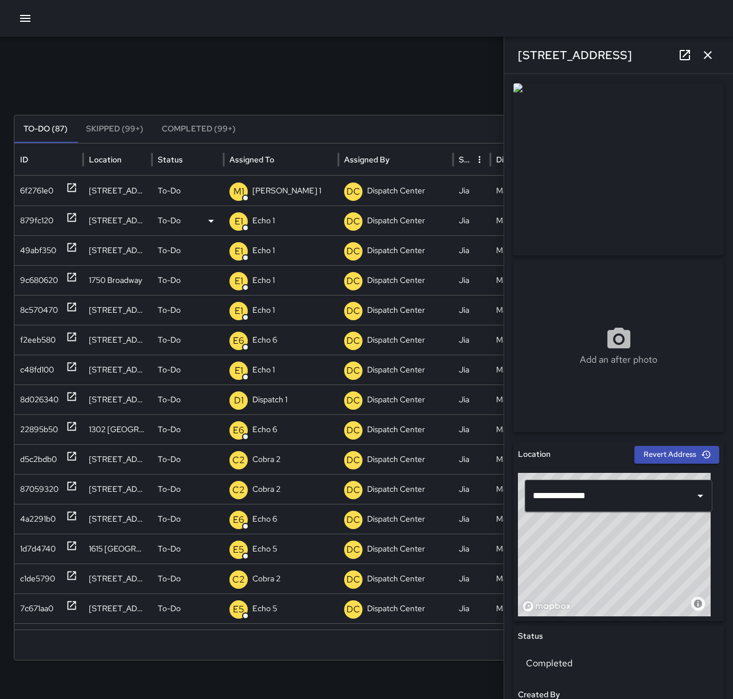
click at [705, 61] on icon "button" at bounding box center [708, 55] width 14 height 14
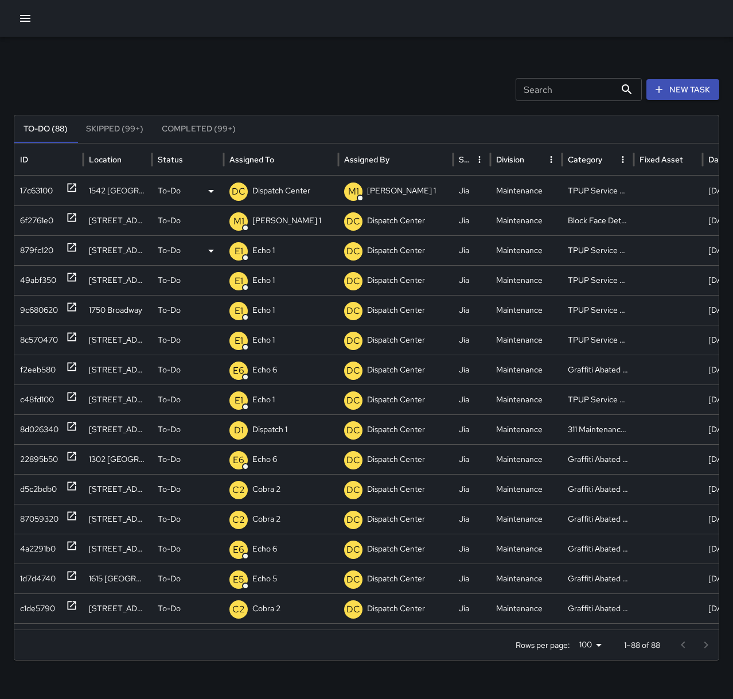
click at [280, 199] on p "Dispatch Center" at bounding box center [281, 190] width 58 height 29
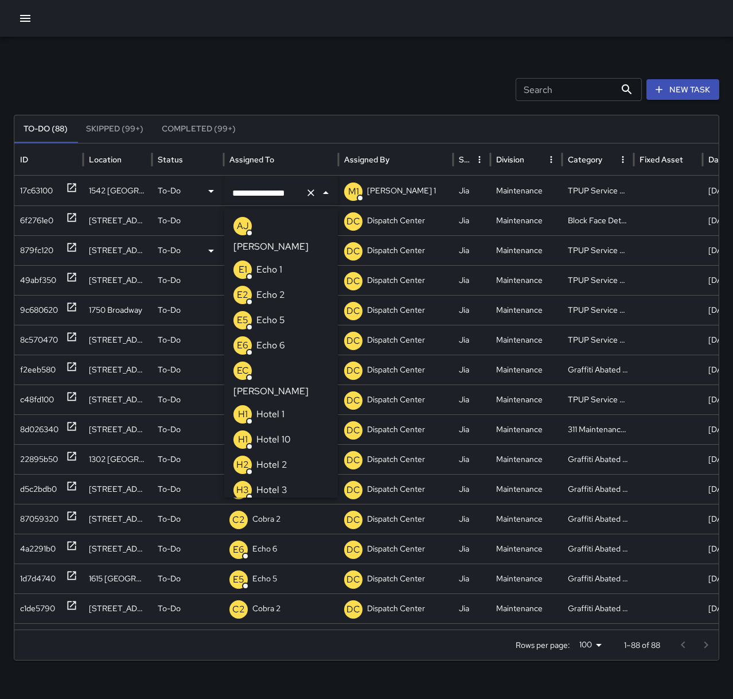
scroll to position [712, 0]
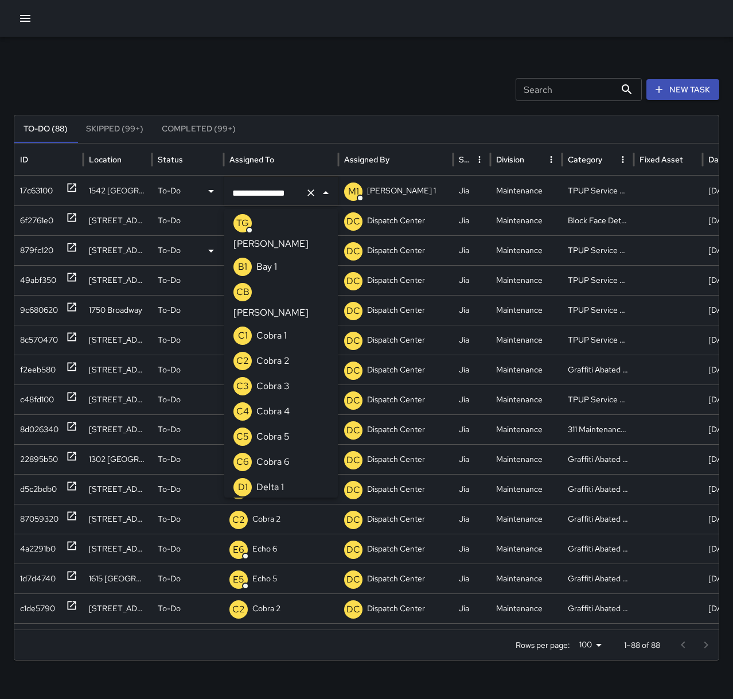
click at [312, 197] on icon "Clear" at bounding box center [310, 192] width 11 height 11
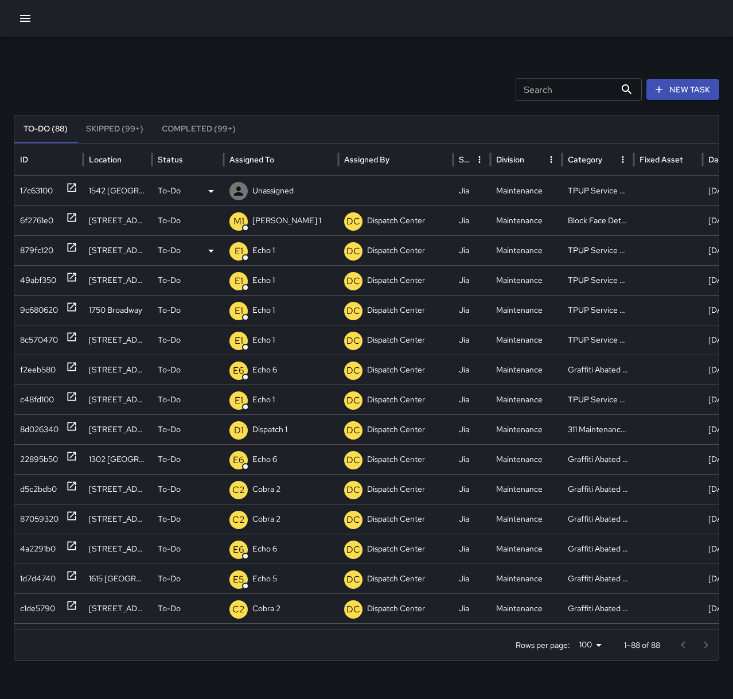
click at [266, 188] on p "Unassigned" at bounding box center [272, 190] width 41 height 29
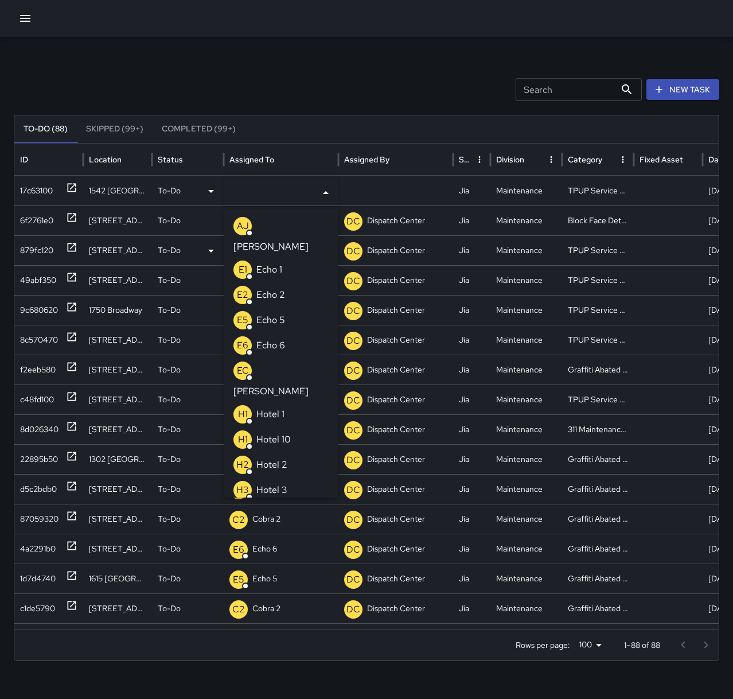
click at [266, 263] on p "Echo 1" at bounding box center [270, 270] width 26 height 14
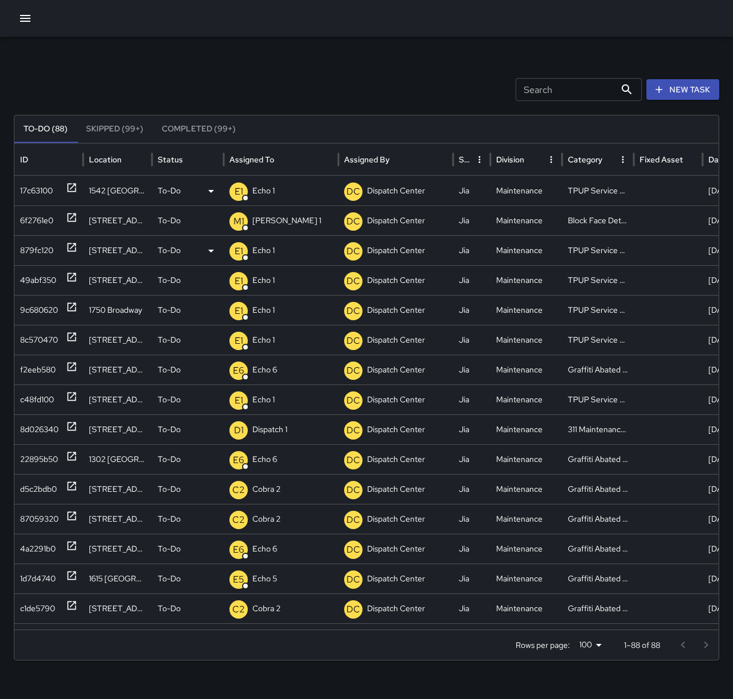
click at [321, 87] on div "Search Search New Task" at bounding box center [367, 89] width 706 height 23
click at [68, 187] on icon at bounding box center [72, 188] width 9 height 9
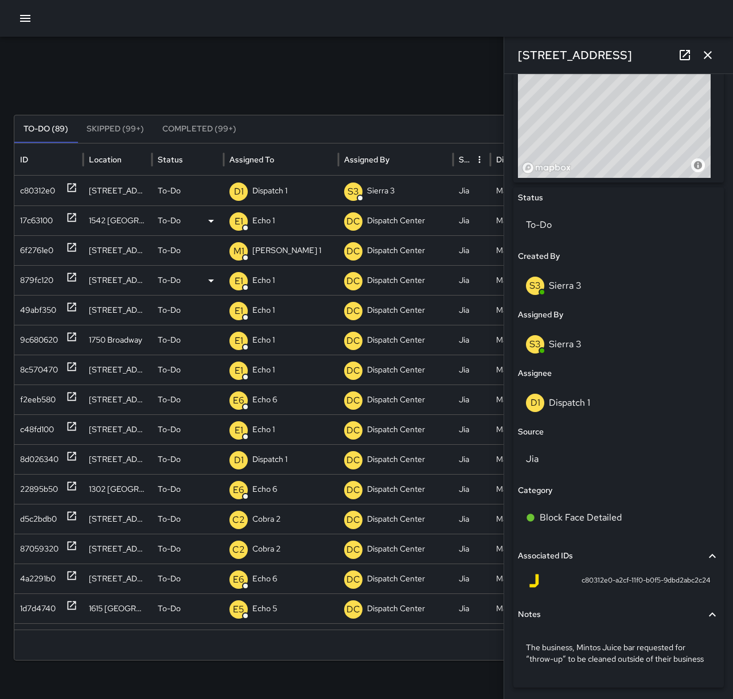
scroll to position [459, 0]
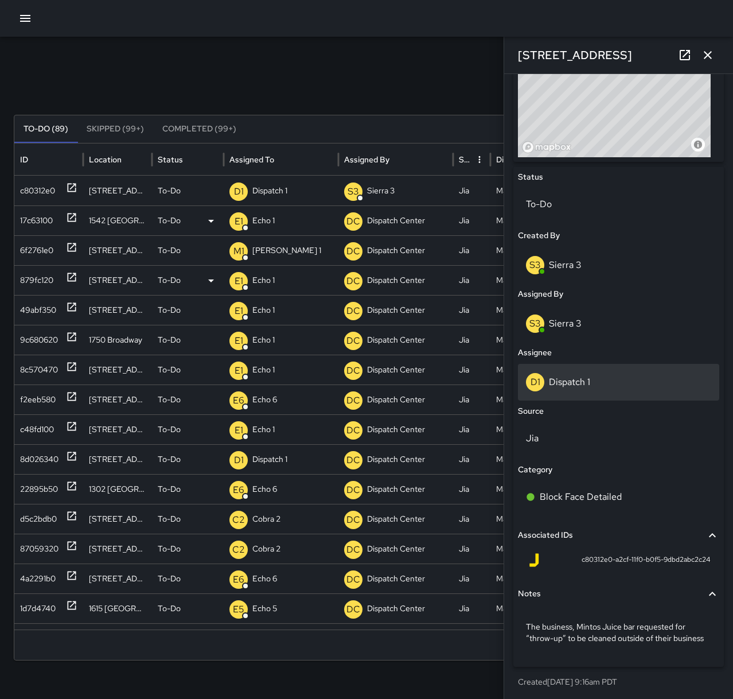
click at [621, 381] on div "D1 Dispatch 1" at bounding box center [618, 382] width 185 height 18
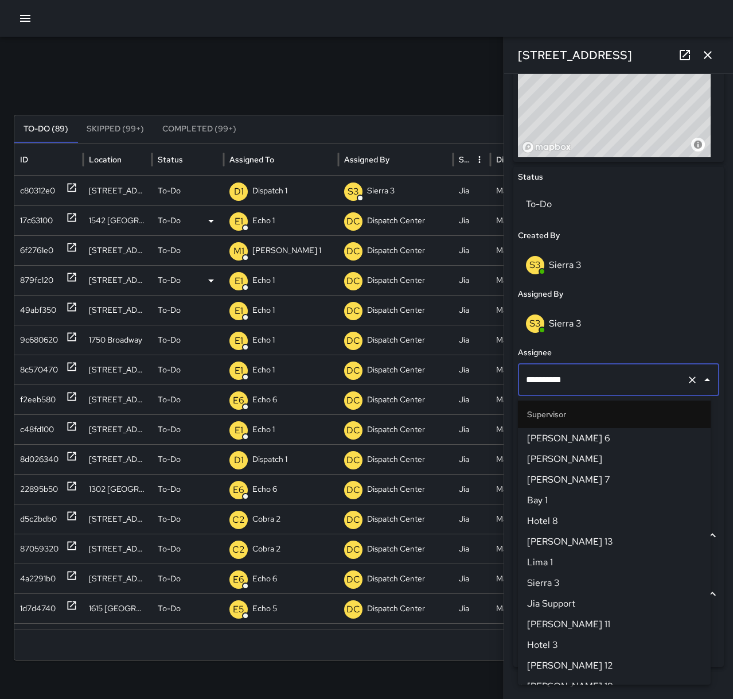
scroll to position [694, 0]
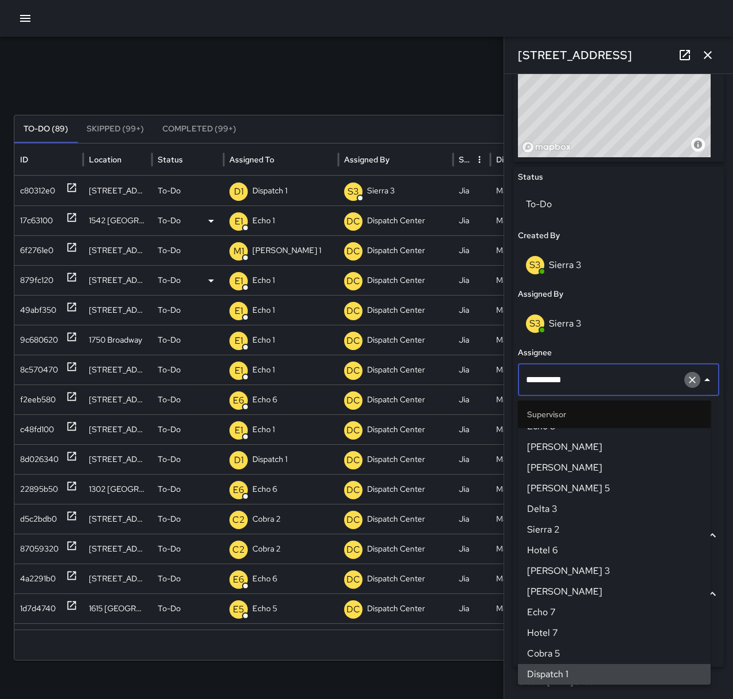
click at [687, 383] on icon "Clear" at bounding box center [692, 379] width 11 height 11
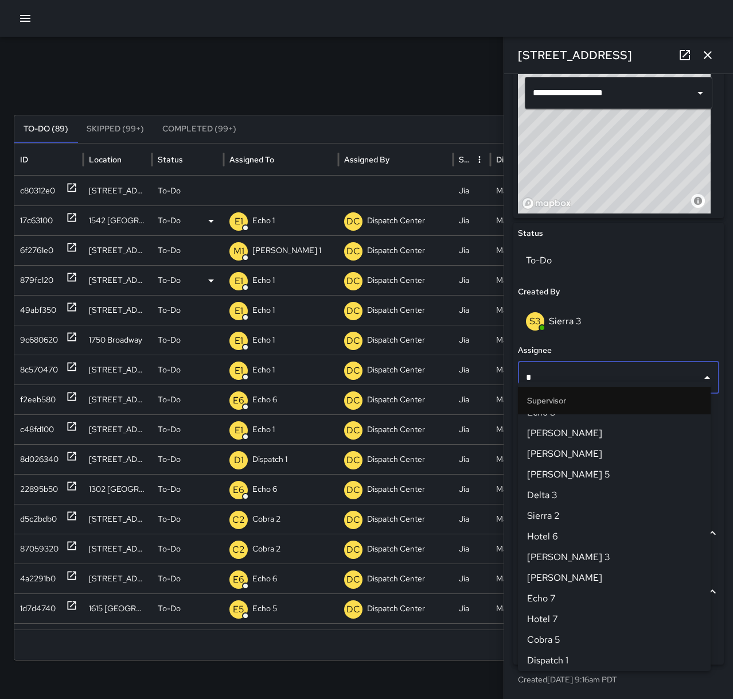
scroll to position [0, 0]
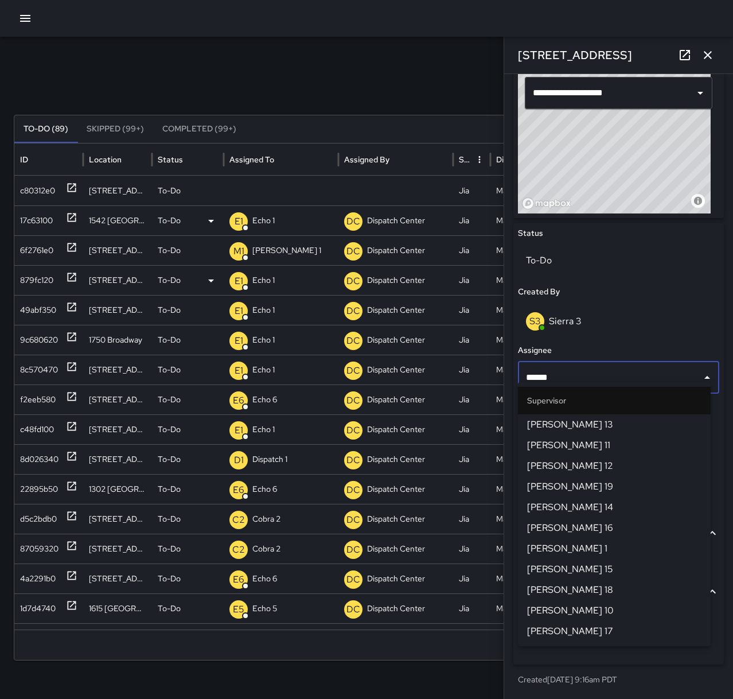
type input "******"
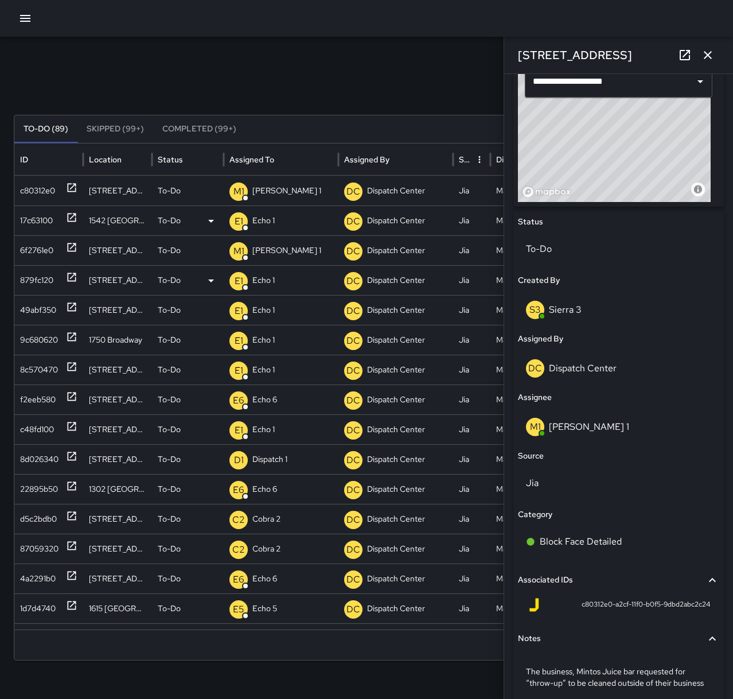
click at [714, 56] on icon "button" at bounding box center [708, 55] width 14 height 14
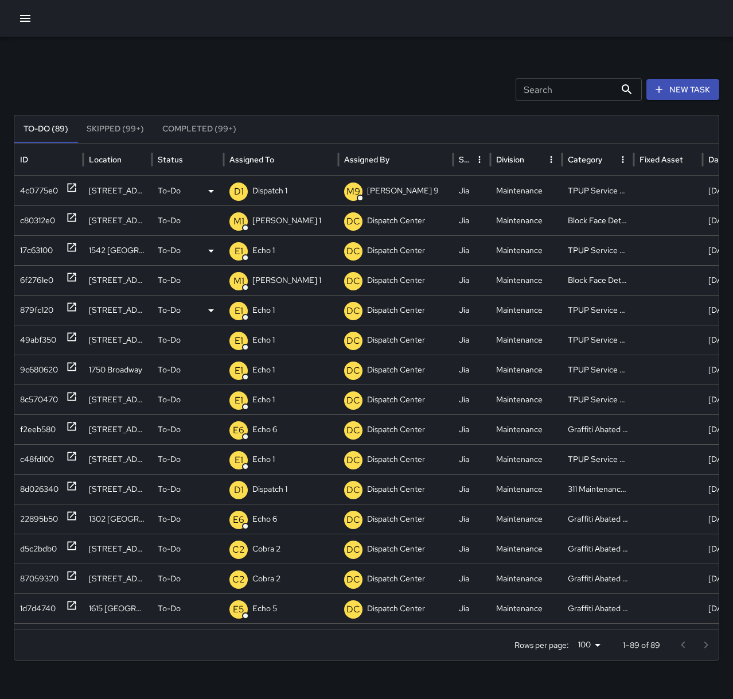
click at [259, 185] on p "Dispatch 1" at bounding box center [269, 190] width 35 height 29
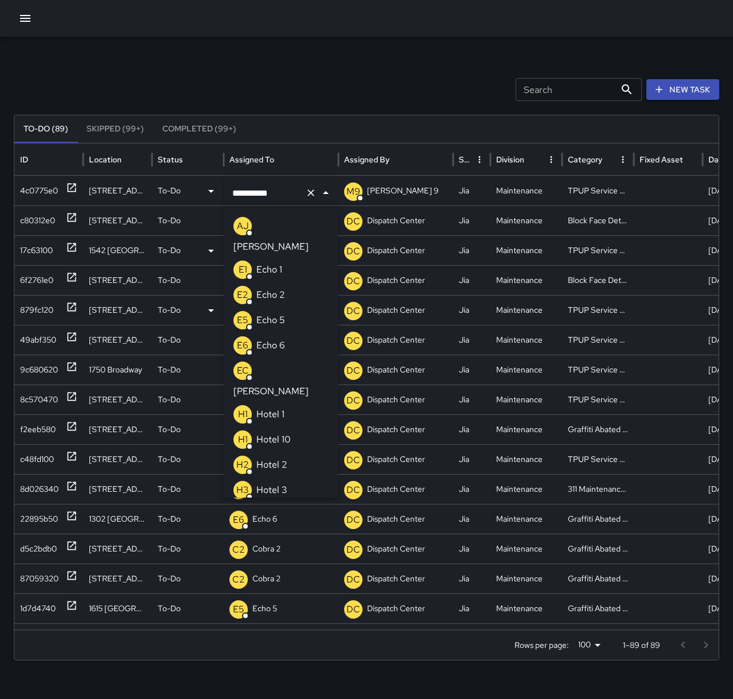
scroll to position [643, 0]
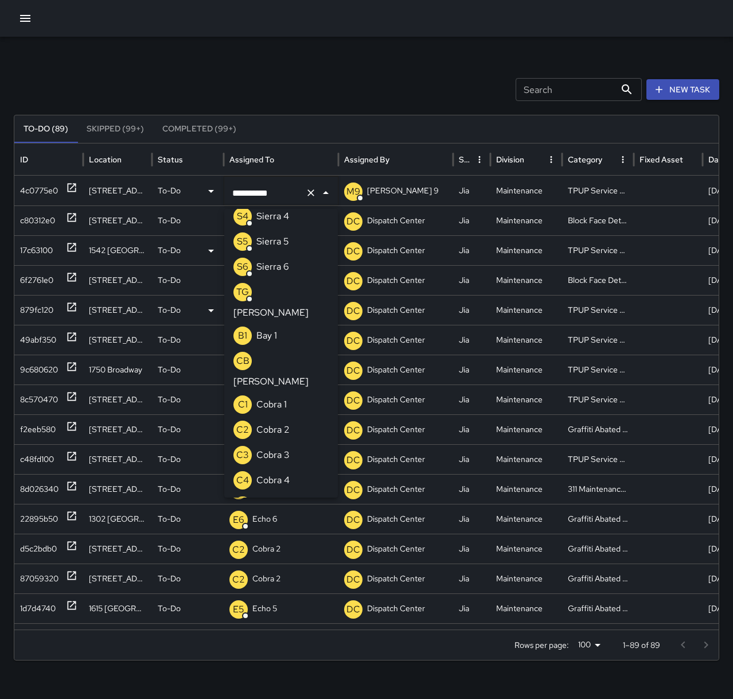
click at [310, 193] on icon "Clear" at bounding box center [311, 192] width 7 height 7
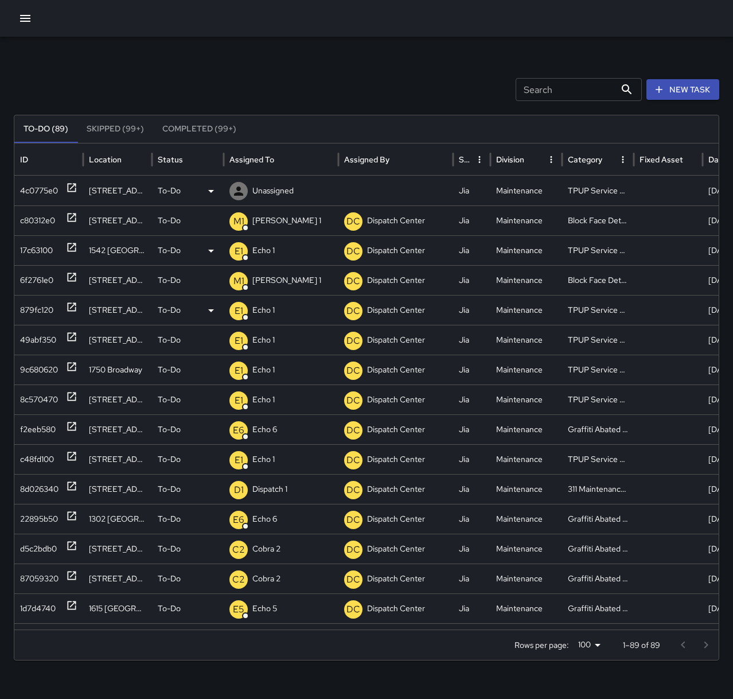
click at [257, 196] on p "Unassigned" at bounding box center [272, 190] width 41 height 29
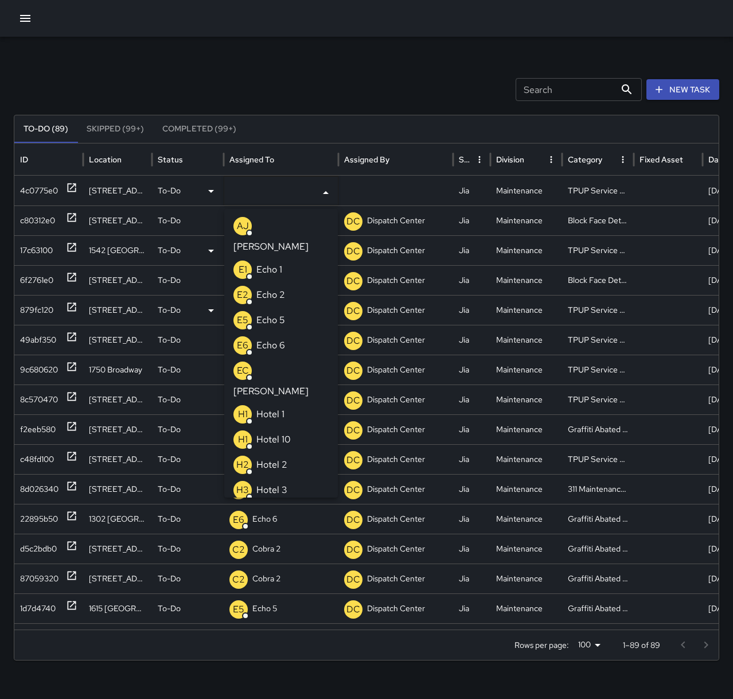
click at [261, 261] on div "E1 Echo 1" at bounding box center [258, 270] width 49 height 18
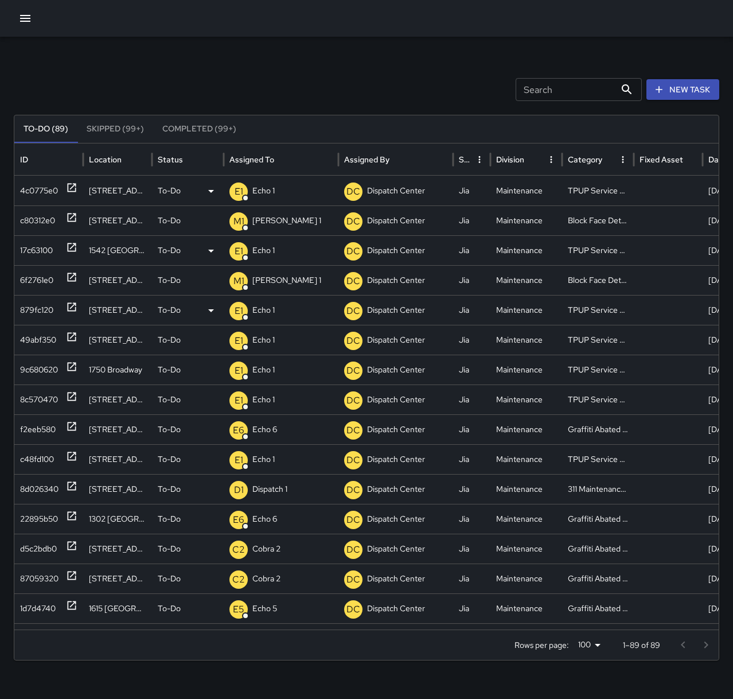
click at [285, 71] on div "Search Search New Task To-Do (89) Skipped (99+) Completed (99+) ID Location Sta…" at bounding box center [366, 362] width 733 height 651
click at [277, 184] on p "Dispatch 1" at bounding box center [269, 190] width 35 height 29
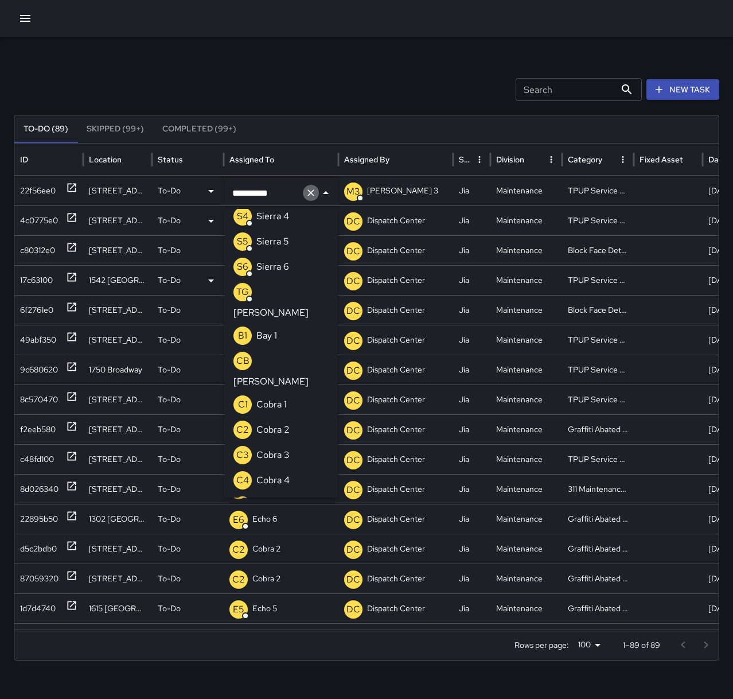
click at [314, 193] on icon "Clear" at bounding box center [310, 192] width 11 height 11
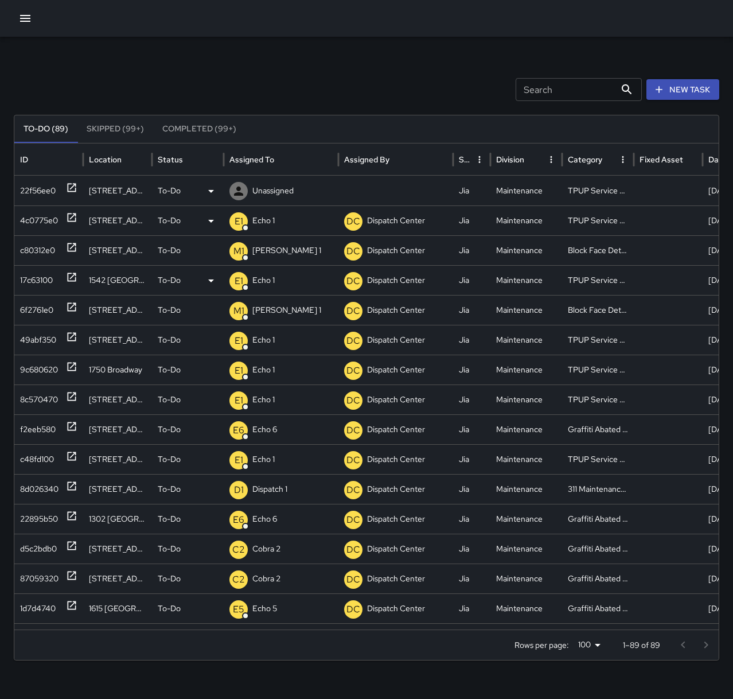
click at [269, 192] on p "Unassigned" at bounding box center [272, 190] width 41 height 29
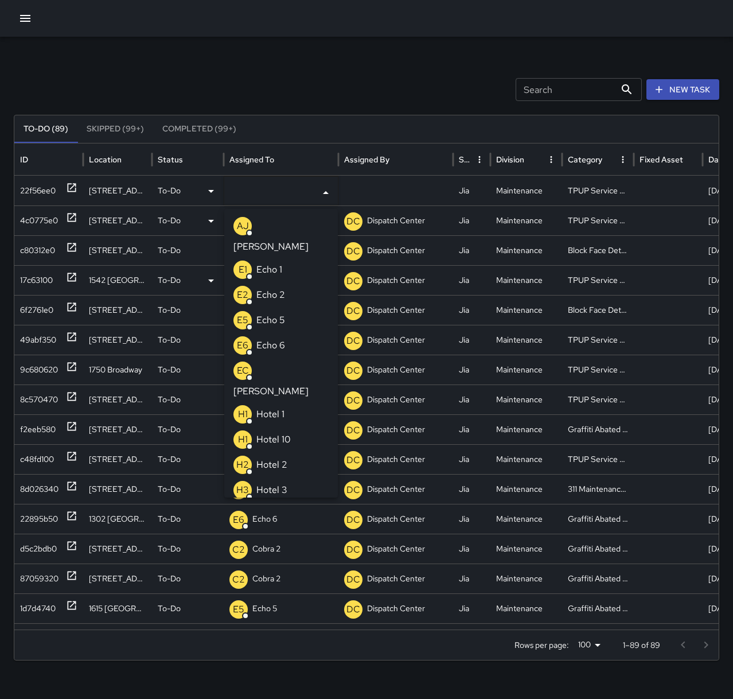
click at [281, 261] on div "E1 Echo 1" at bounding box center [258, 270] width 49 height 18
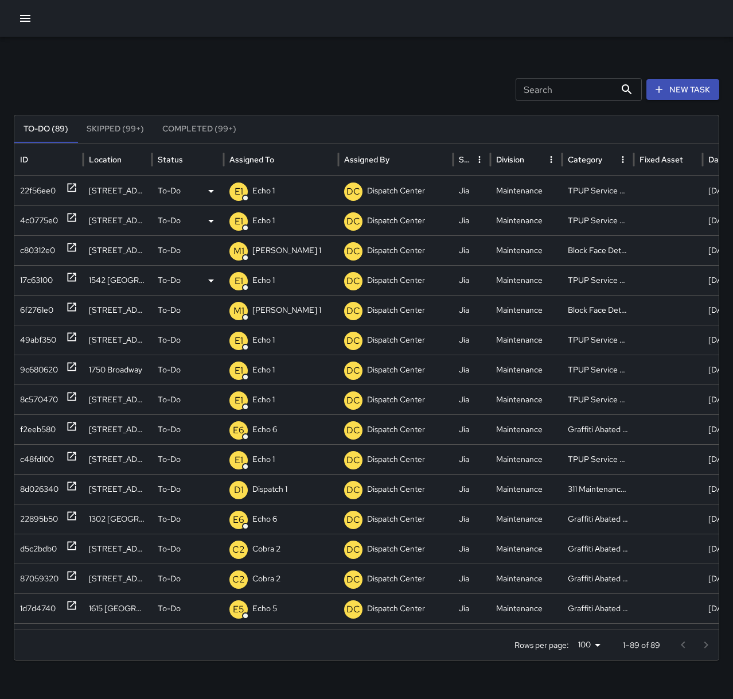
click at [298, 74] on div "Search Search New Task To-Do (89) Skipped (99+) Completed (99+) ID Location Sta…" at bounding box center [366, 362] width 733 height 651
drag, startPoint x: 666, startPoint y: 98, endPoint x: 657, endPoint y: 95, distance: 9.5
click at [666, 98] on button "New Task" at bounding box center [683, 89] width 73 height 21
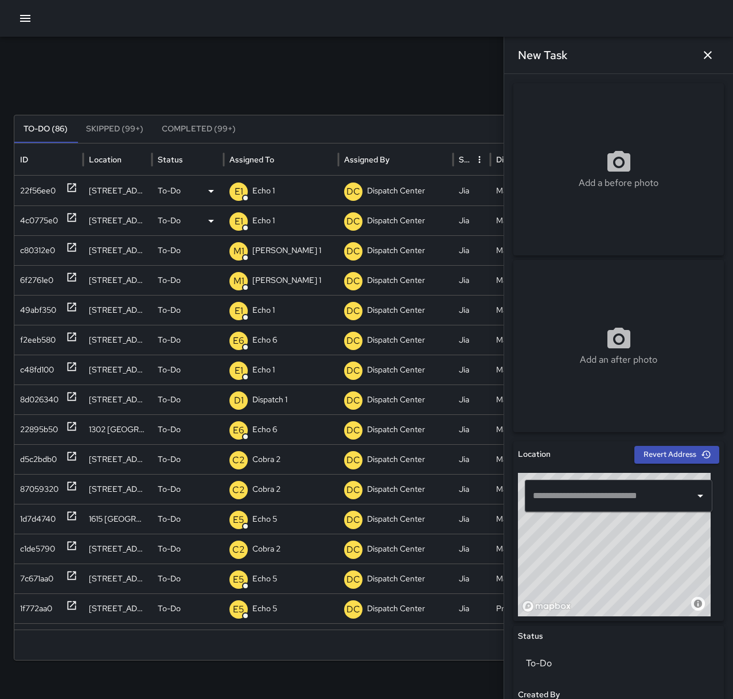
click at [618, 486] on input "text" at bounding box center [610, 496] width 160 height 22
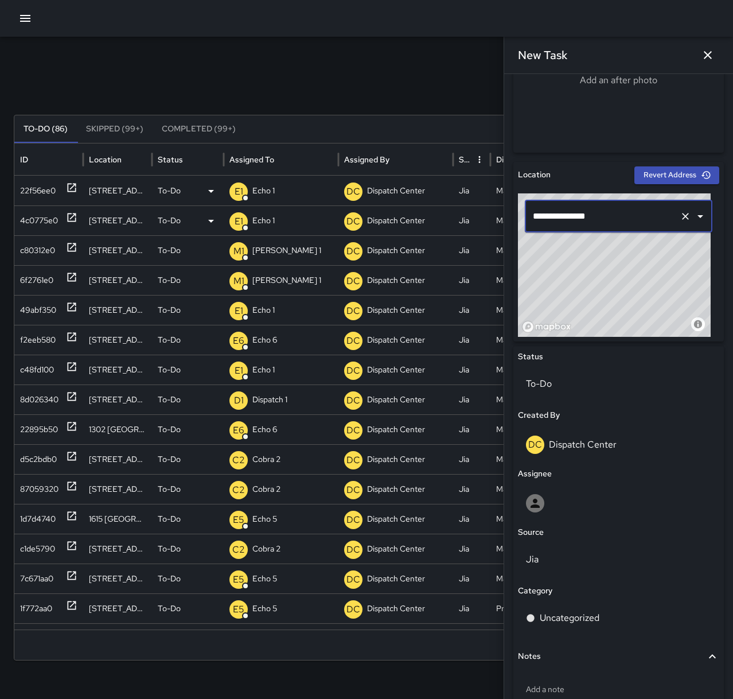
scroll to position [287, 0]
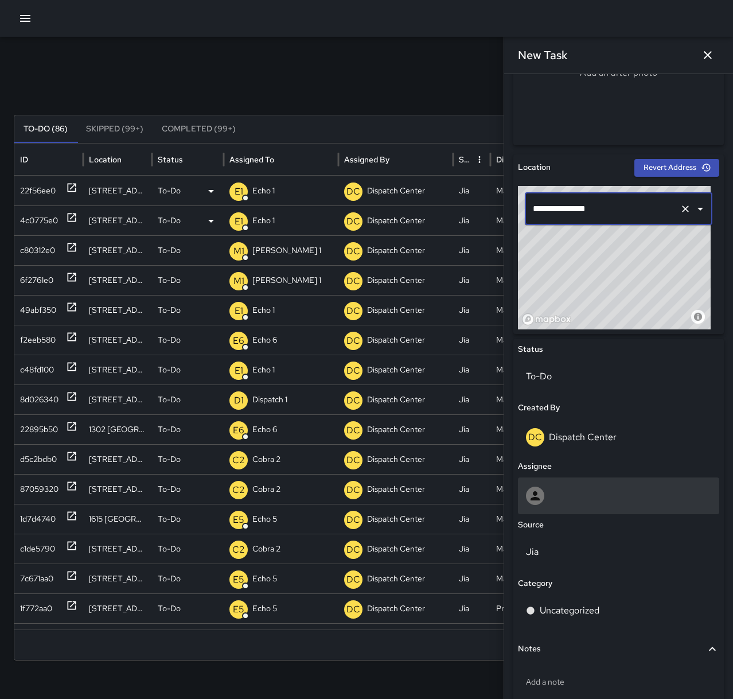
type input "**********"
click at [563, 495] on div at bounding box center [618, 496] width 185 height 18
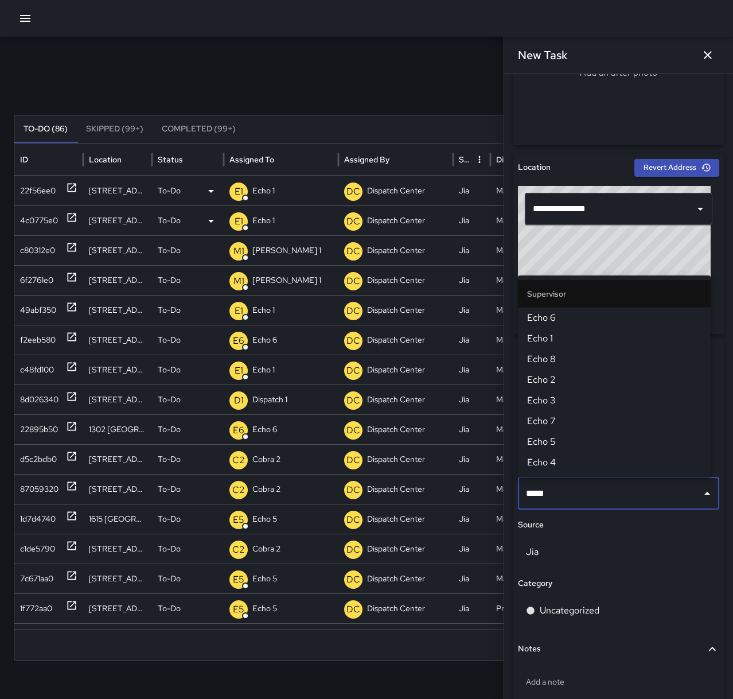
type input "******"
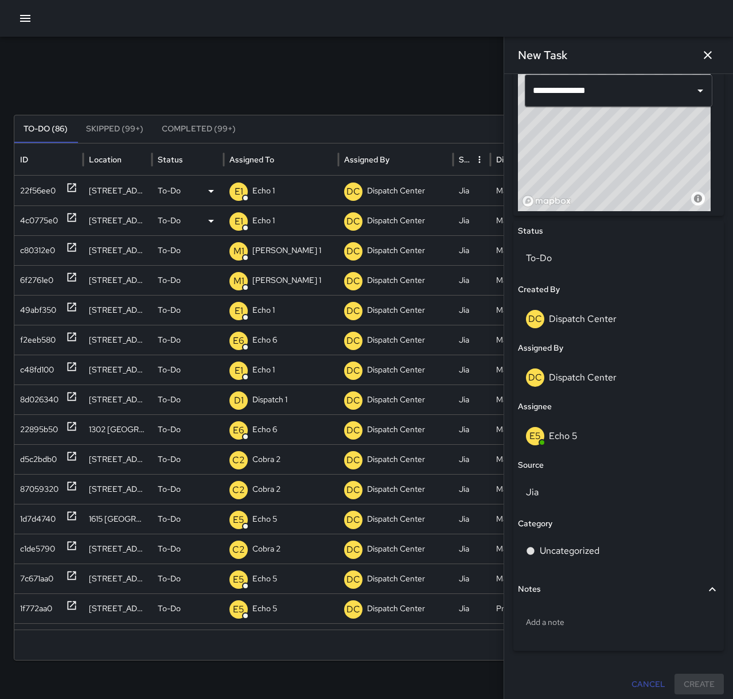
scroll to position [410, 0]
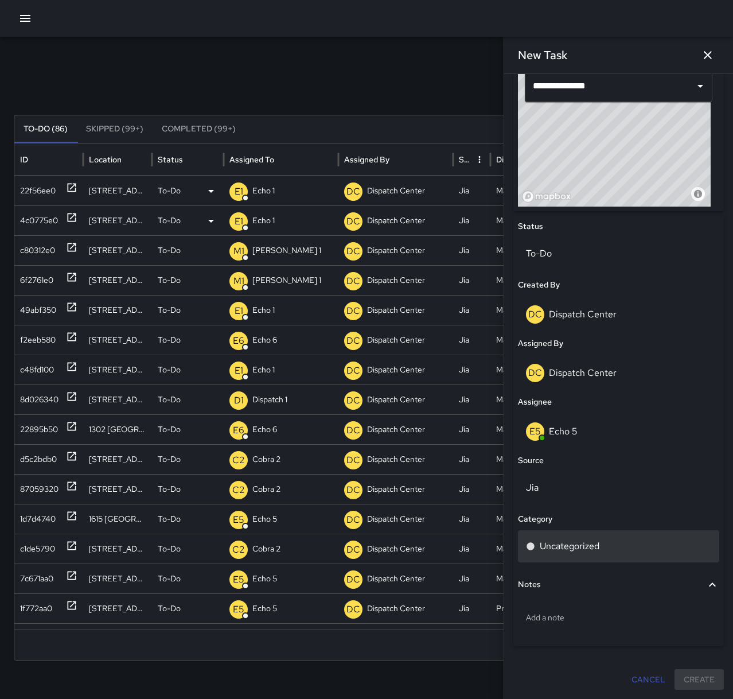
click at [576, 551] on p "Uncategorized" at bounding box center [570, 546] width 60 height 14
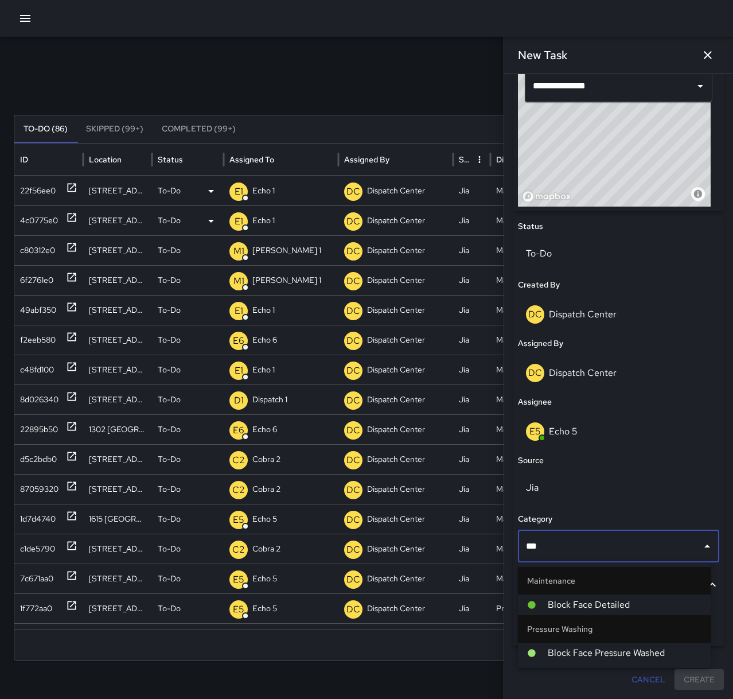
type input "****"
click at [593, 647] on span "Block Face Pressure Washed" at bounding box center [625, 653] width 154 height 14
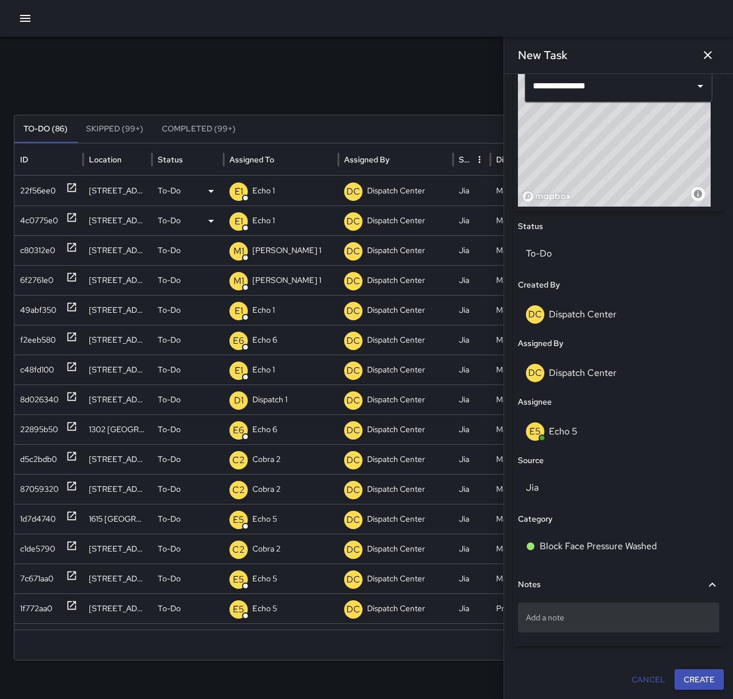
click at [559, 617] on p "Add a note" at bounding box center [618, 617] width 185 height 11
type textarea "**********"
click at [689, 680] on button "Create" at bounding box center [699, 680] width 49 height 21
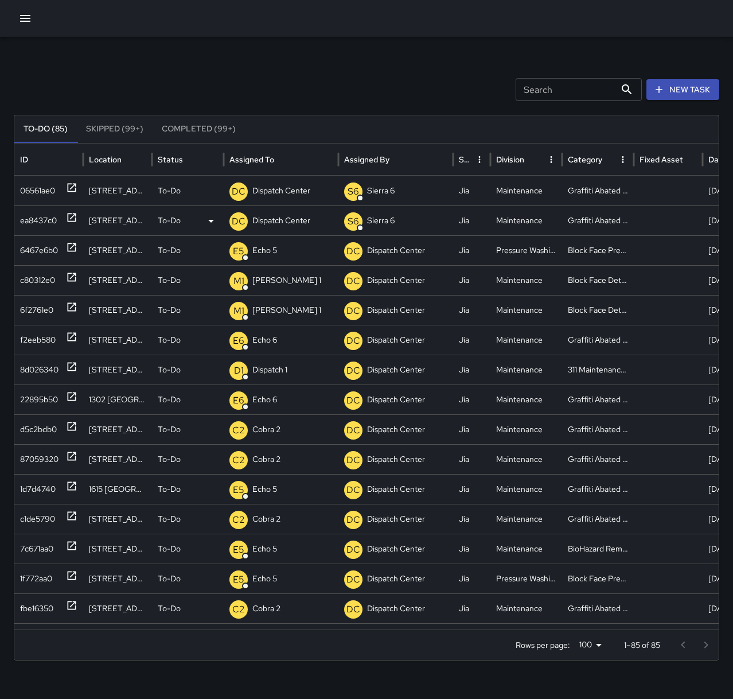
click at [75, 215] on icon at bounding box center [72, 217] width 9 height 9
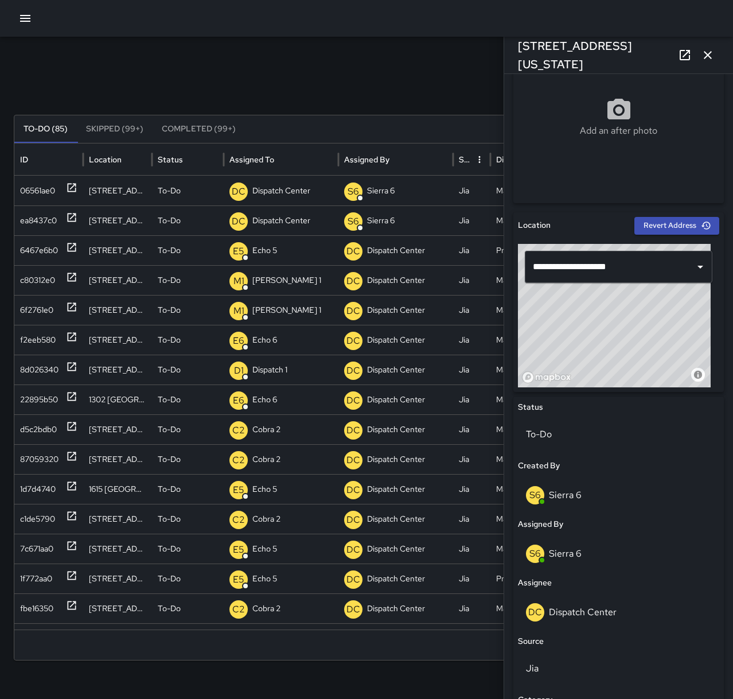
scroll to position [230, 0]
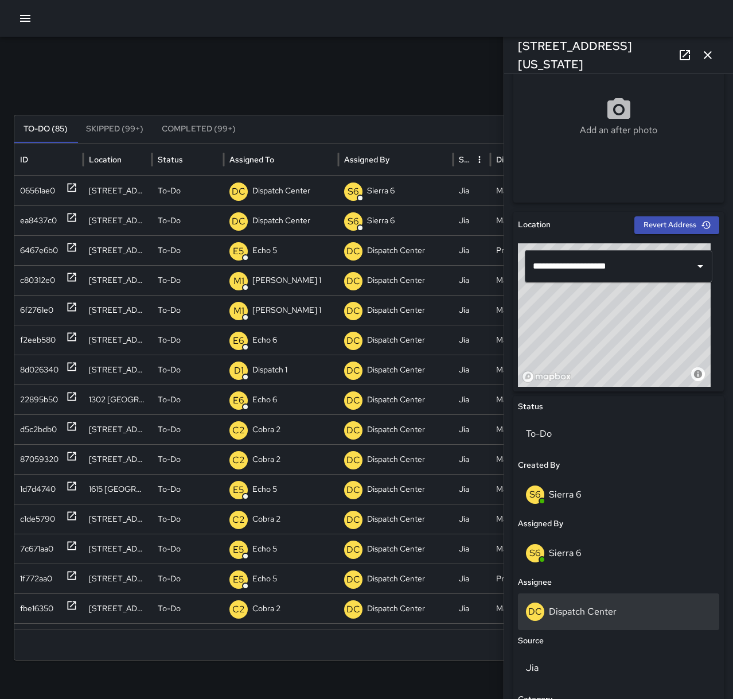
click at [608, 612] on p "Dispatch Center" at bounding box center [583, 611] width 68 height 12
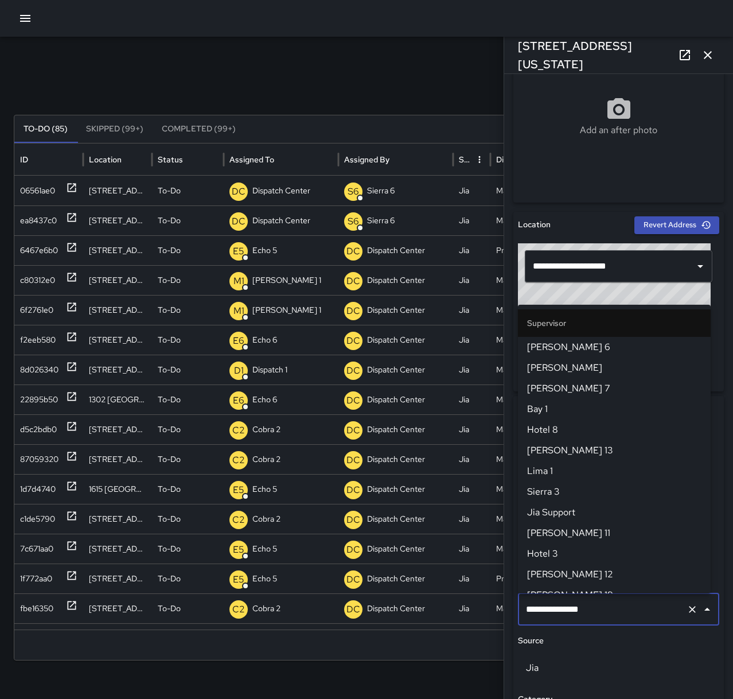
scroll to position [1107, 0]
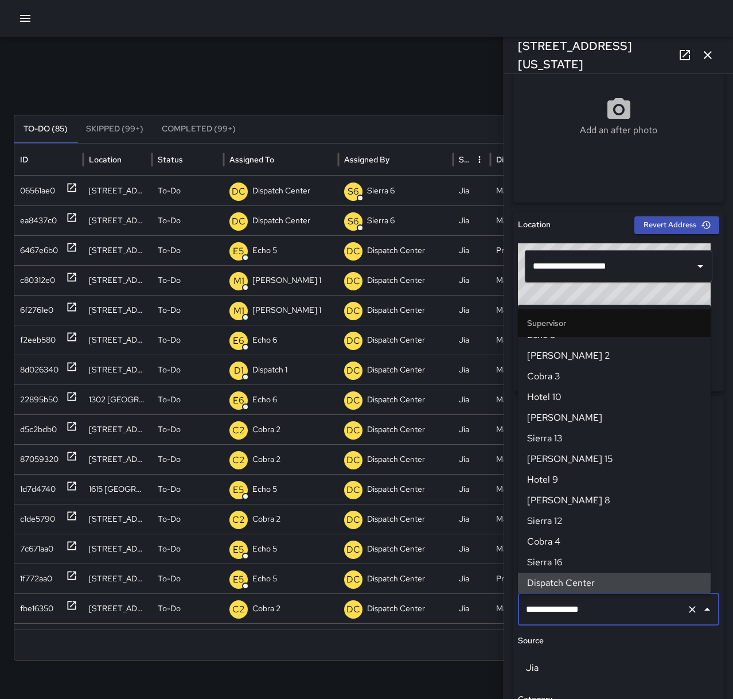
click at [687, 611] on icon "Clear" at bounding box center [692, 609] width 11 height 11
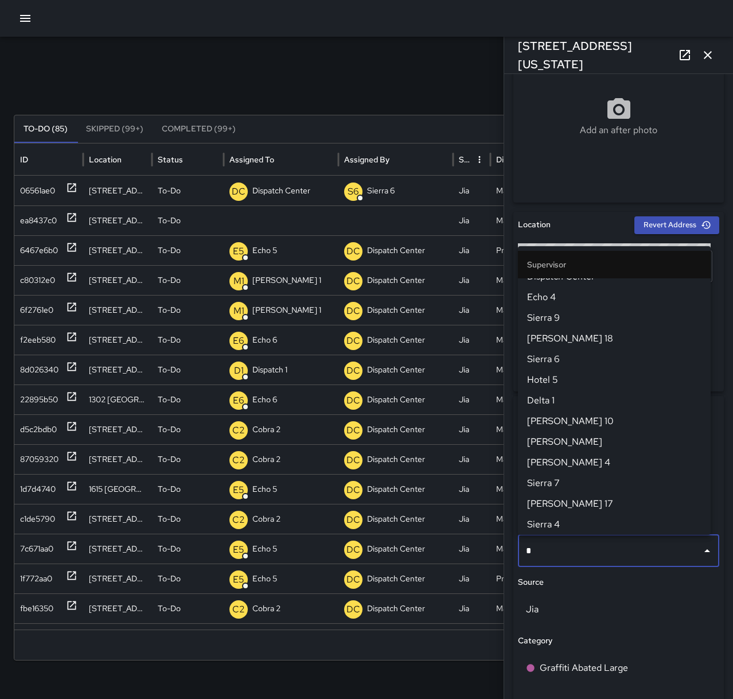
scroll to position [0, 0]
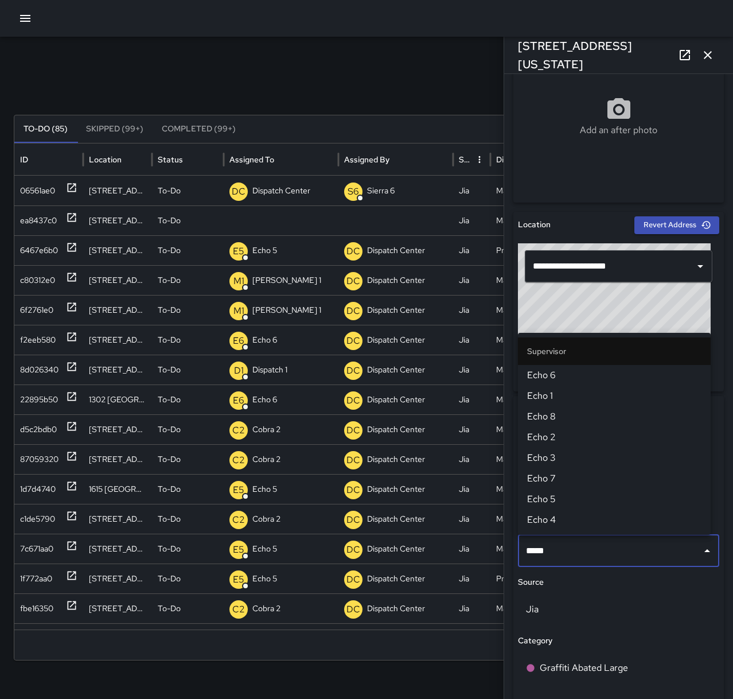
type input "******"
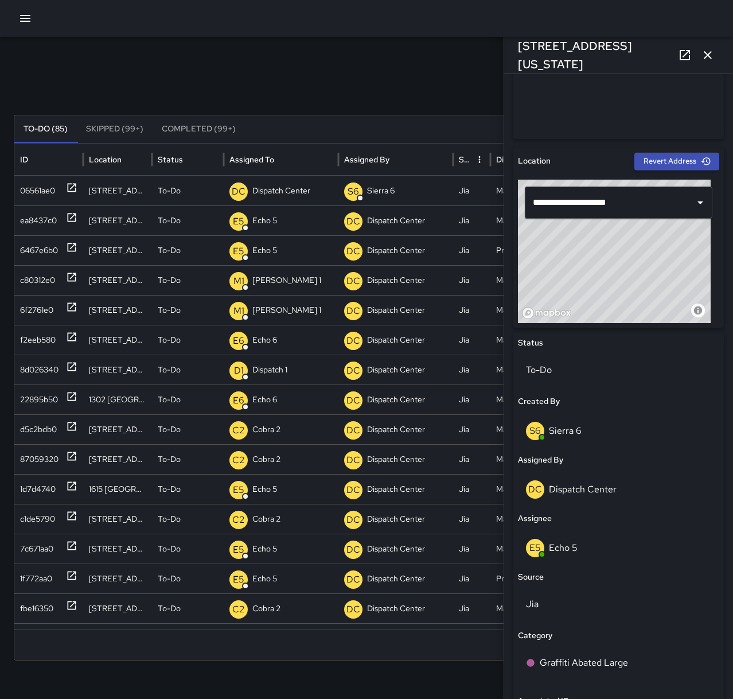
scroll to position [220, 0]
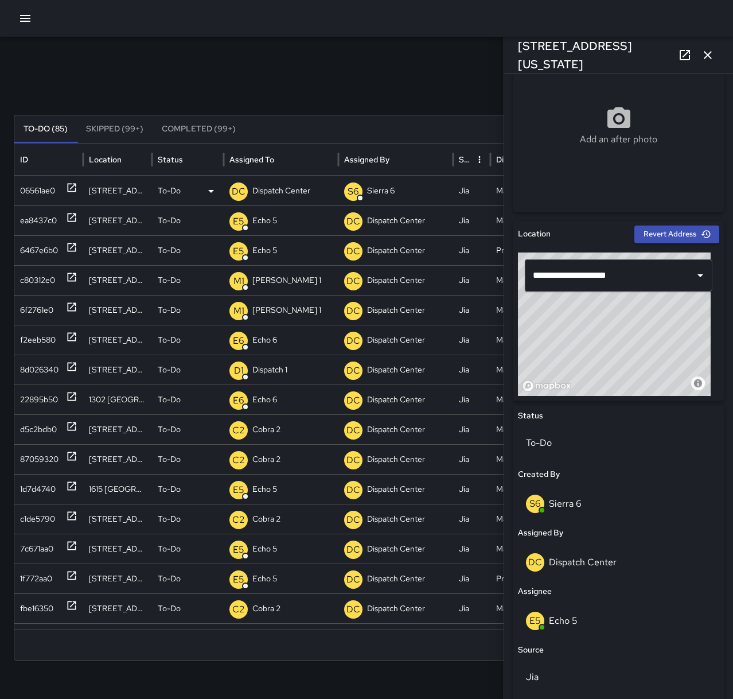
click at [65, 187] on div "06561ae0" at bounding box center [48, 190] width 57 height 29
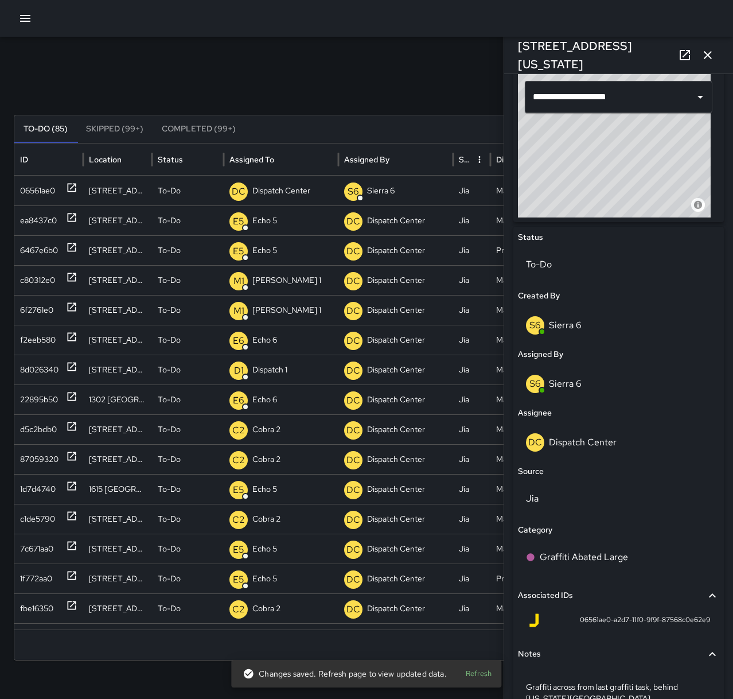
scroll to position [402, 0]
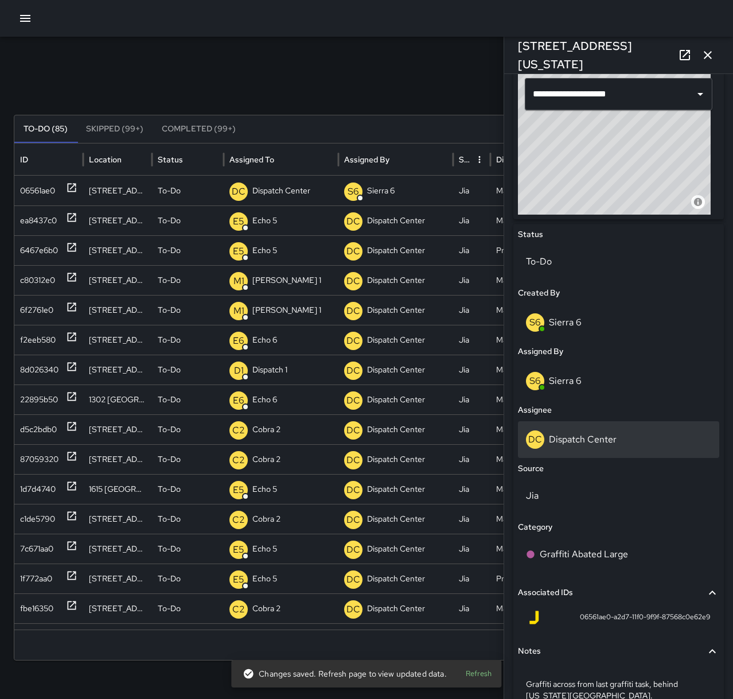
click at [609, 448] on div "DC Dispatch Center" at bounding box center [618, 439] width 185 height 18
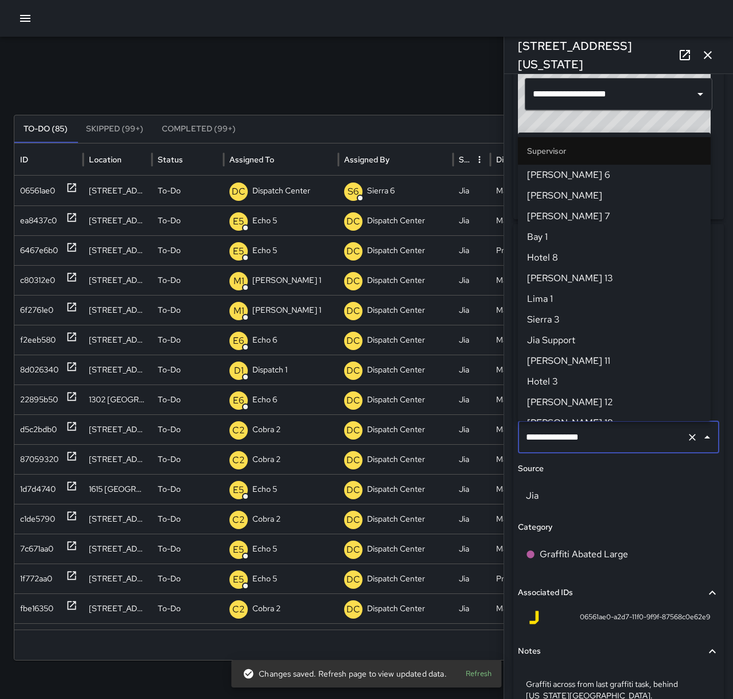
scroll to position [1107, 0]
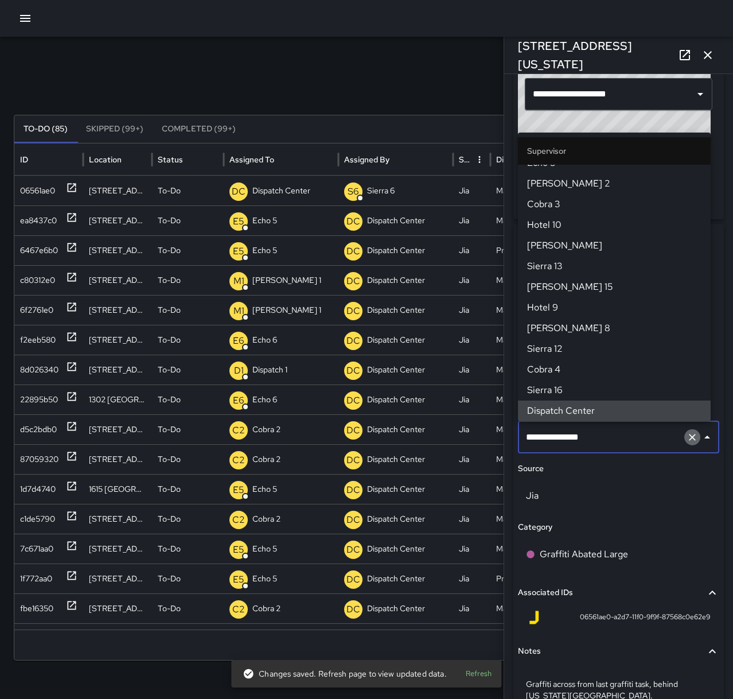
click at [687, 442] on icon "Clear" at bounding box center [692, 437] width 11 height 11
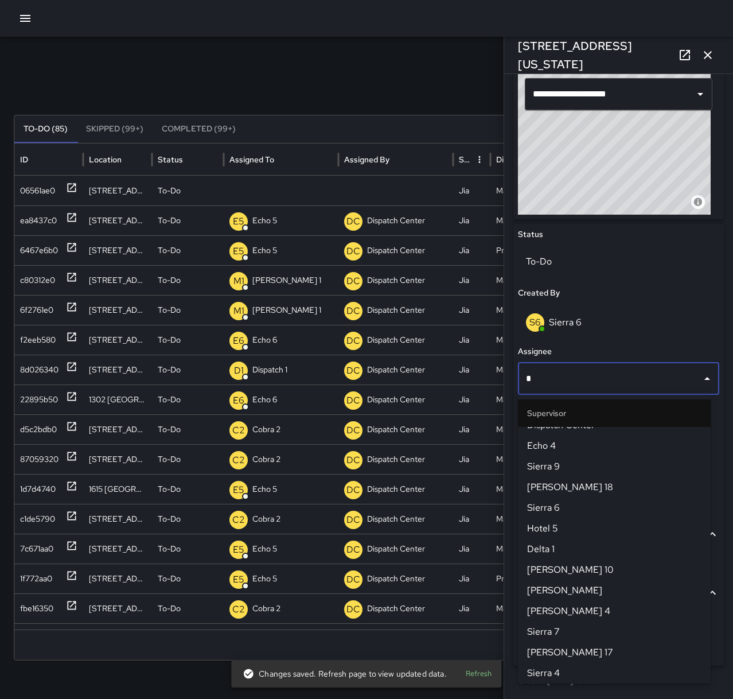
scroll to position [0, 0]
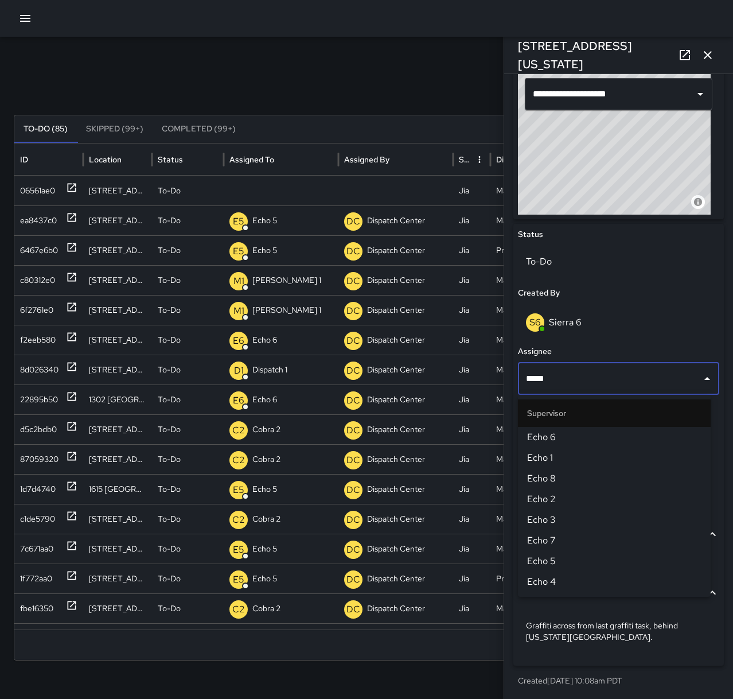
type input "******"
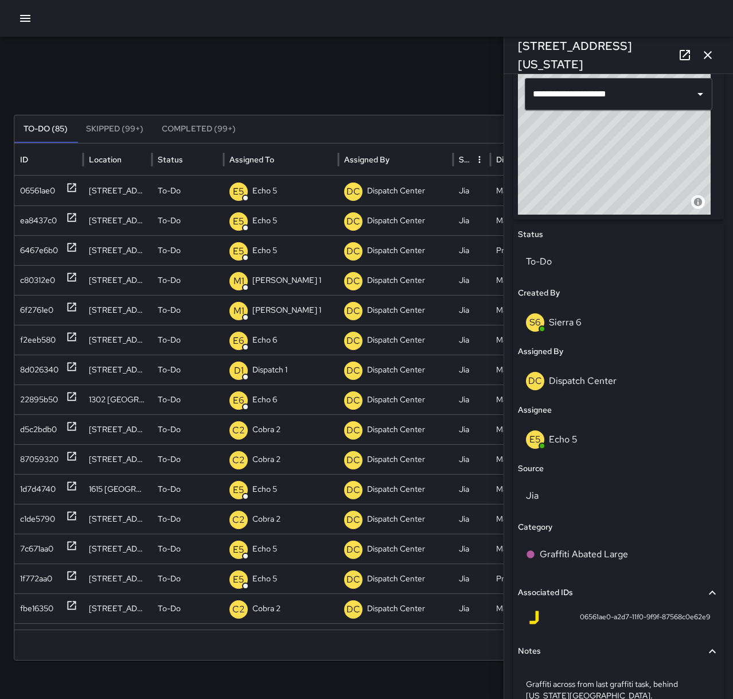
click at [713, 58] on icon "button" at bounding box center [708, 55] width 14 height 14
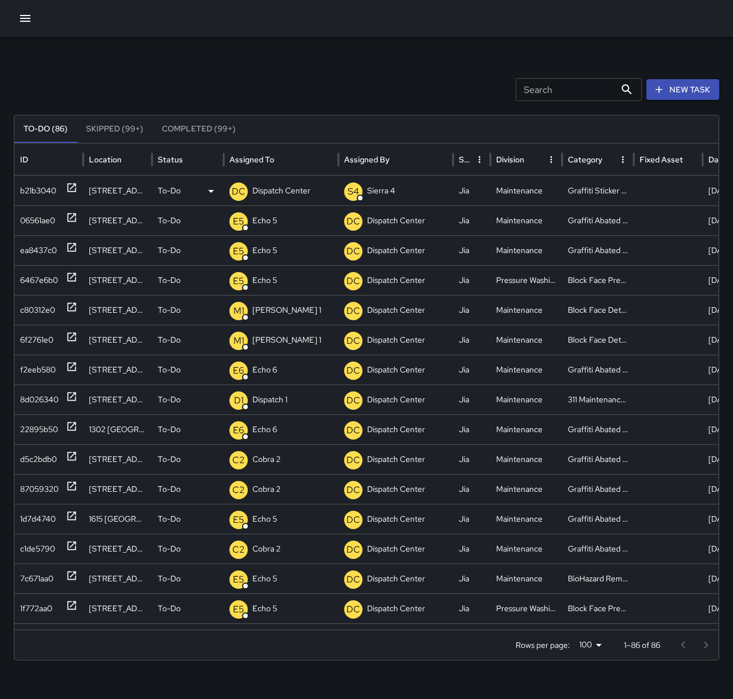
click at [64, 191] on div "b21b3040" at bounding box center [48, 190] width 57 height 29
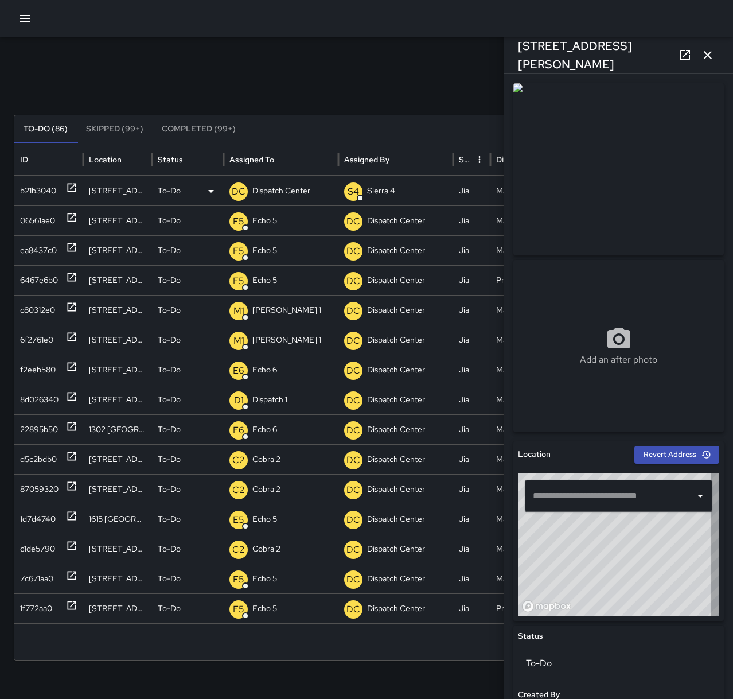
type input "**********"
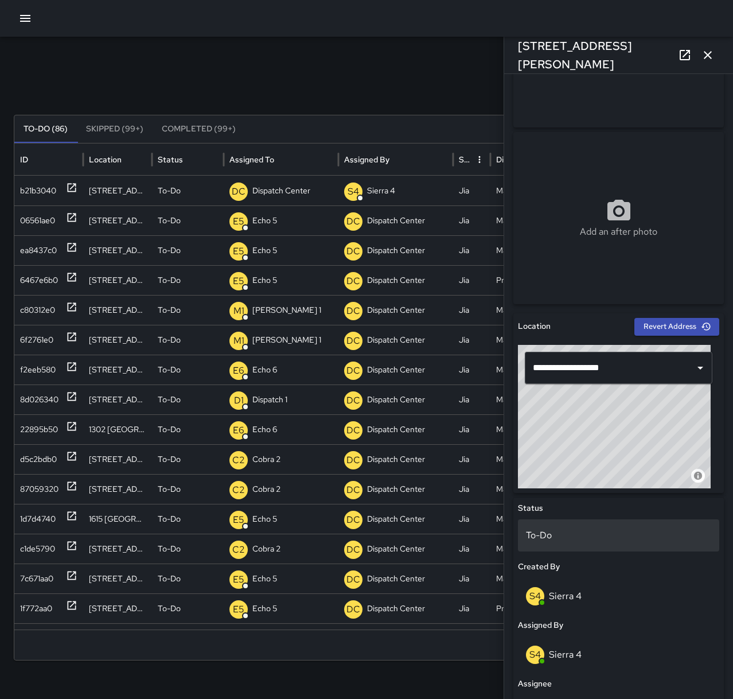
scroll to position [172, 0]
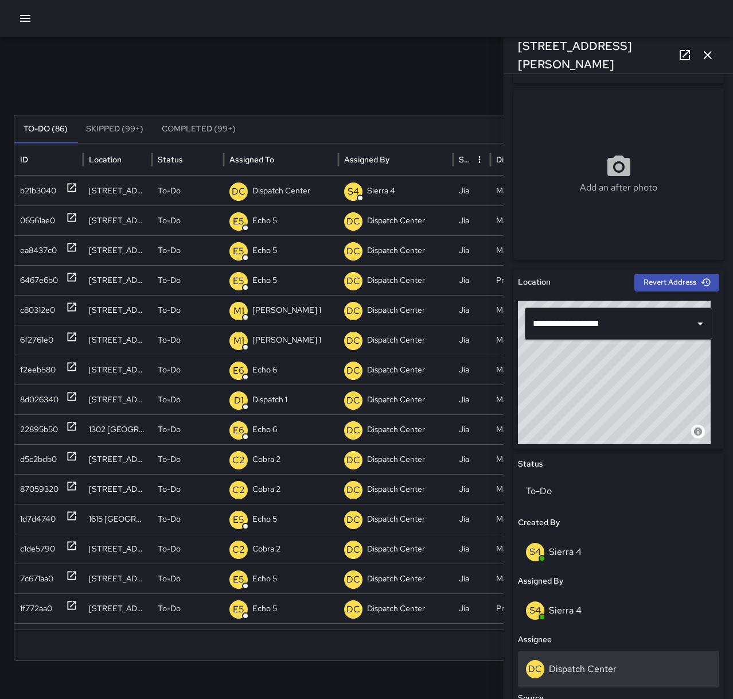
click at [634, 668] on div "DC Dispatch Center" at bounding box center [618, 669] width 185 height 18
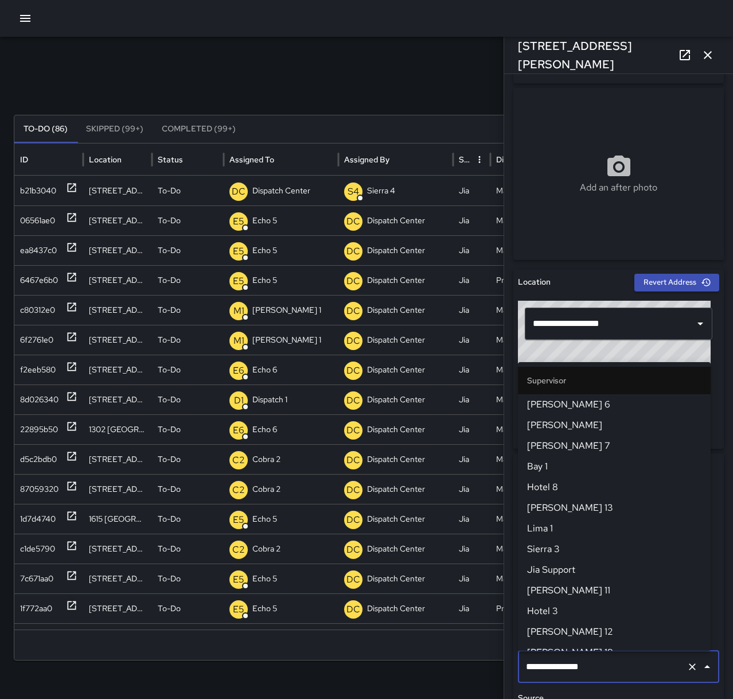
scroll to position [1107, 0]
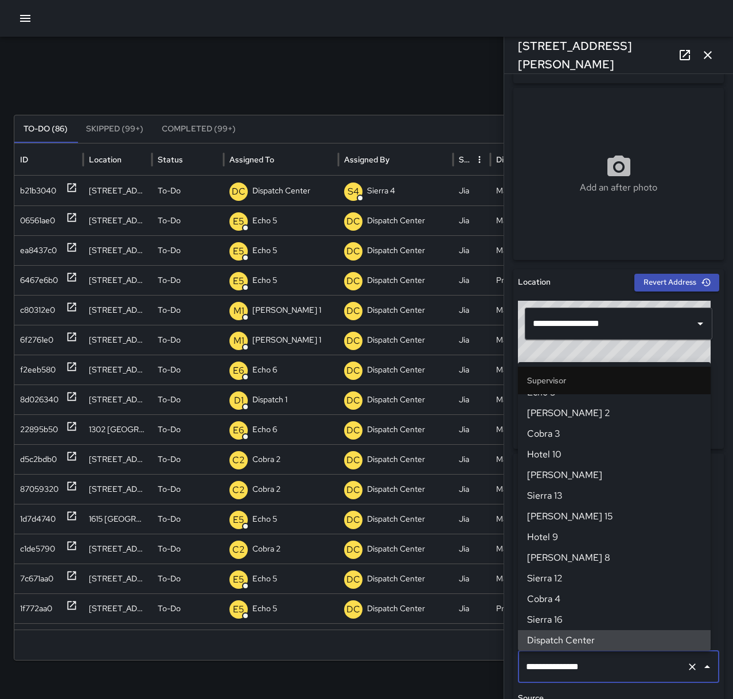
click at [687, 667] on icon "Clear" at bounding box center [692, 666] width 11 height 11
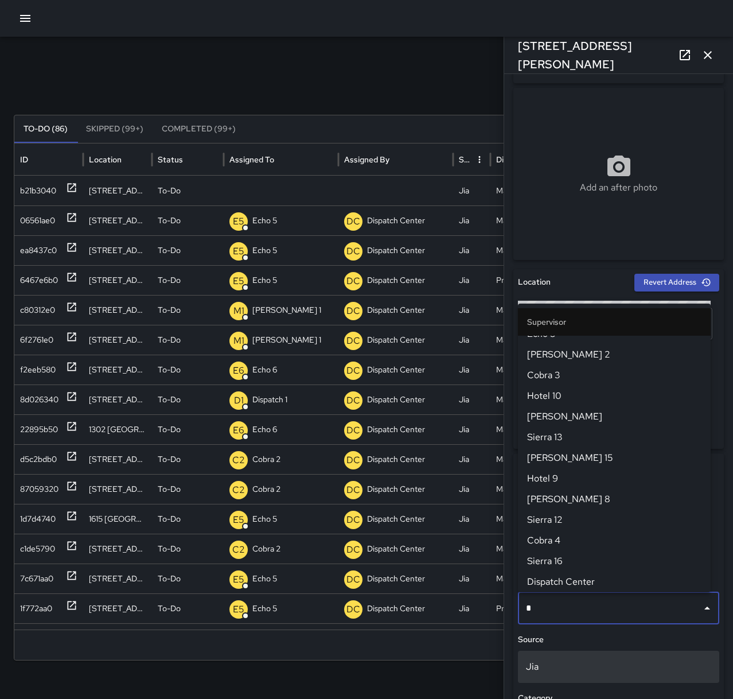
scroll to position [0, 0]
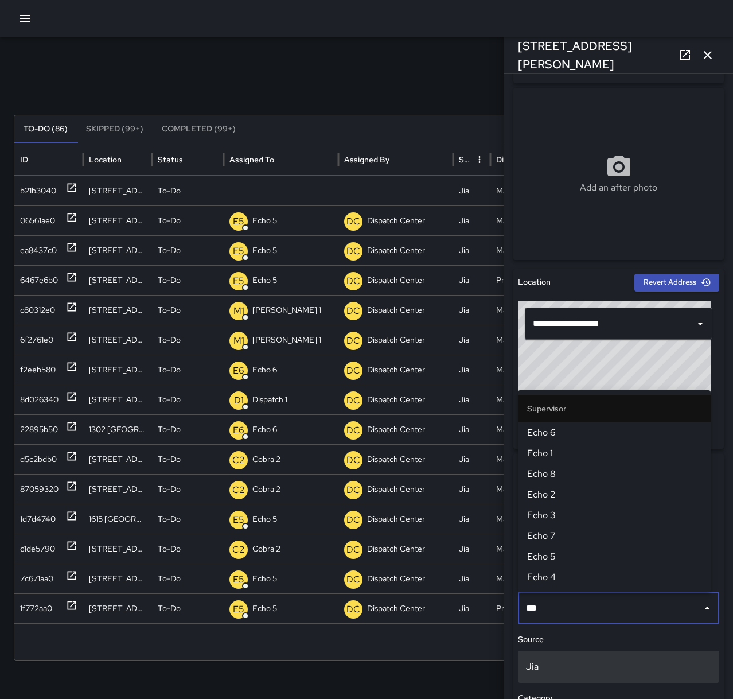
type input "****"
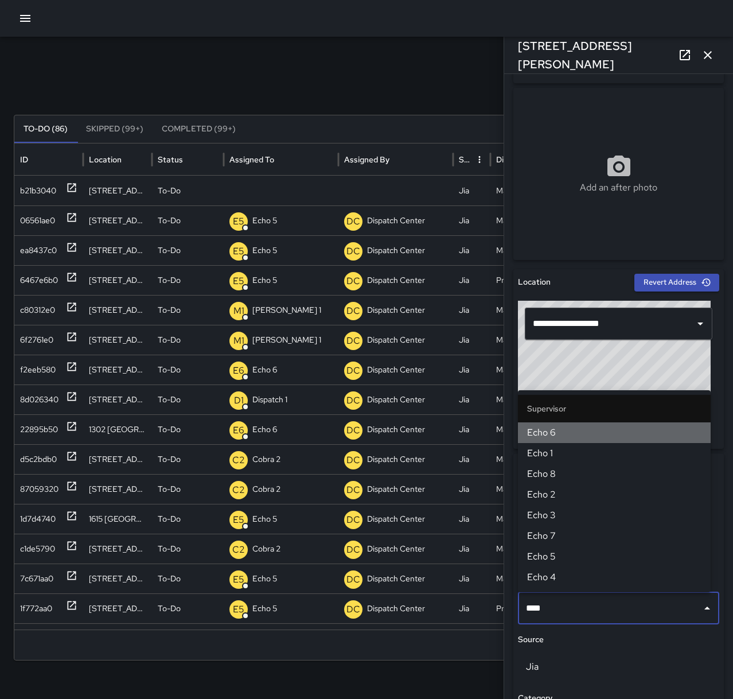
click at [563, 429] on span "Echo 6" at bounding box center [614, 433] width 174 height 14
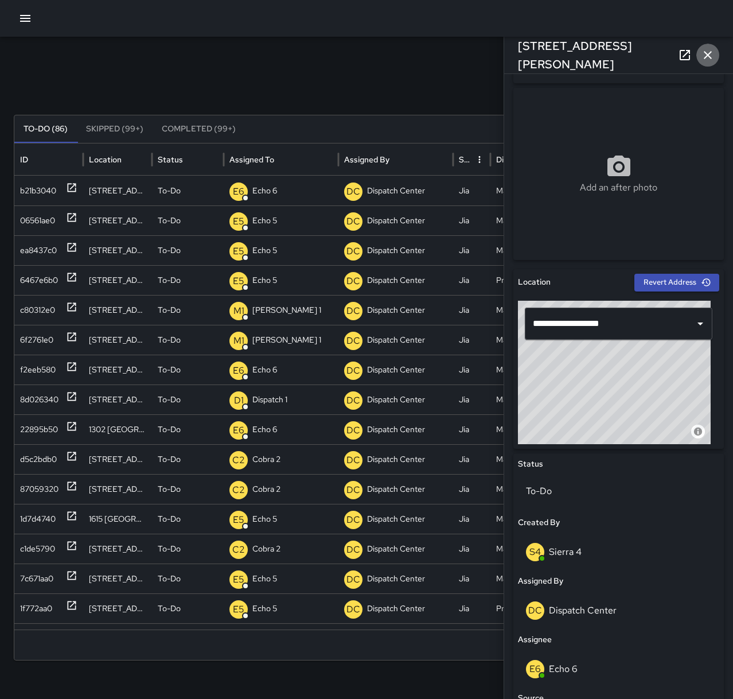
click at [713, 53] on icon "button" at bounding box center [708, 55] width 14 height 14
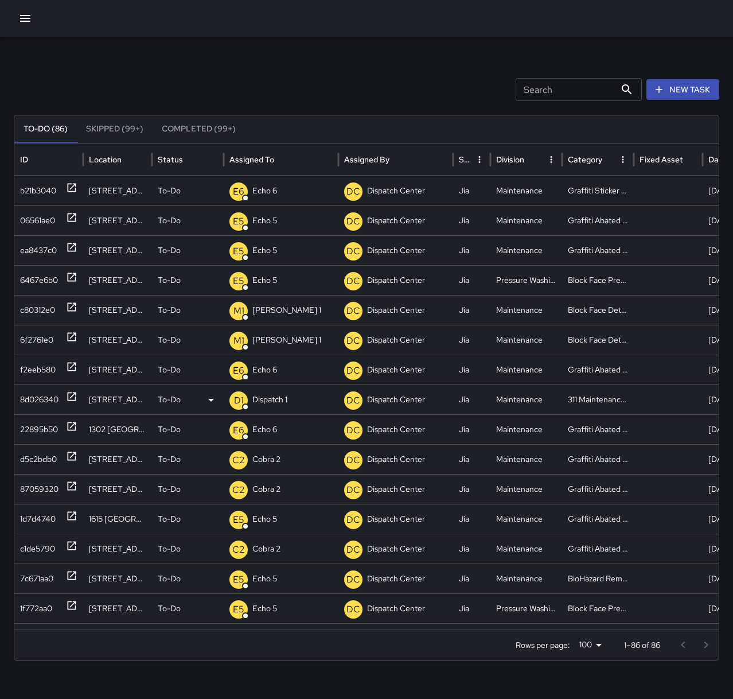
click at [71, 396] on icon at bounding box center [71, 396] width 11 height 11
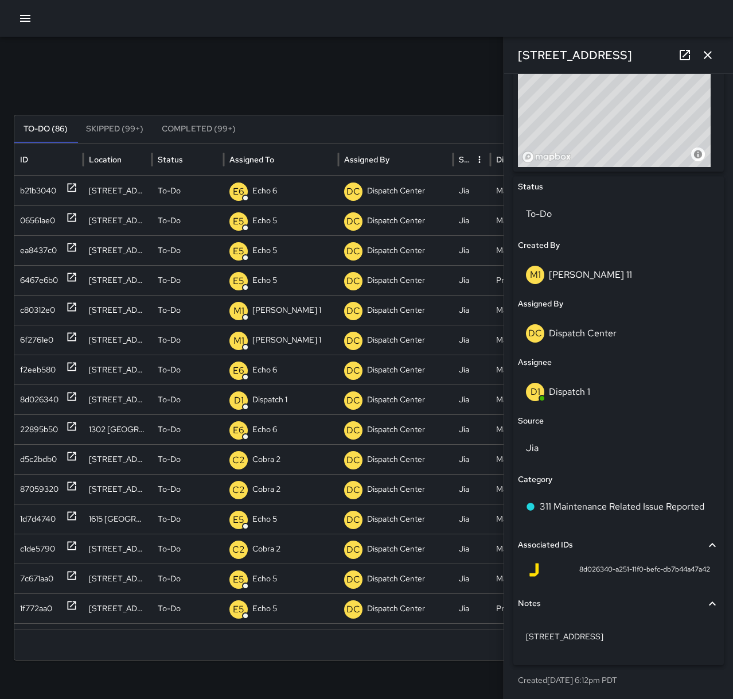
scroll to position [450, 0]
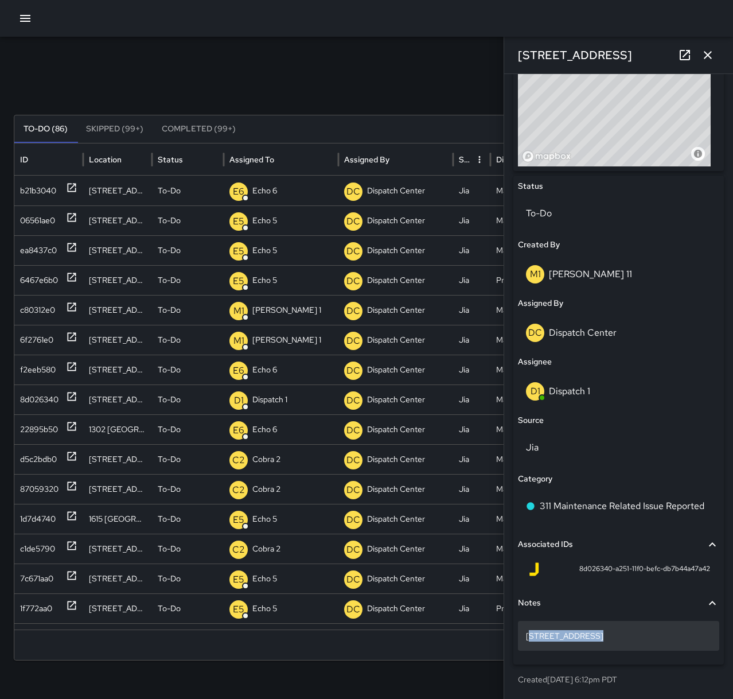
drag, startPoint x: 590, startPoint y: 633, endPoint x: 530, endPoint y: 635, distance: 60.3
click at [530, 635] on p "[STREET_ADDRESS]" at bounding box center [618, 635] width 185 height 11
drag, startPoint x: 592, startPoint y: 634, endPoint x: 527, endPoint y: 634, distance: 64.8
click at [527, 634] on textarea "**********" at bounding box center [614, 635] width 177 height 11
click at [594, 645] on div "[STREET_ADDRESS]" at bounding box center [618, 636] width 201 height 30
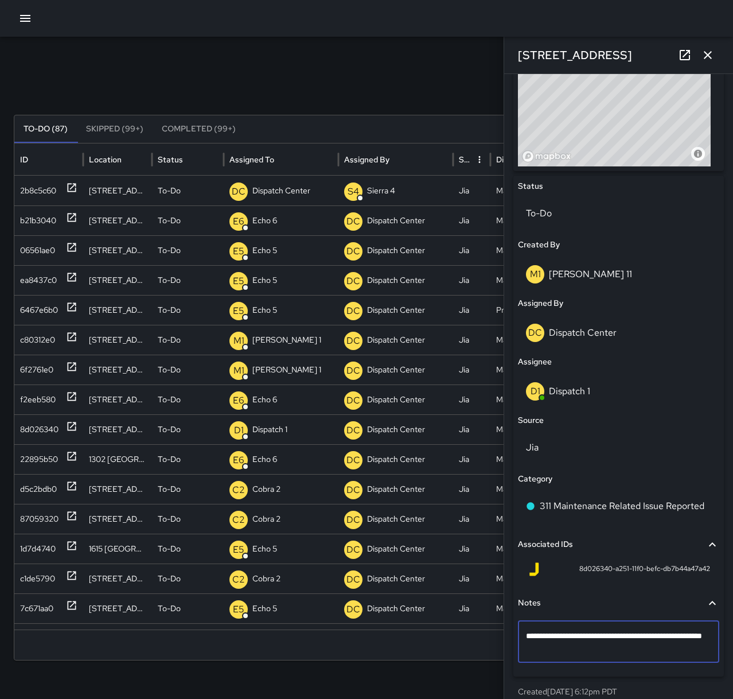
type textarea "**********"
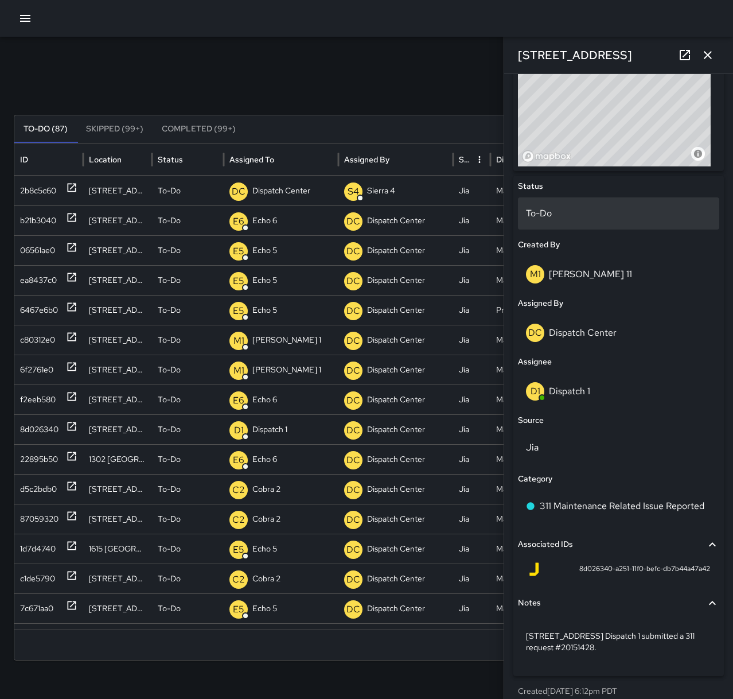
click at [552, 214] on p "To-Do" at bounding box center [618, 214] width 185 height 14
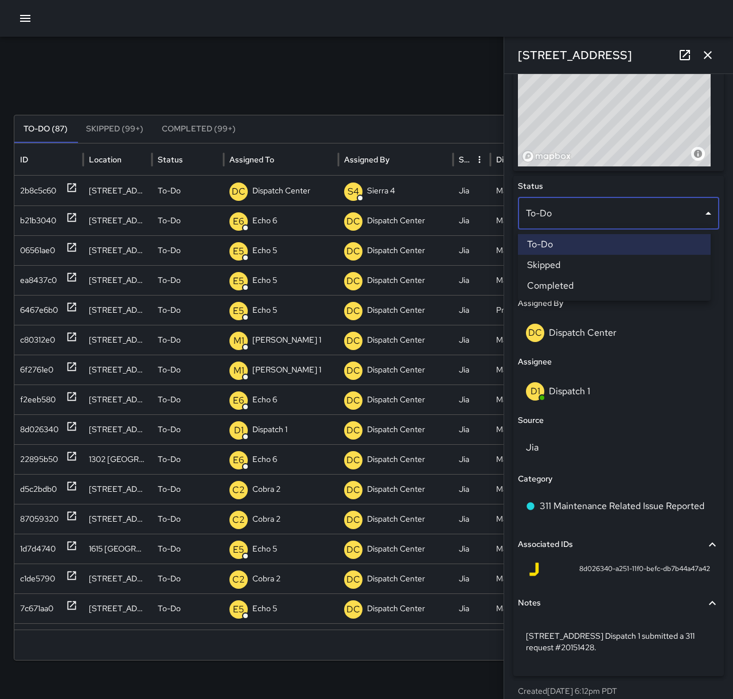
click at [575, 287] on li "Completed" at bounding box center [614, 285] width 193 height 21
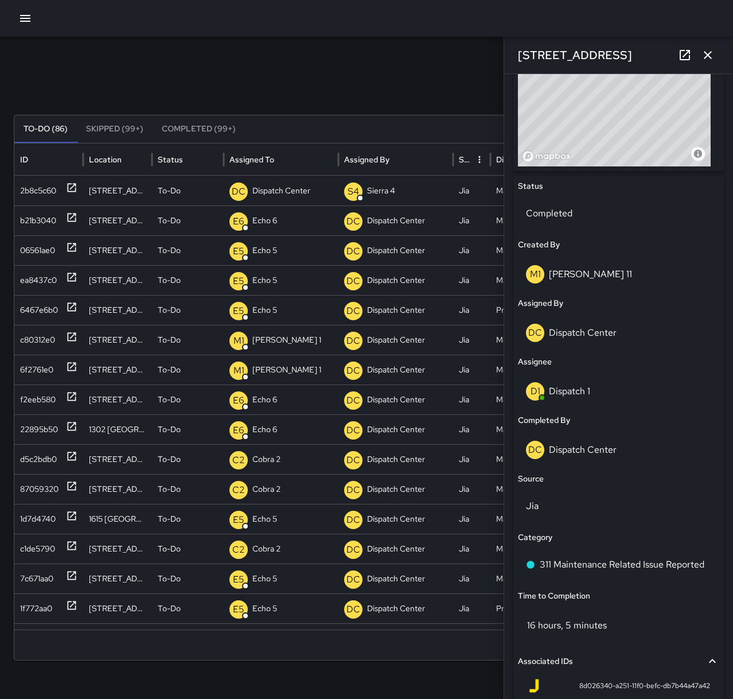
click at [712, 53] on icon "button" at bounding box center [708, 55] width 14 height 14
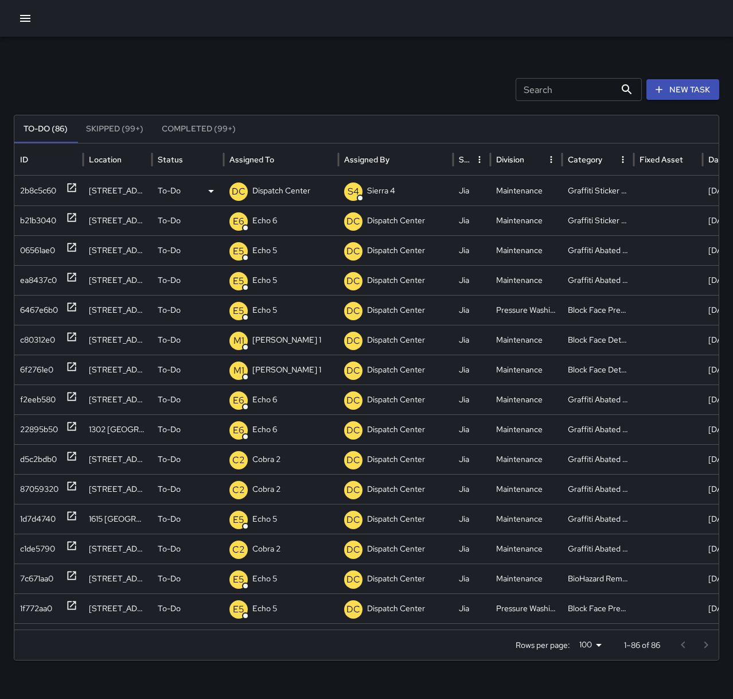
click at [71, 185] on icon at bounding box center [71, 187] width 11 height 11
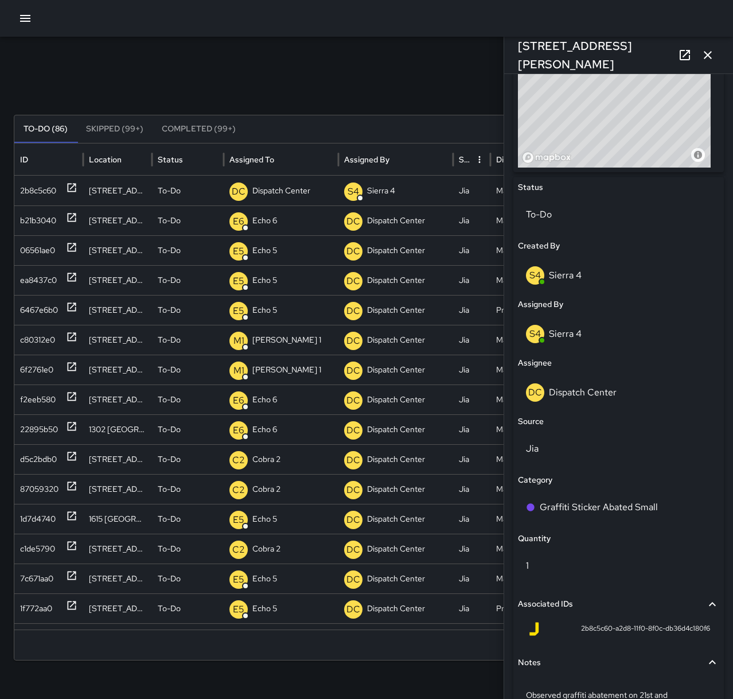
scroll to position [459, 0]
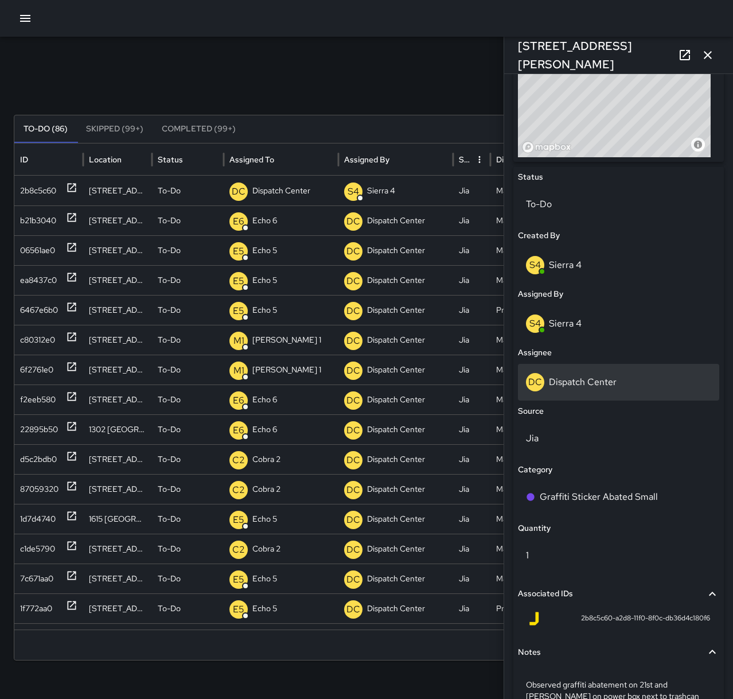
click at [587, 382] on p "Dispatch Center" at bounding box center [583, 382] width 68 height 12
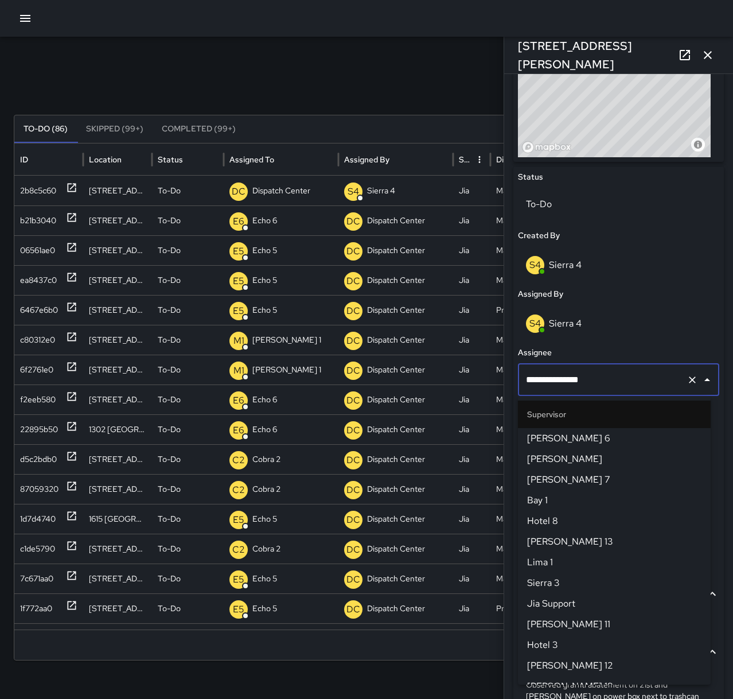
scroll to position [1107, 0]
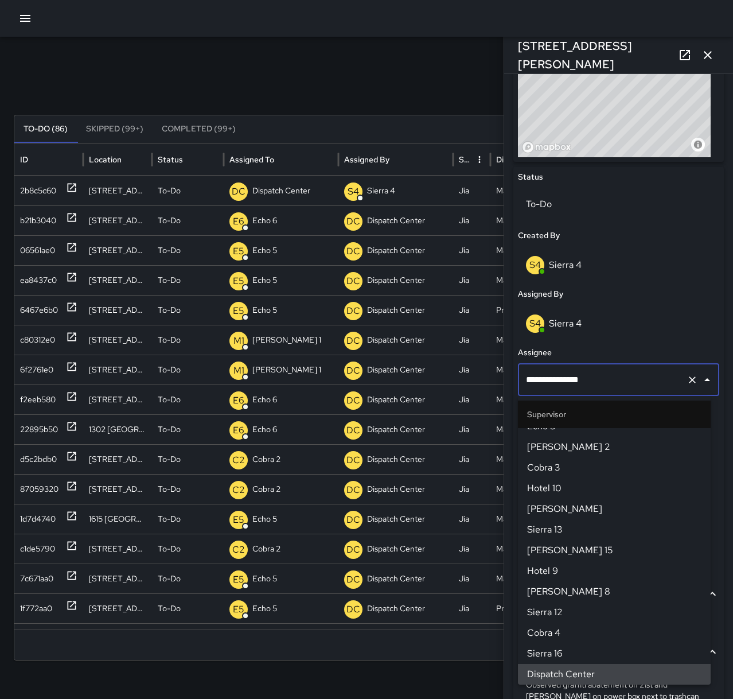
click at [687, 378] on icon "Clear" at bounding box center [692, 379] width 11 height 11
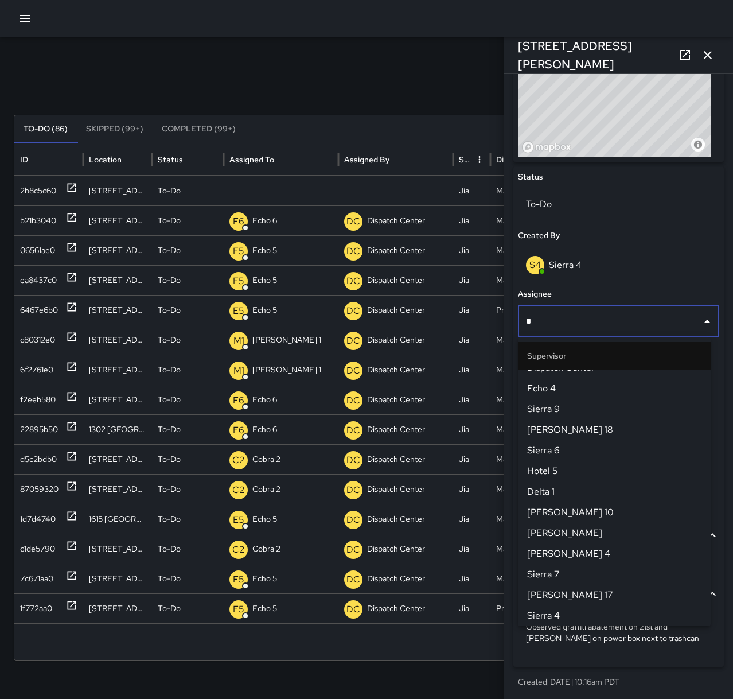
scroll to position [0, 0]
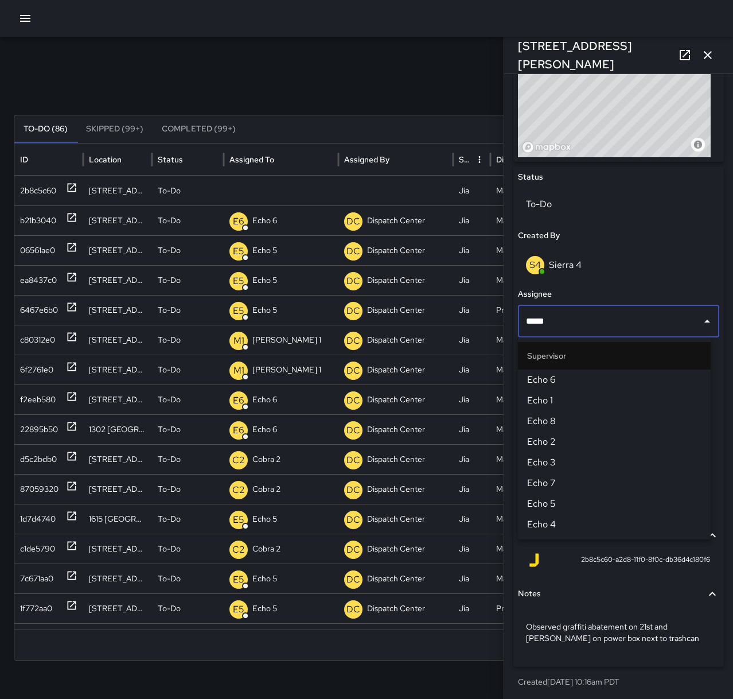
type input "******"
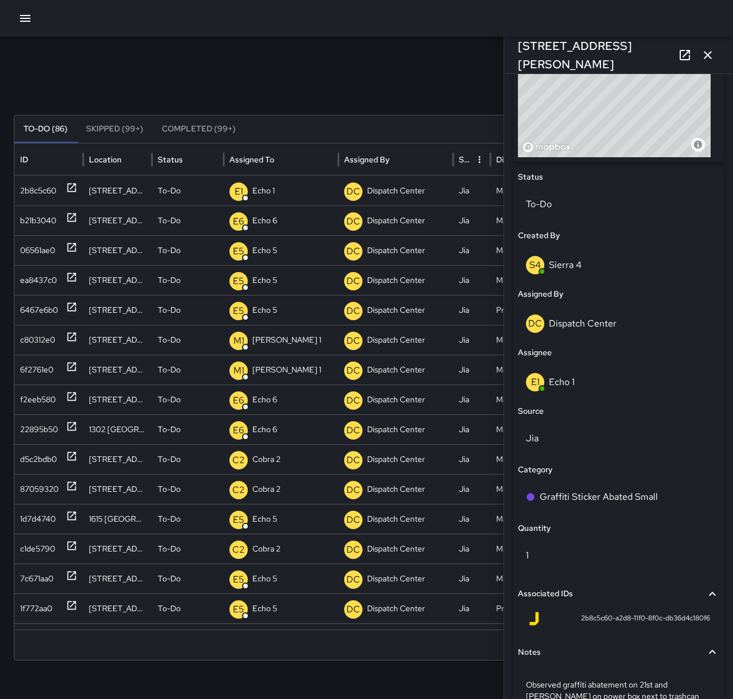
click at [708, 58] on icon "button" at bounding box center [708, 55] width 14 height 14
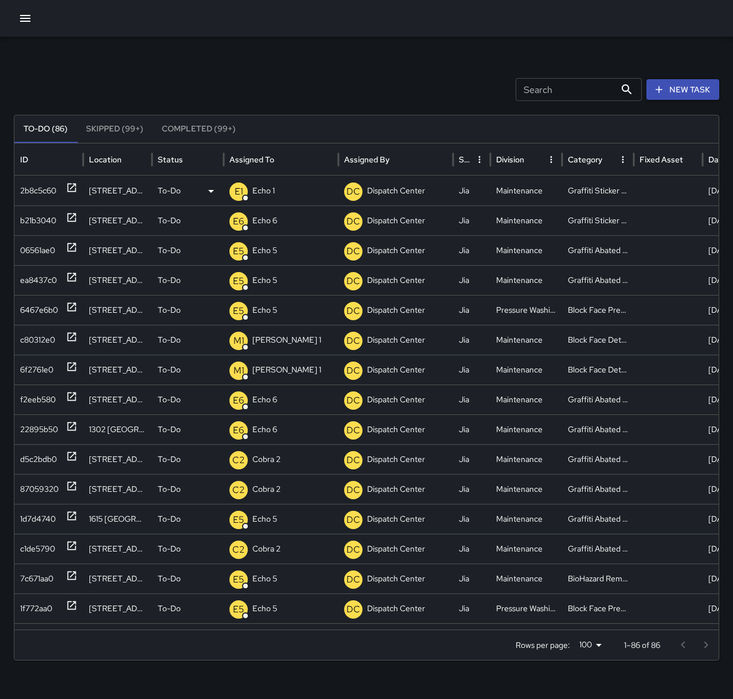
click at [261, 192] on p "Echo 1" at bounding box center [263, 190] width 22 height 29
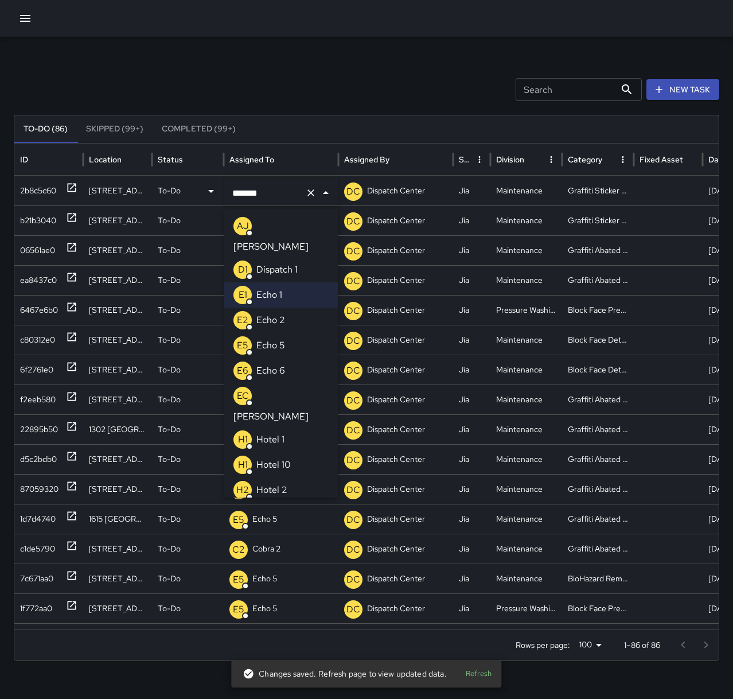
click at [288, 333] on li "E5 Echo 5" at bounding box center [281, 345] width 114 height 25
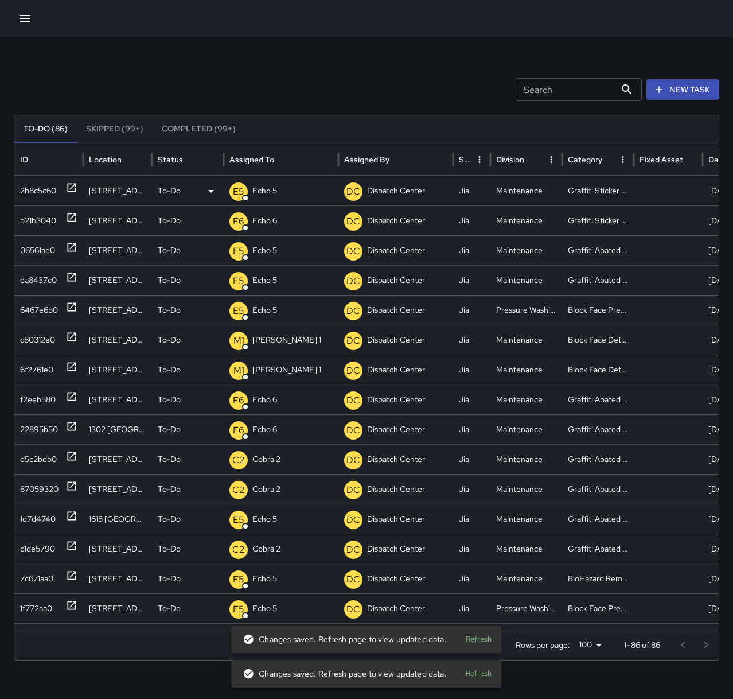
click at [308, 54] on div "Search Search New Task To-Do (86) Skipped (99+) Completed (99+) ID Location Sta…" at bounding box center [366, 362] width 733 height 651
click at [275, 196] on p "Echo 5" at bounding box center [264, 190] width 25 height 29
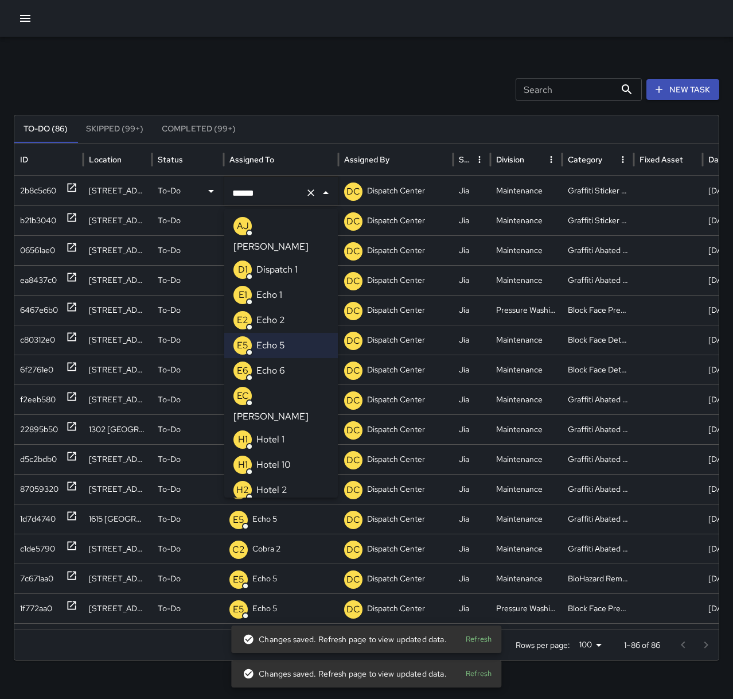
click at [277, 364] on p "Echo 6" at bounding box center [271, 371] width 29 height 14
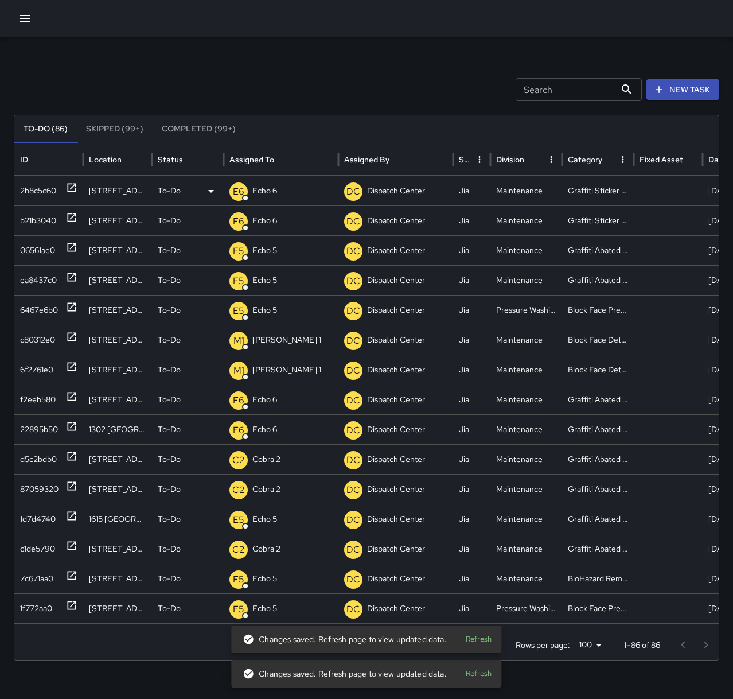
click at [269, 86] on div "Search Search New Task" at bounding box center [367, 89] width 706 height 23
click at [71, 189] on icon at bounding box center [72, 188] width 9 height 9
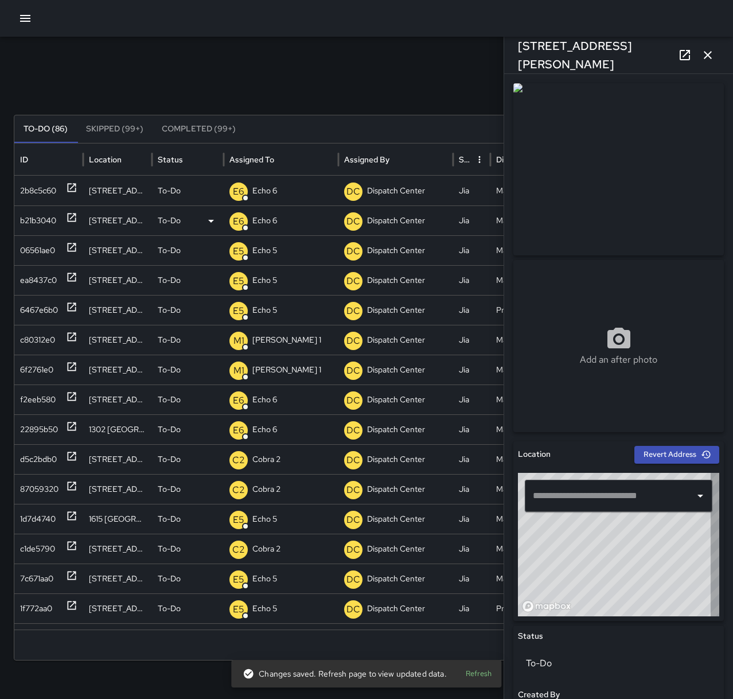
type input "**********"
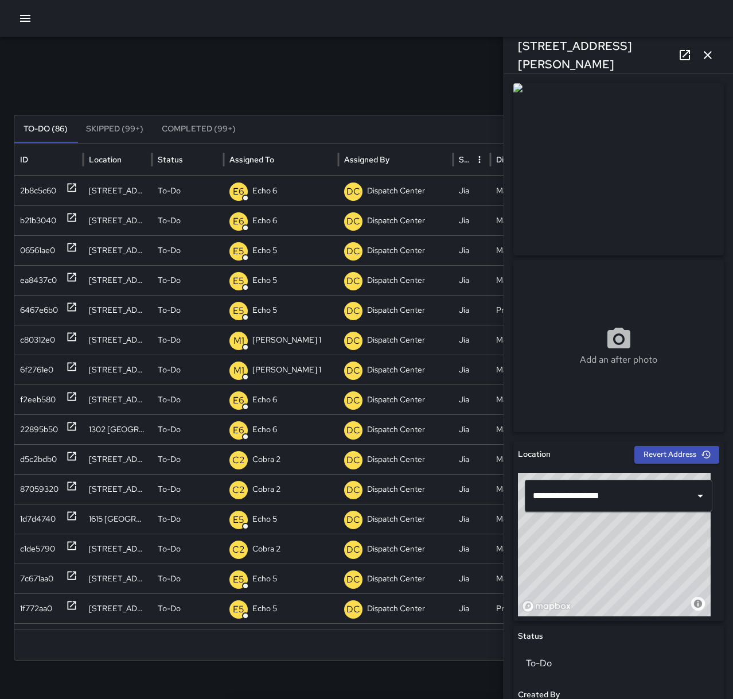
click at [713, 60] on icon "button" at bounding box center [708, 55] width 14 height 14
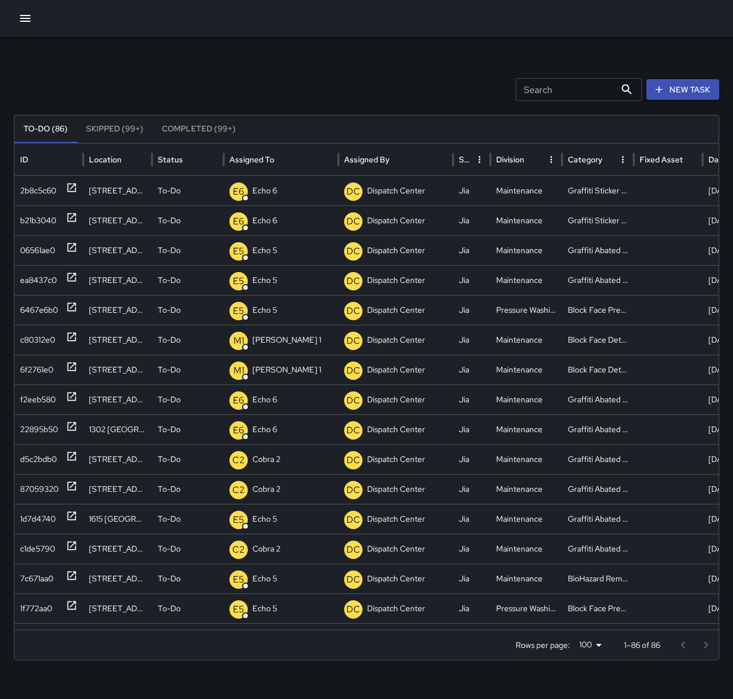
click at [261, 68] on div "Search Search New Task To-Do (86) Skipped (99+) Completed (99+) ID Location Sta…" at bounding box center [366, 362] width 733 height 651
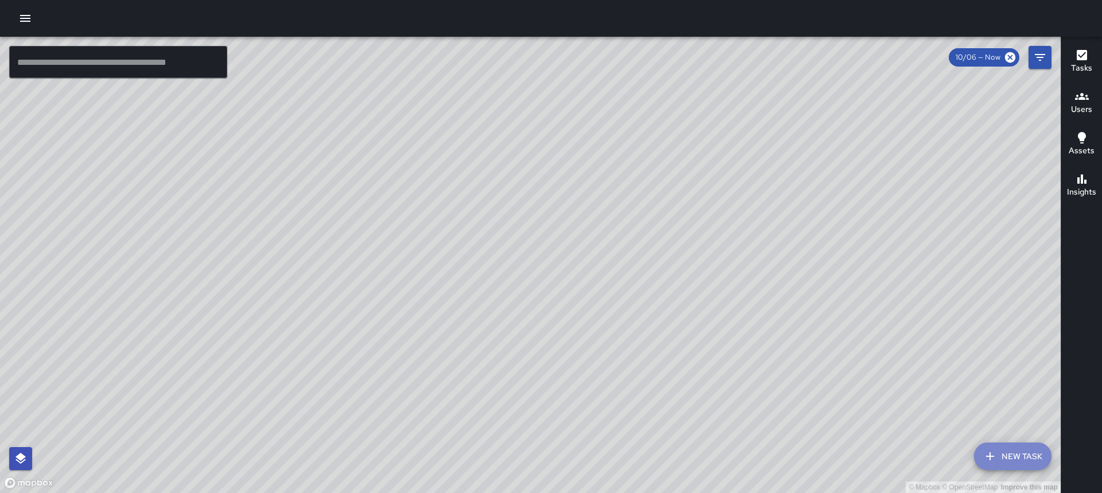
click at [733, 450] on button "New Task" at bounding box center [1012, 456] width 77 height 28
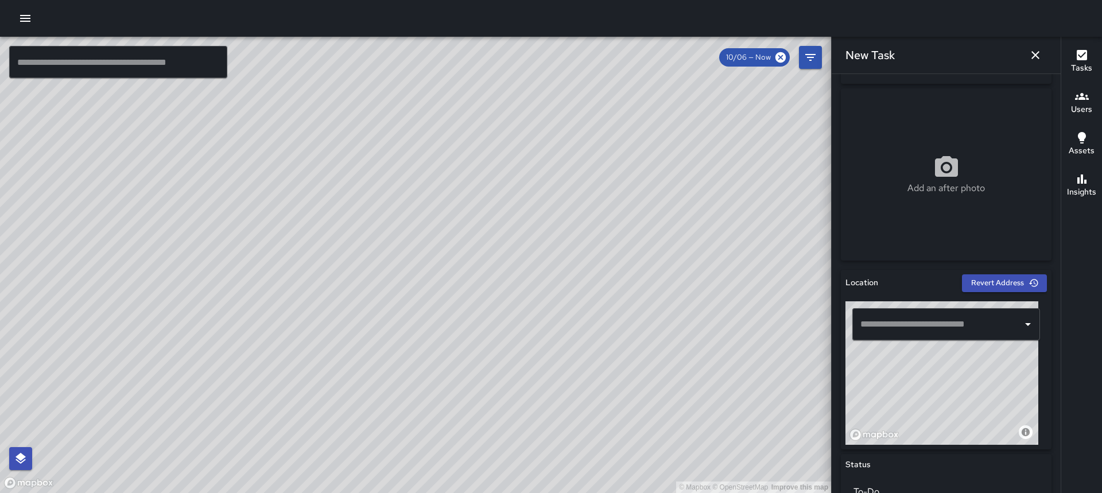
scroll to position [172, 0]
click at [733, 328] on input "text" at bounding box center [937, 324] width 160 height 22
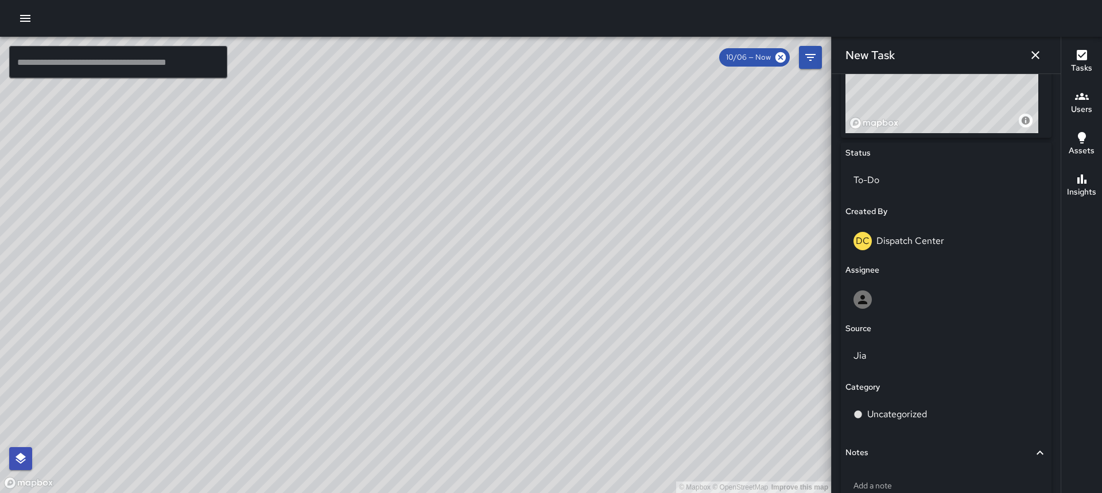
scroll to position [486, 0]
type input "**********"
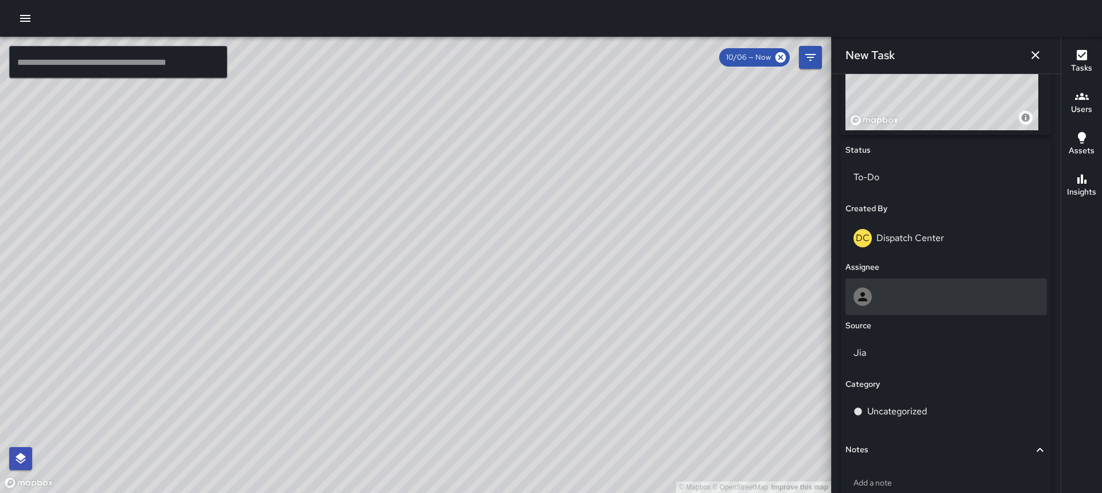
click at [733, 302] on div at bounding box center [945, 296] width 185 height 18
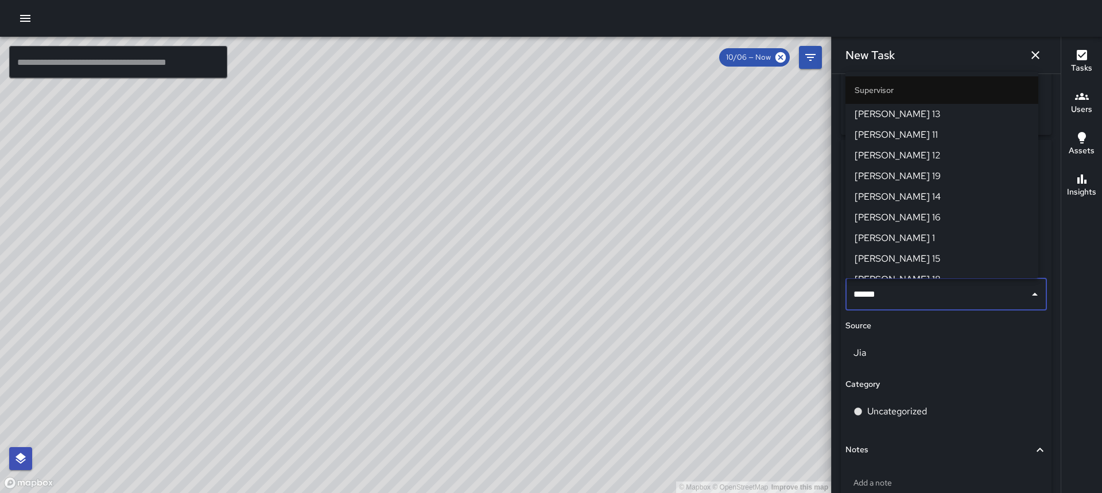
type input "******"
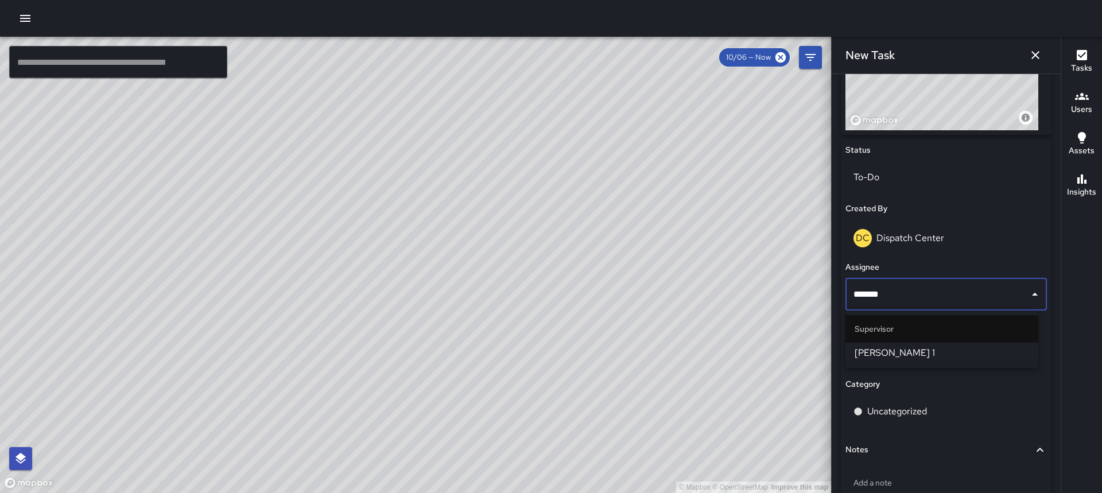
click at [733, 348] on span "[PERSON_NAME] 1" at bounding box center [941, 353] width 174 height 14
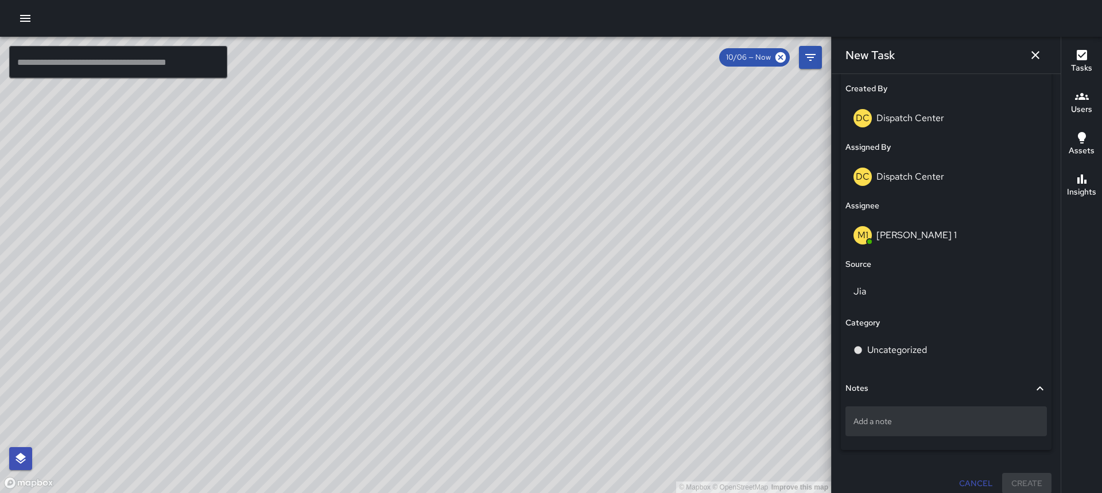
scroll to position [616, 0]
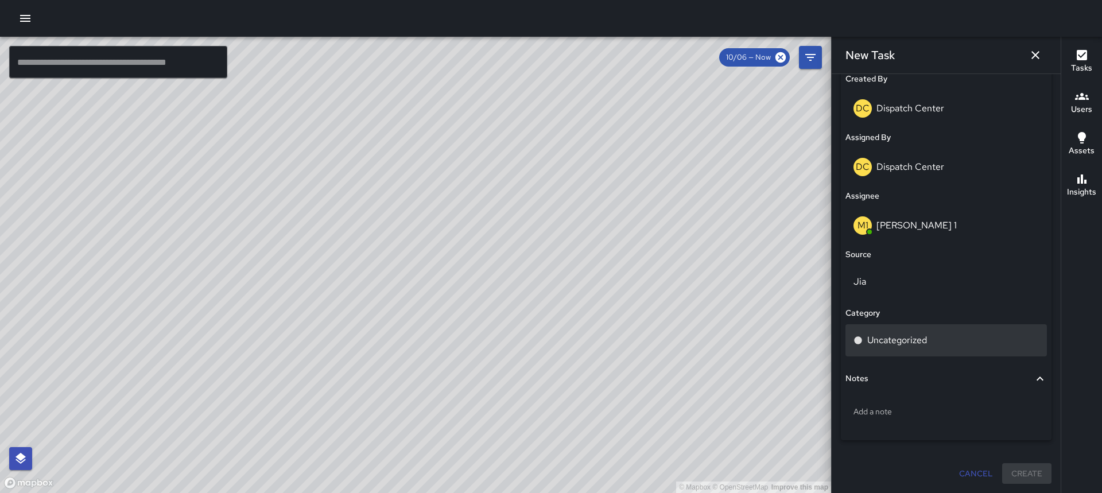
click at [733, 348] on div "Uncategorized" at bounding box center [945, 340] width 201 height 32
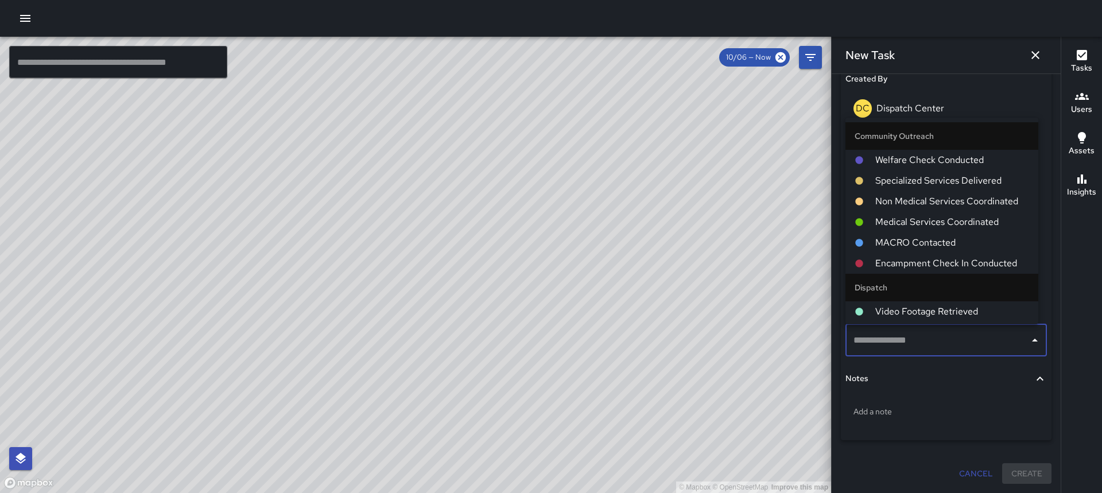
type input "*"
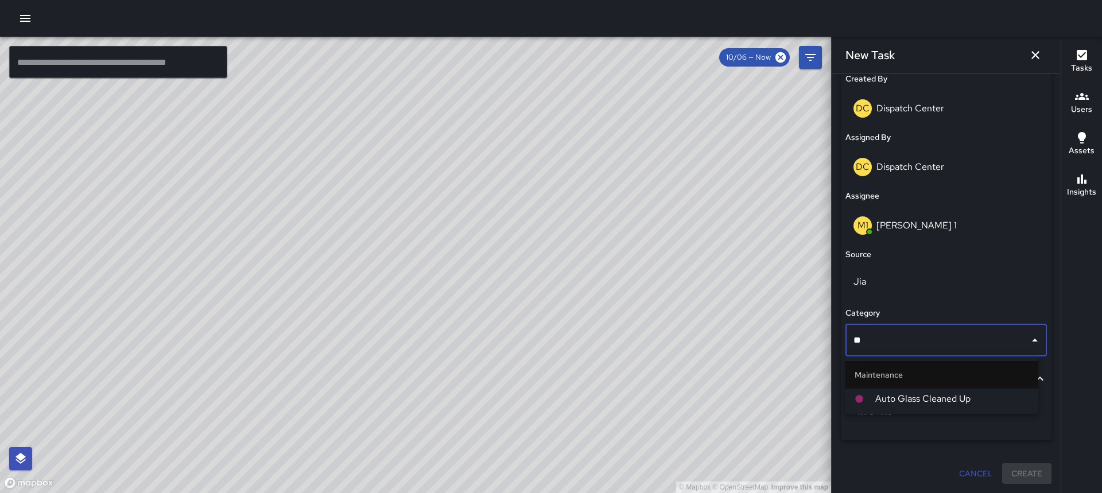
type input "*"
type input "***"
click at [733, 394] on span "Block Face Detailed" at bounding box center [952, 399] width 154 height 14
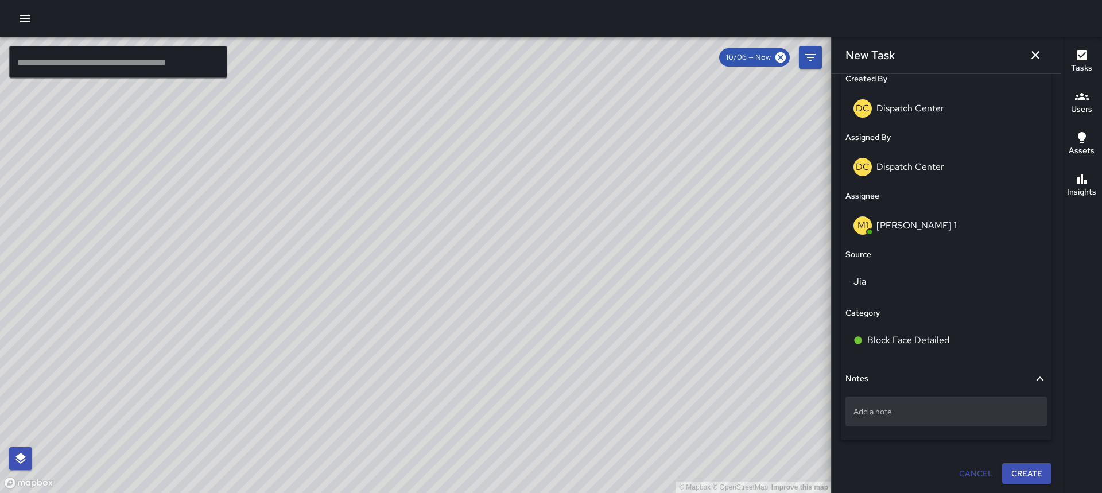
click at [733, 415] on p "Add a note" at bounding box center [945, 411] width 185 height 11
type textarea "**********"
click at [733, 471] on button "Create" at bounding box center [1026, 474] width 49 height 21
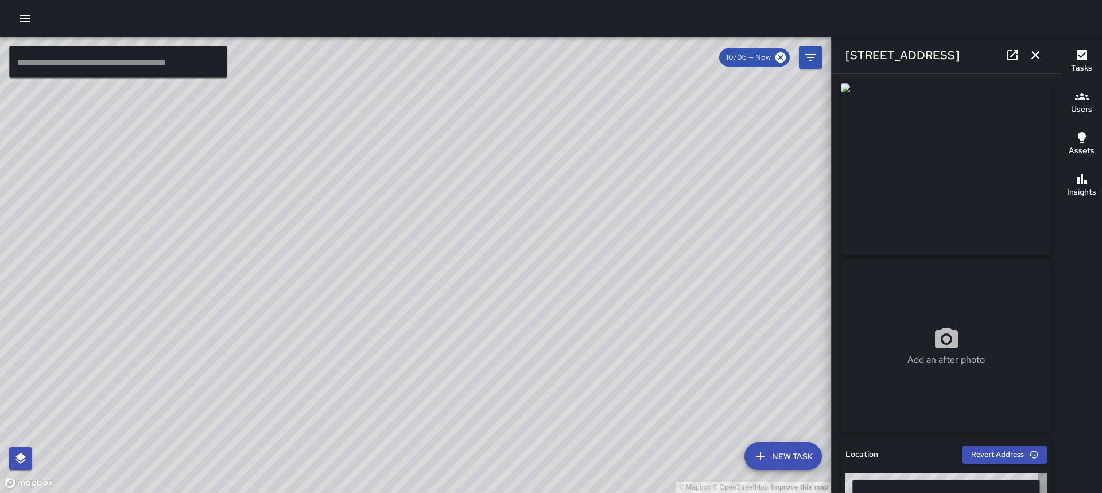
type input "**********"
click at [733, 56] on icon "button" at bounding box center [1035, 55] width 14 height 14
